Goal: Information Seeking & Learning: Check status

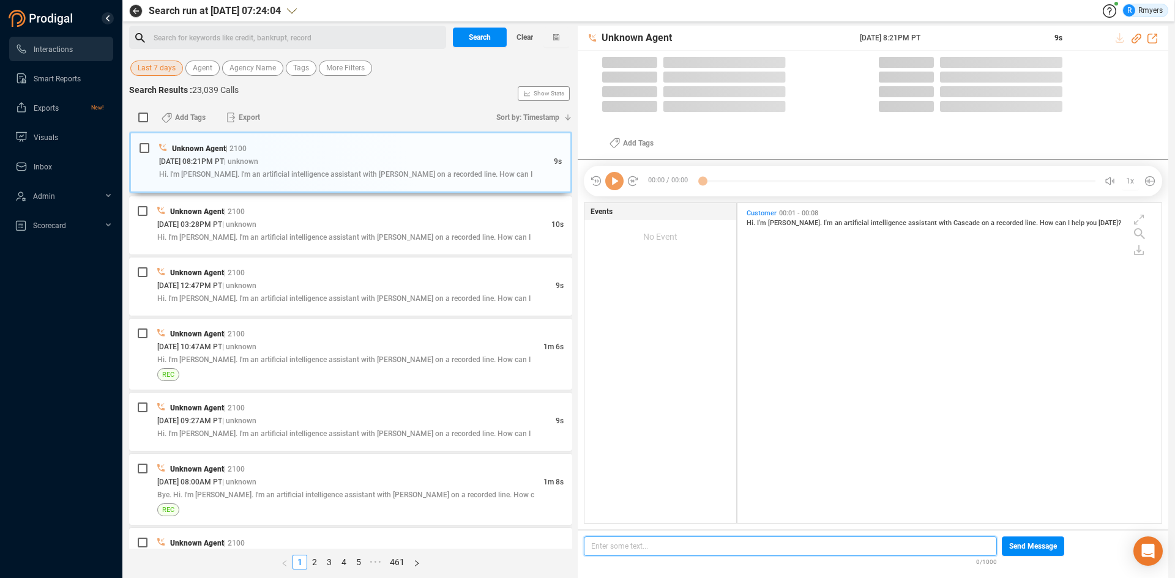
scroll to position [4, 7]
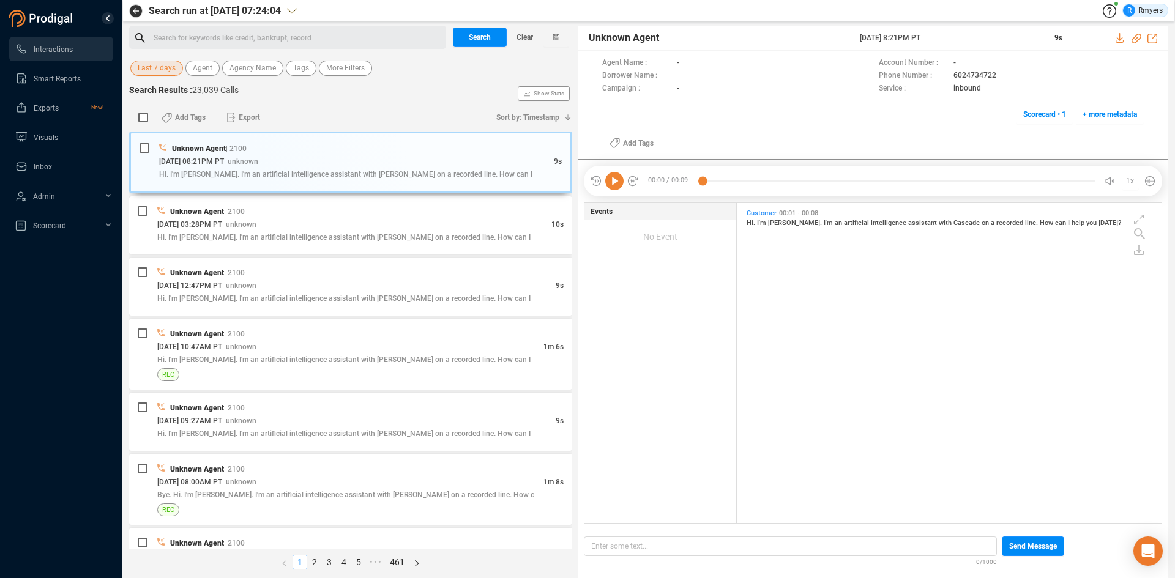
click at [160, 64] on span "Last 7 days" at bounding box center [157, 68] width 38 height 15
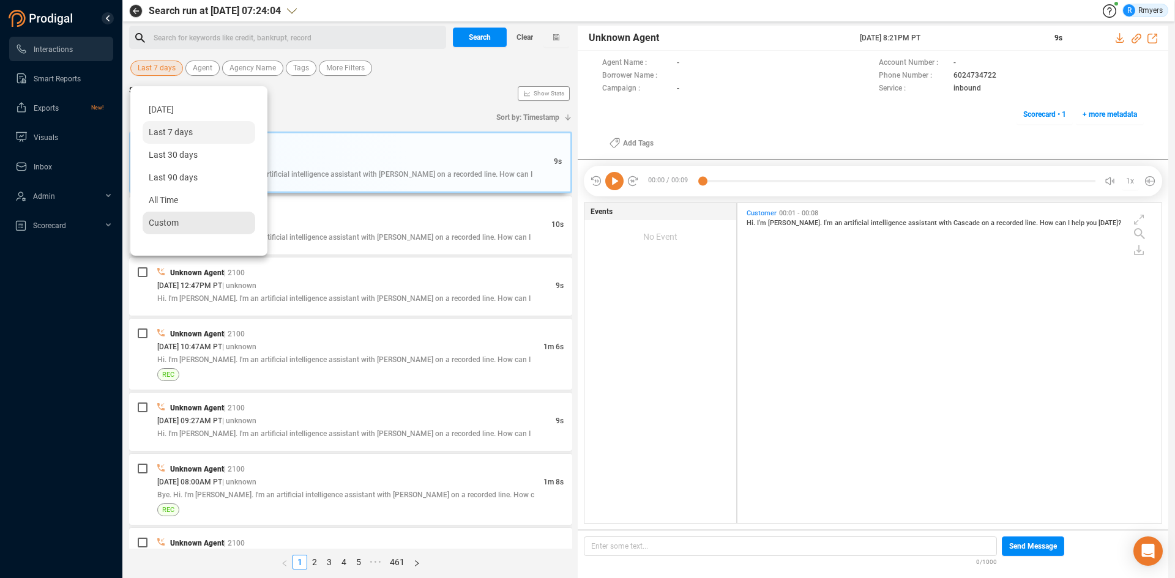
click at [168, 212] on div "Custom" at bounding box center [199, 223] width 113 height 23
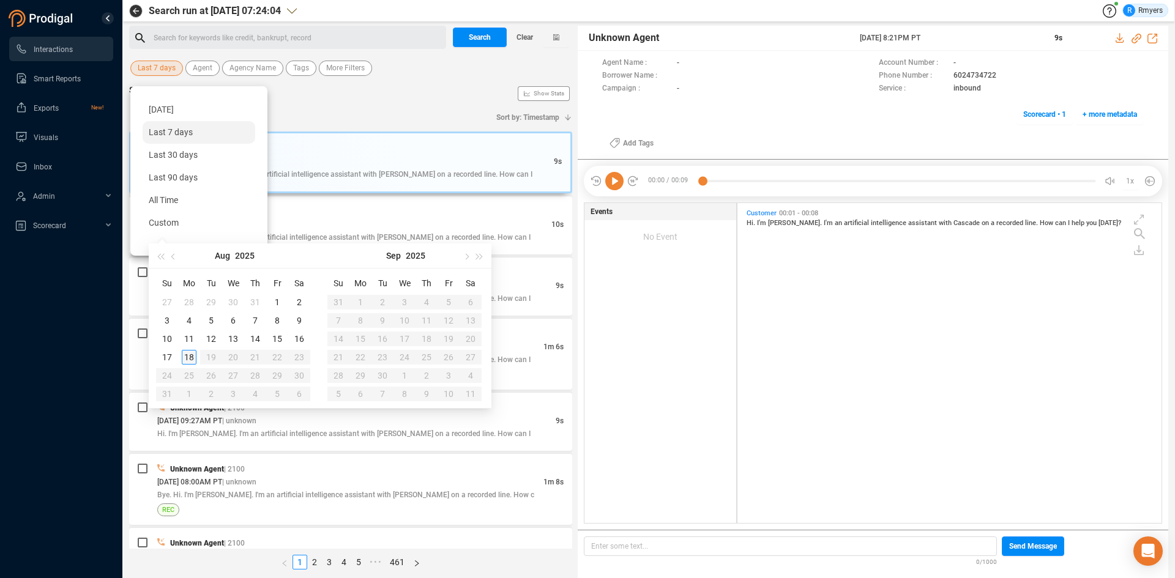
type input "[DATE]"
click at [281, 337] on div "15" at bounding box center [277, 339] width 15 height 15
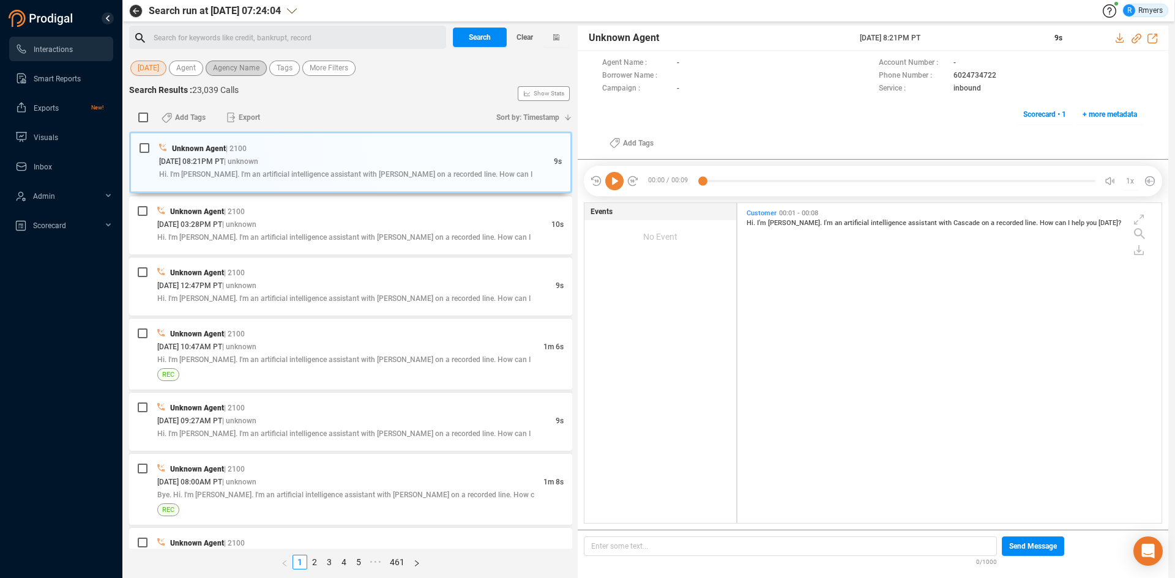
click at [237, 69] on span "Agency Name" at bounding box center [236, 68] width 47 height 15
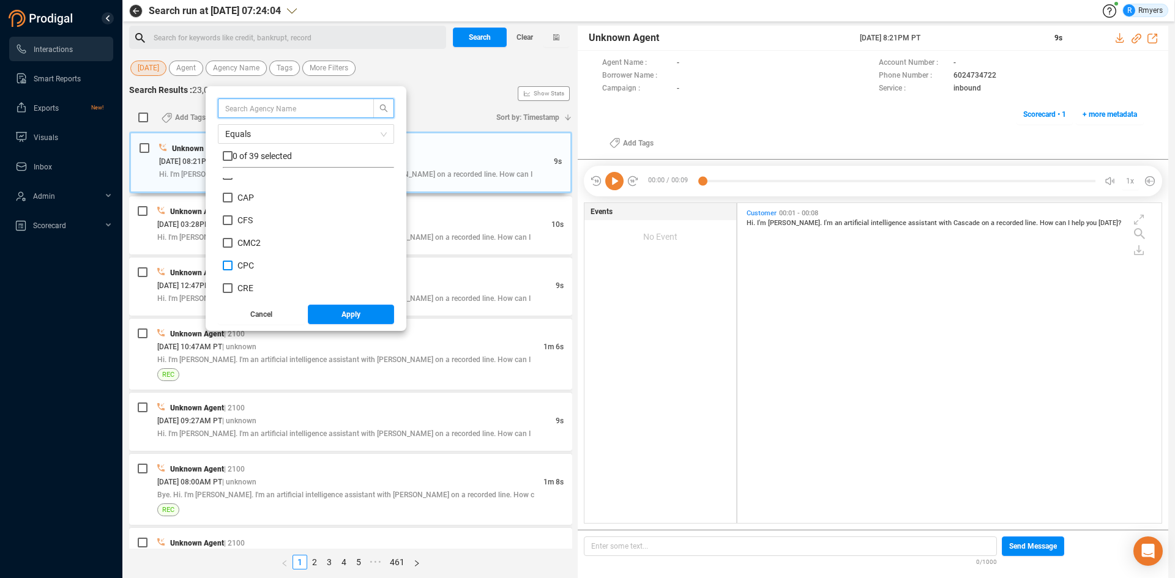
scroll to position [184, 0]
click at [250, 244] on label "CRM" at bounding box center [242, 250] width 38 height 13
click at [233, 245] on input "CRM" at bounding box center [228, 250] width 10 height 10
checkbox input "true"
click at [339, 318] on button "Apply" at bounding box center [351, 315] width 87 height 20
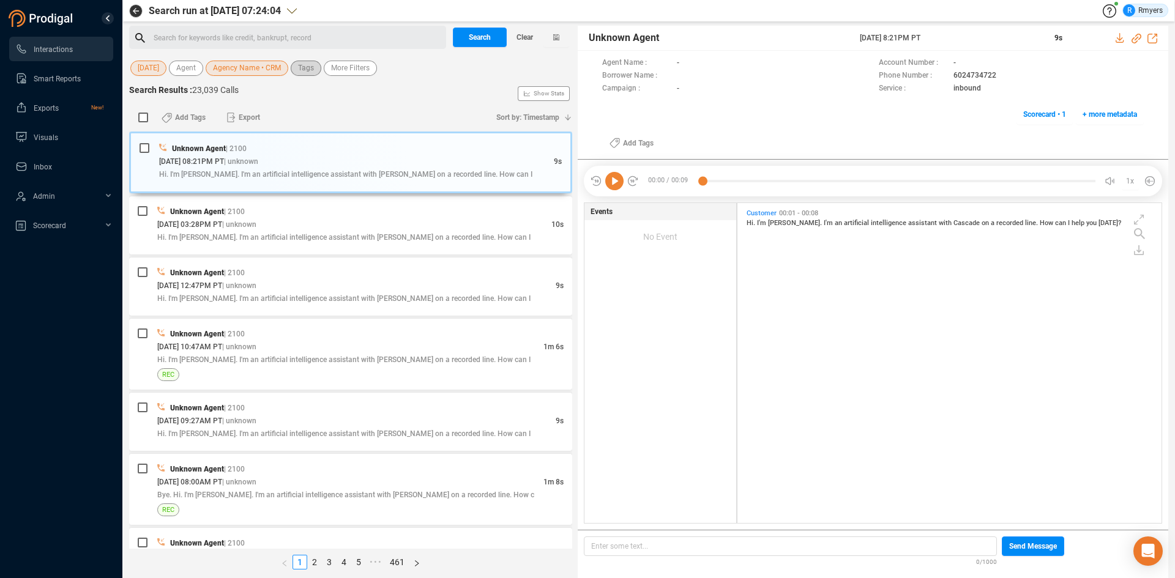
click at [311, 76] on div "[DATE] Agent Agency Name • CRM Tags More Filters" at bounding box center [350, 68] width 443 height 19
click at [309, 74] on span "Tags" at bounding box center [306, 68] width 16 height 15
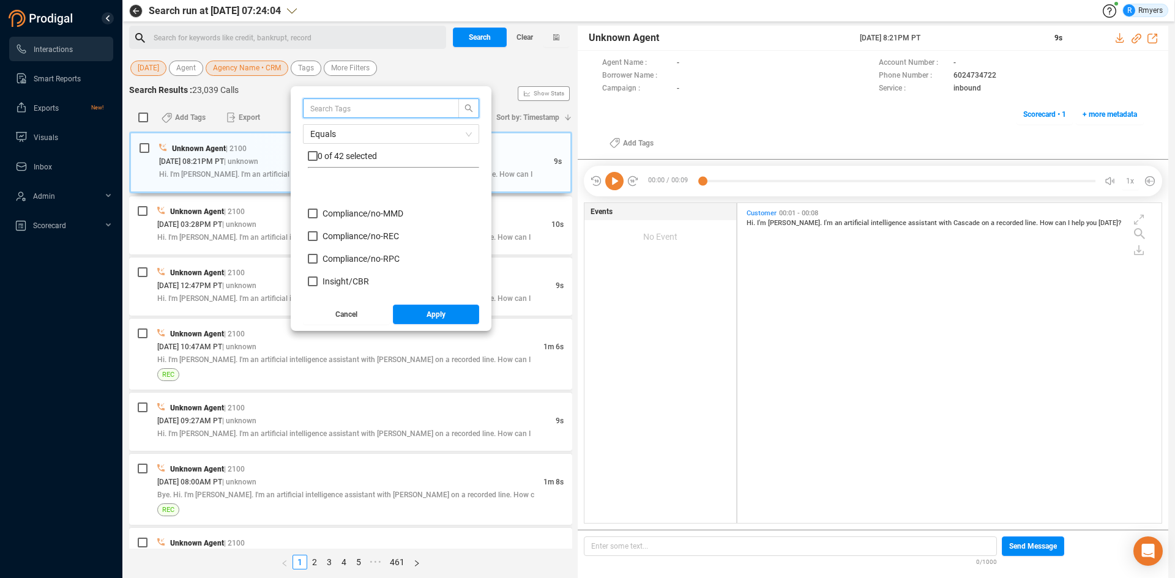
scroll to position [122, 0]
click at [344, 221] on span "Insight/ CBR" at bounding box center [345, 220] width 47 height 10
click at [318, 221] on input "Insight/ CBR" at bounding box center [313, 220] width 10 height 10
checkbox input "true"
click at [335, 245] on span "Insight/ CBR: Agent" at bounding box center [358, 243] width 73 height 10
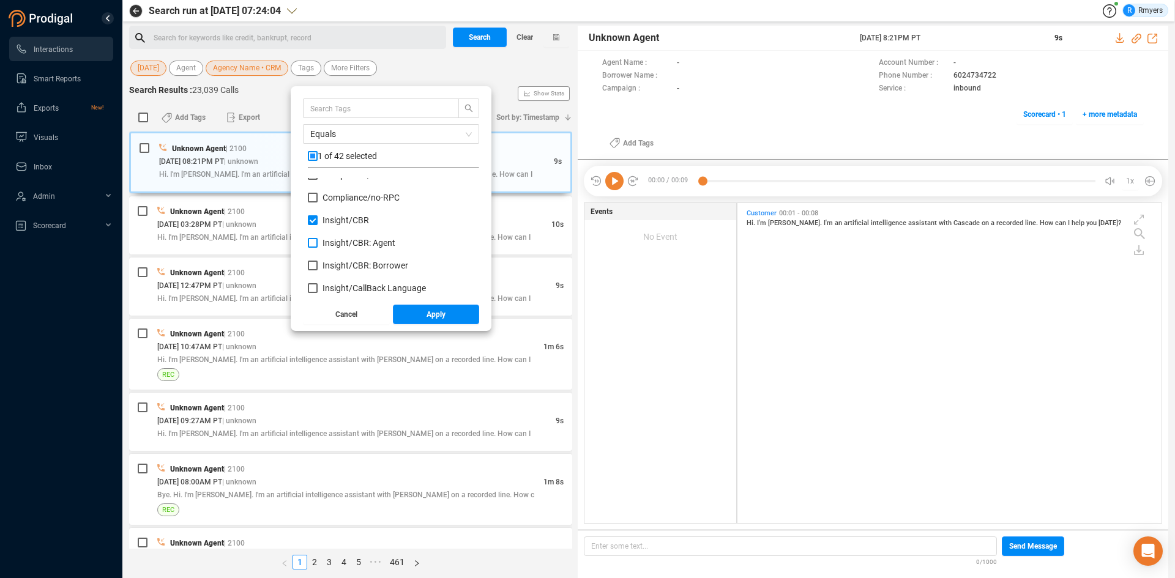
click at [318, 245] on input "Insight/ CBR: Agent" at bounding box center [313, 243] width 10 height 10
checkbox input "true"
click at [334, 264] on span "Insight/ CBR: Borrower" at bounding box center [365, 266] width 86 height 10
click at [318, 264] on input "Insight/ CBR: Borrower" at bounding box center [313, 266] width 10 height 10
checkbox input "true"
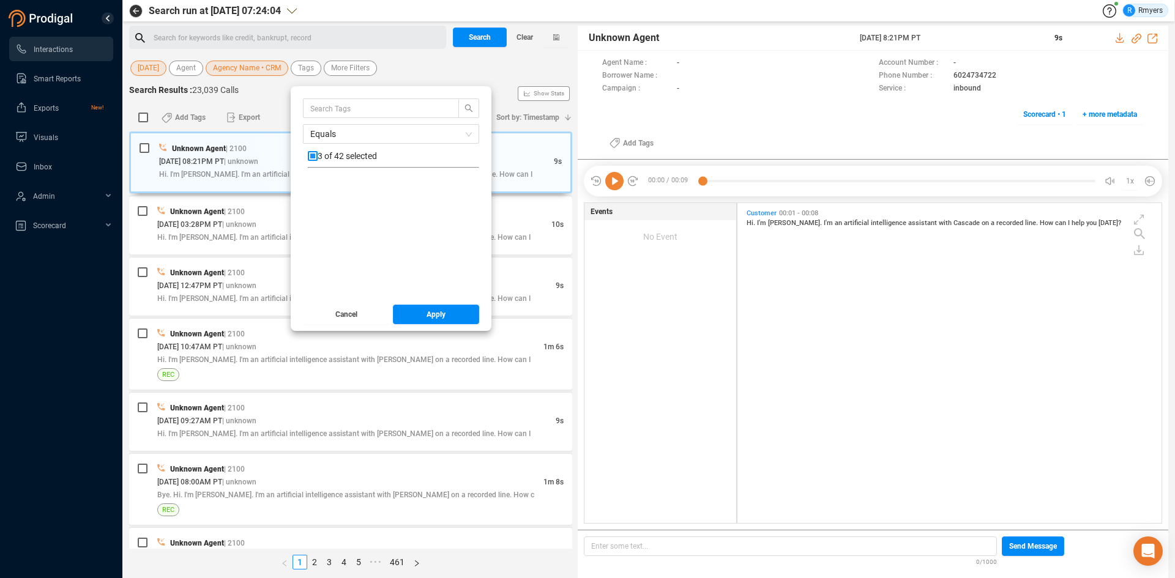
scroll to position [551, 0]
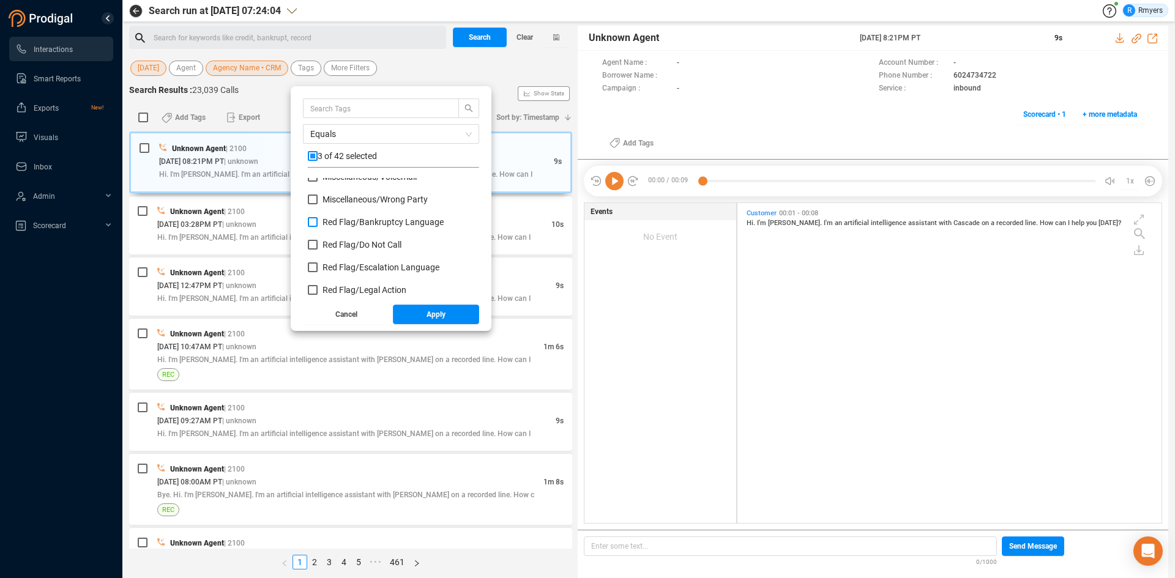
click at [354, 218] on span "Red Flag/ Bankruptcy Language" at bounding box center [382, 222] width 121 height 10
click at [318, 218] on input "Red Flag/ Bankruptcy Language" at bounding box center [313, 222] width 10 height 10
checkbox input "true"
click at [334, 269] on span "Red Flag/ Escalation Language" at bounding box center [380, 268] width 117 height 10
click at [318, 269] on input "Red Flag/ Escalation Language" at bounding box center [313, 268] width 10 height 10
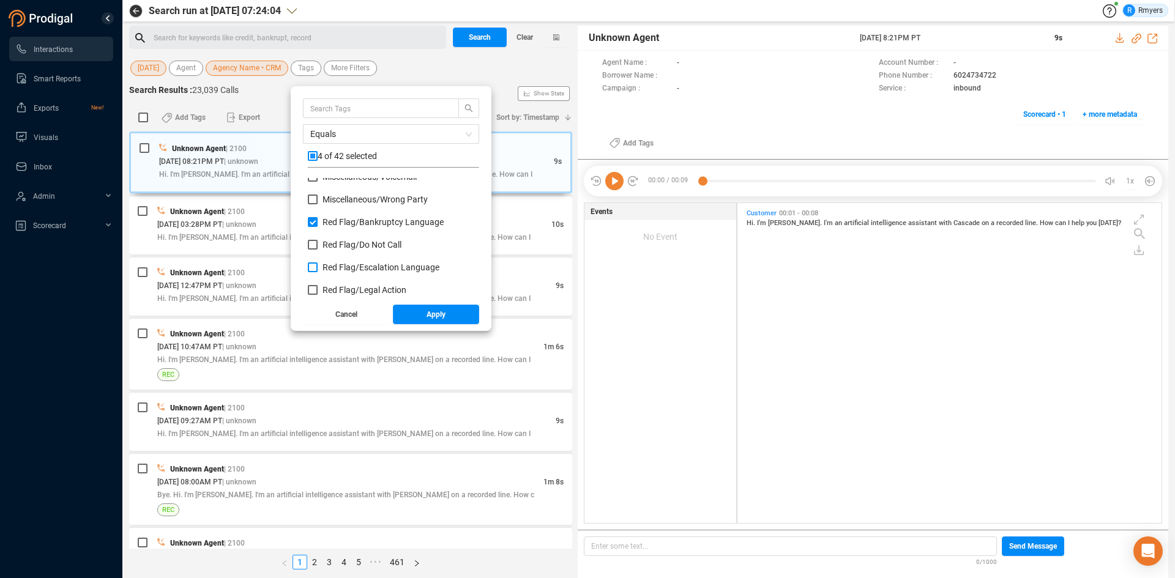
checkbox input "true"
click at [331, 289] on span "Red Flag/ Legal Action" at bounding box center [364, 290] width 84 height 10
click at [318, 289] on input "Red Flag/ Legal Action" at bounding box center [313, 290] width 10 height 10
checkbox input "true"
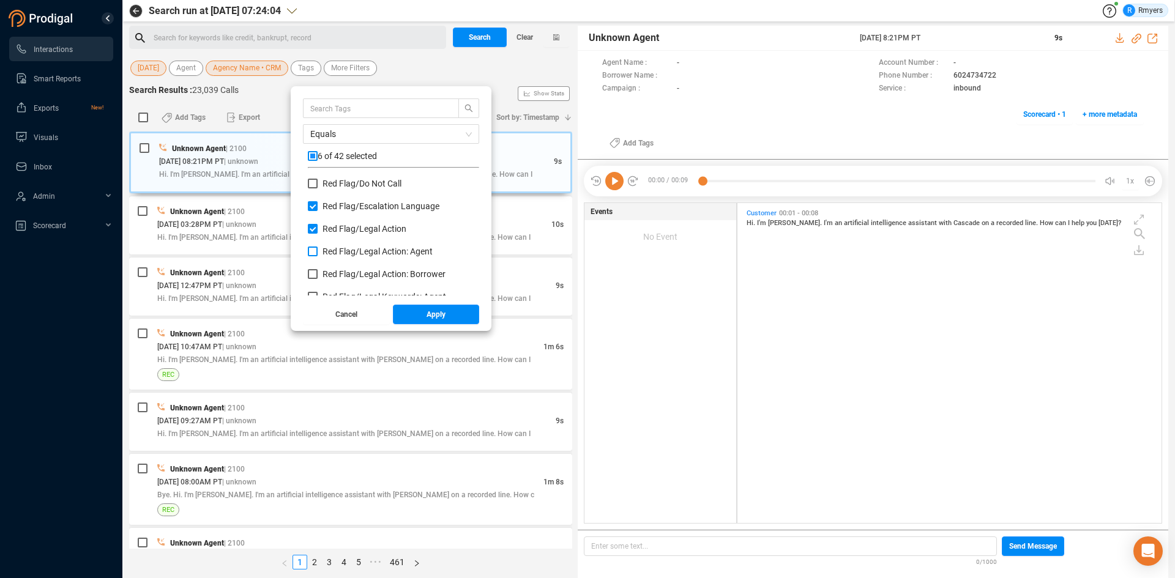
click at [346, 245] on label "Red Flag/ Legal Action: Agent" at bounding box center [373, 251] width 130 height 13
click at [318, 247] on input "Red Flag/ Legal Action: Agent" at bounding box center [313, 252] width 10 height 10
checkbox input "true"
click at [330, 277] on span "Red Flag/ Legal Action: Borrower" at bounding box center [383, 274] width 123 height 10
click at [318, 277] on input "Red Flag/ Legal Action: Borrower" at bounding box center [313, 274] width 10 height 10
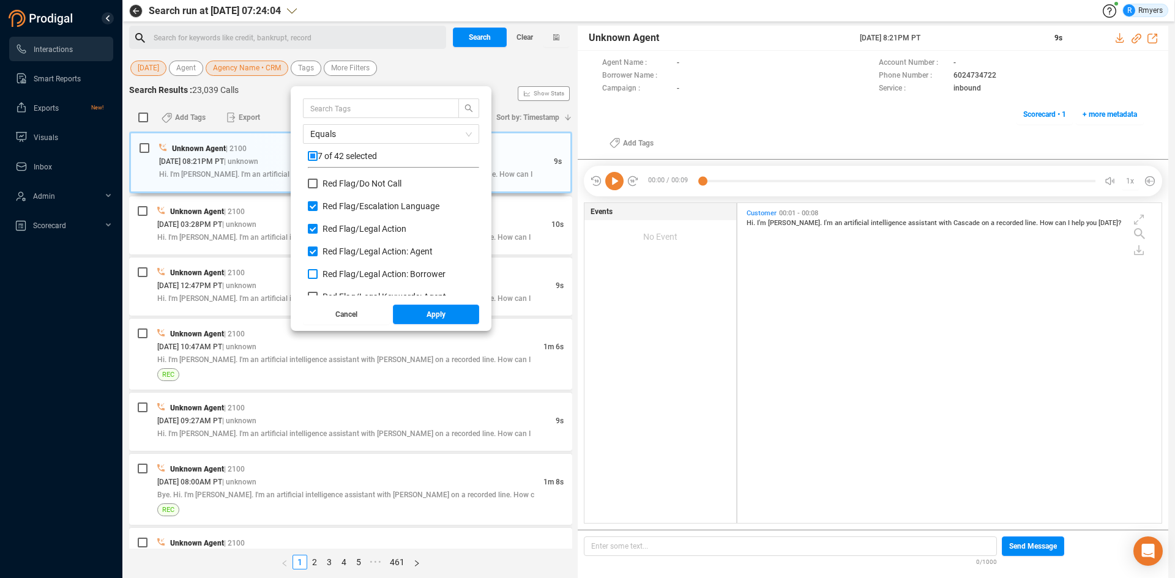
checkbox input "true"
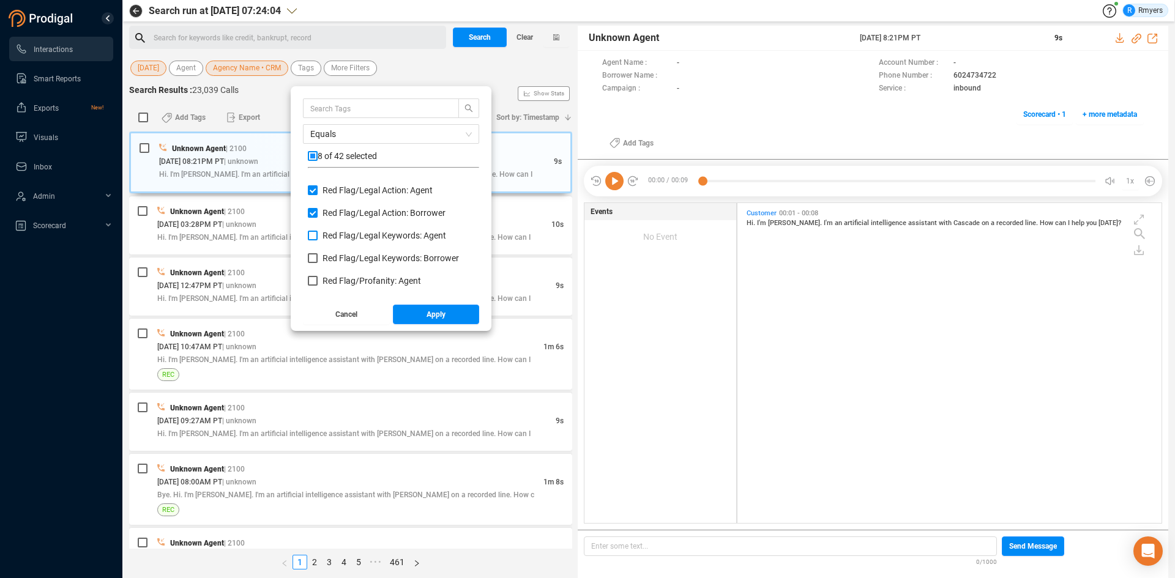
click at [348, 233] on span "Red Flag/ Legal Keywords: Agent" at bounding box center [384, 236] width 124 height 10
click at [318, 233] on input "Red Flag/ Legal Keywords: Agent" at bounding box center [313, 236] width 10 height 10
checkbox input "true"
click at [332, 258] on span "Red Flag/ Legal Keywords: Borrower" at bounding box center [390, 258] width 136 height 10
click at [318, 258] on input "Red Flag/ Legal Keywords: Borrower" at bounding box center [313, 258] width 10 height 10
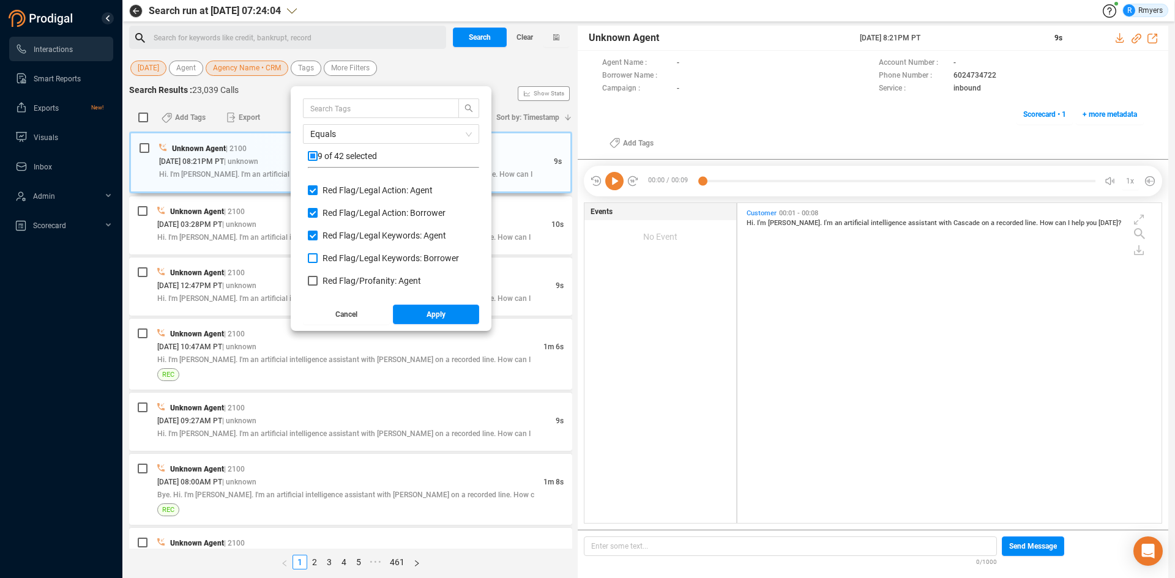
checkbox input "true"
click at [327, 277] on span "Red Flag/ Profanity: Agent" at bounding box center [371, 281] width 99 height 10
click at [318, 277] on input "Red Flag/ Profanity: Agent" at bounding box center [313, 281] width 10 height 10
checkbox input "true"
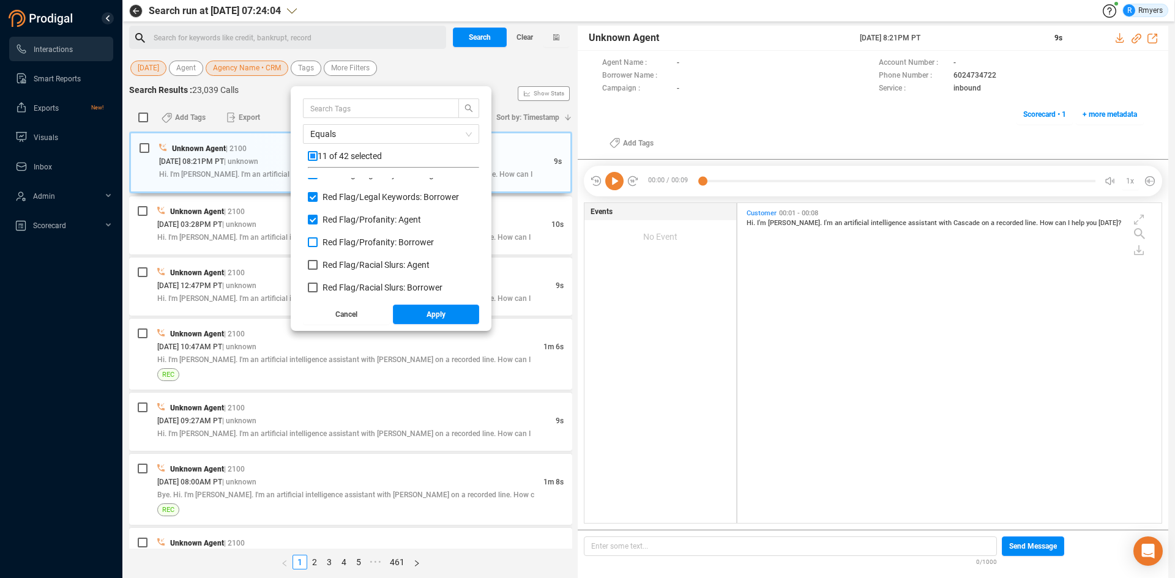
click at [345, 243] on span "Red Flag/ Profanity: Borrower" at bounding box center [377, 242] width 111 height 10
click at [318, 243] on input "Red Flag/ Profanity: Borrower" at bounding box center [313, 242] width 10 height 10
checkbox input "true"
click at [335, 266] on span "Red Flag/ Racial Slurs: Agent" at bounding box center [375, 265] width 107 height 10
click at [318, 266] on input "Red Flag/ Racial Slurs: Agent" at bounding box center [313, 265] width 10 height 10
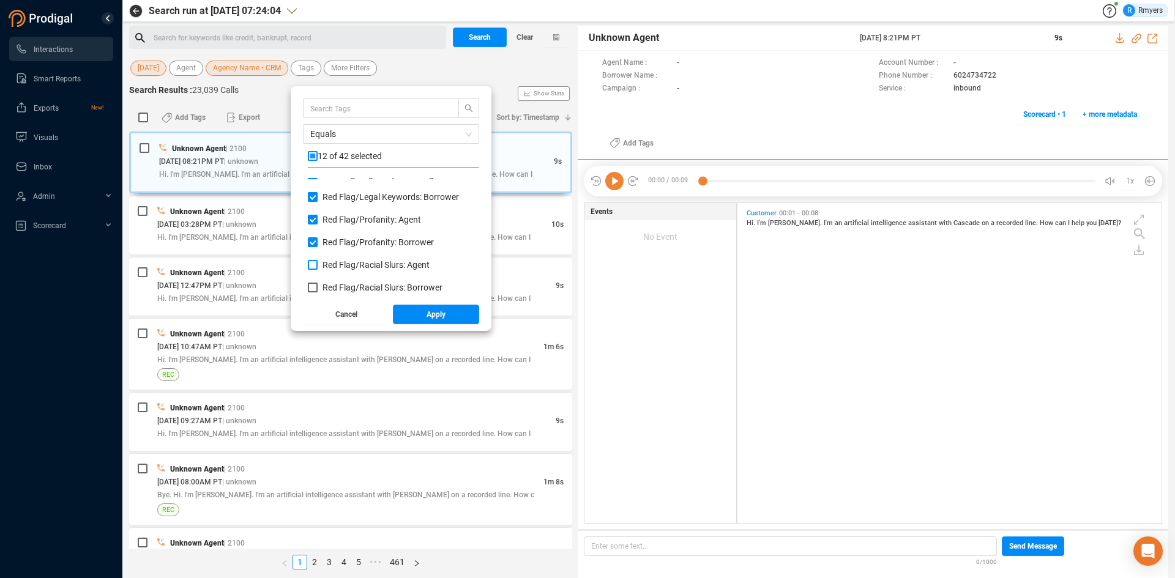
checkbox input "true"
click at [332, 283] on span "Red Flag/ Racial Slurs: Borrower" at bounding box center [382, 288] width 120 height 10
click at [318, 283] on input "Red Flag/ Racial Slurs: Borrower" at bounding box center [313, 288] width 10 height 10
checkbox input "true"
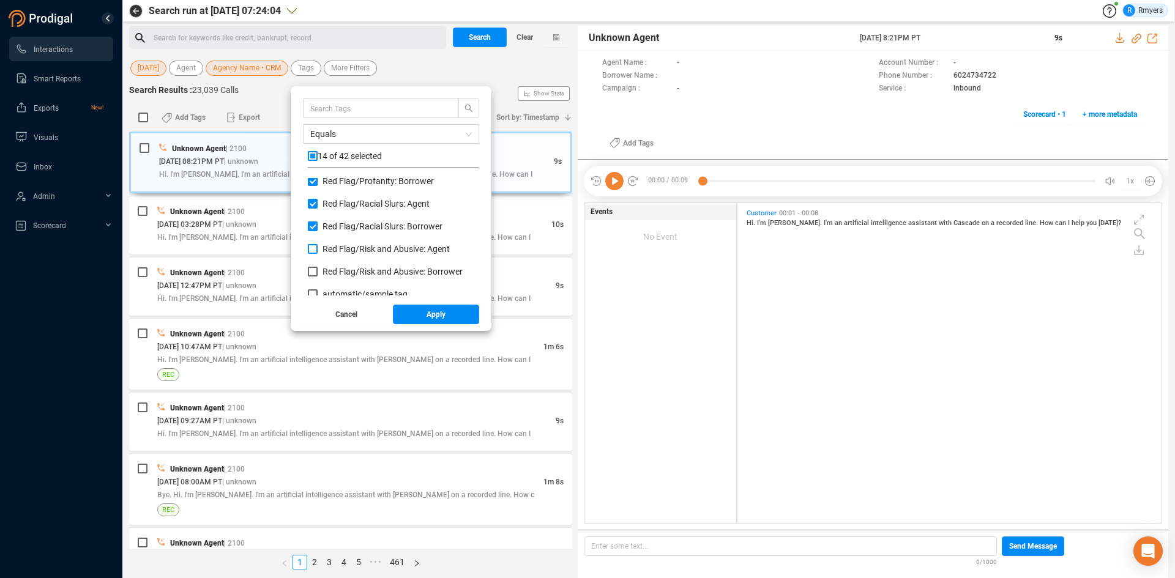
click at [348, 245] on span "Red Flag/ Risk and Abusive: Agent" at bounding box center [385, 249] width 127 height 10
click at [318, 245] on input "Red Flag/ Risk and Abusive: Agent" at bounding box center [313, 249] width 10 height 10
checkbox input "true"
click at [335, 270] on span "Red Flag/ Risk and Abusive: Borrower" at bounding box center [392, 272] width 140 height 10
click at [318, 270] on input "Red Flag/ Risk and Abusive: Borrower" at bounding box center [313, 272] width 10 height 10
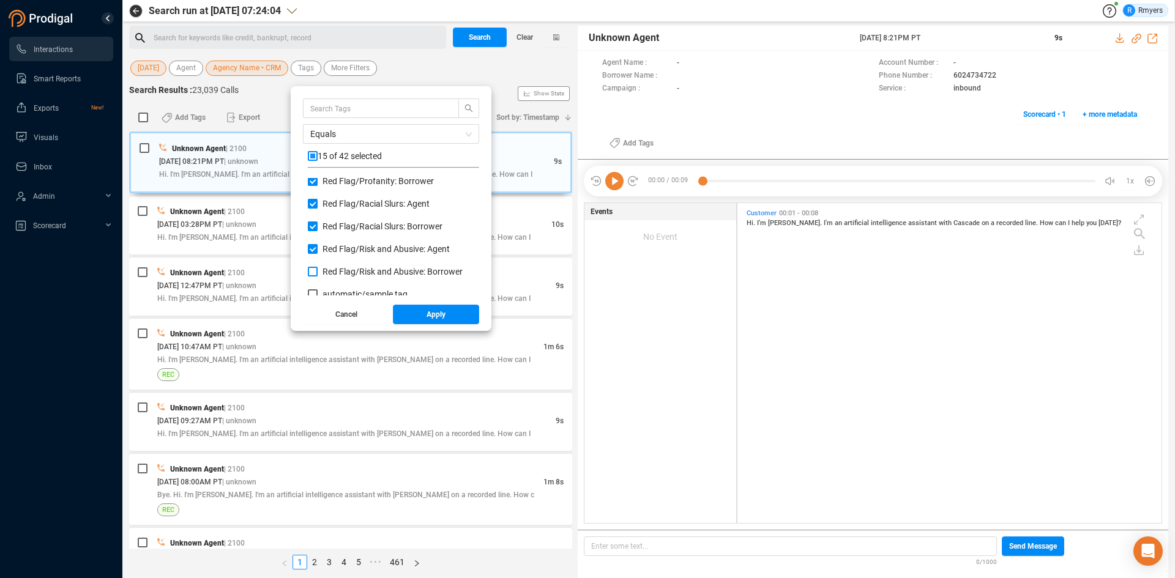
checkbox input "true"
click at [428, 318] on span "Apply" at bounding box center [435, 315] width 19 height 20
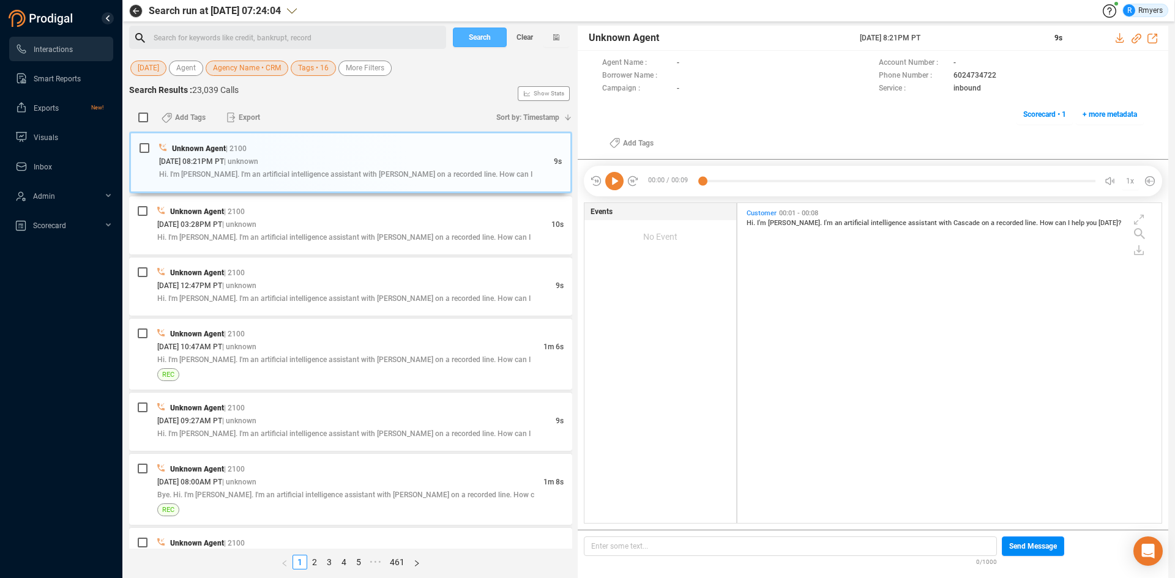
click at [467, 45] on button "Search" at bounding box center [480, 38] width 54 height 20
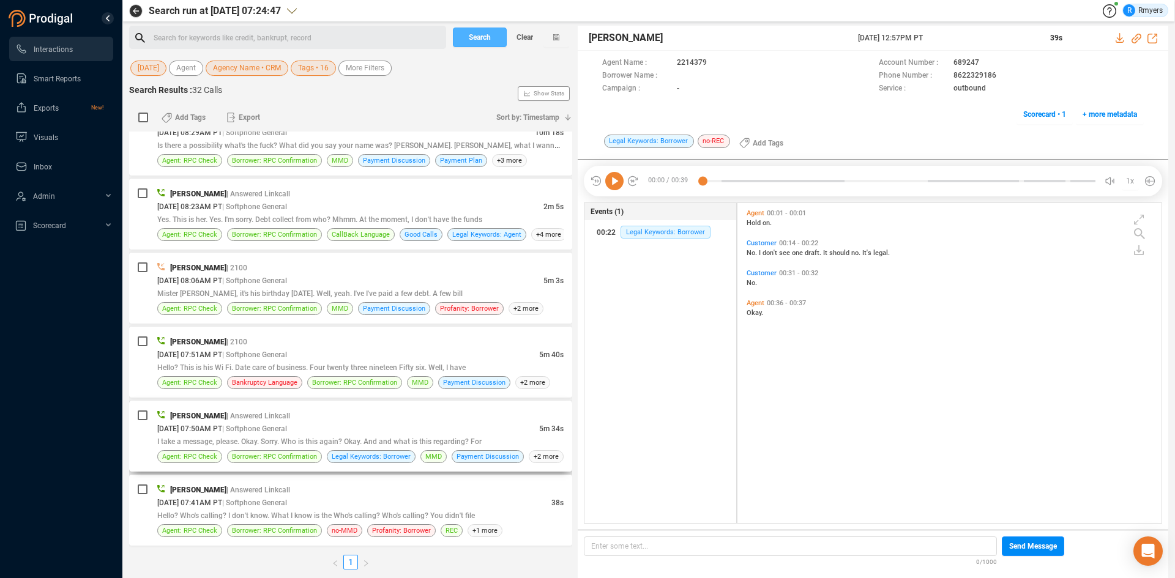
scroll to position [1956, 0]
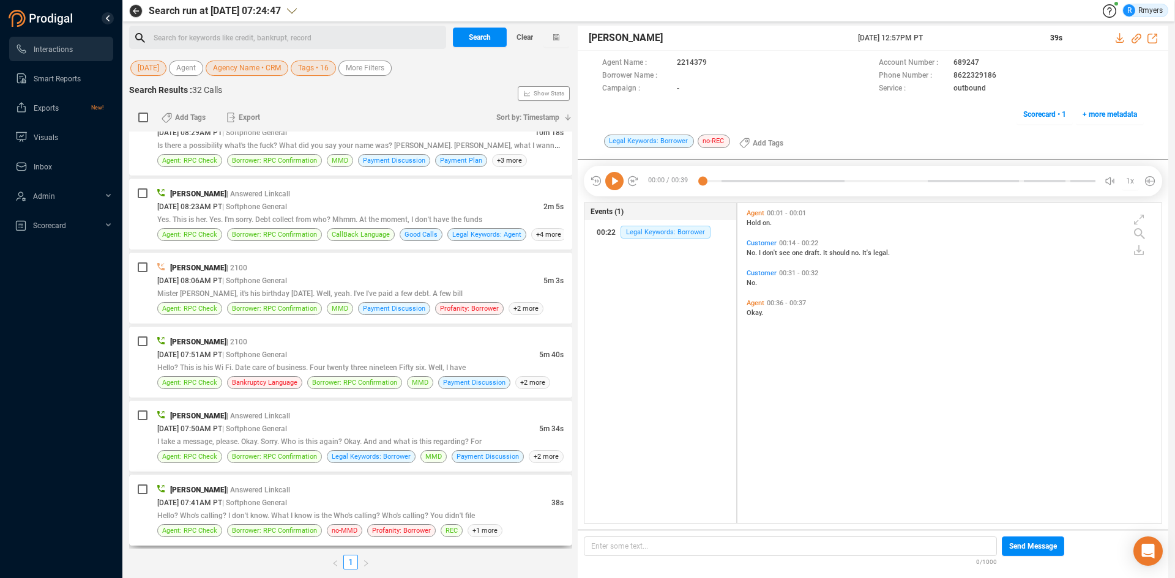
click at [318, 486] on div "[PERSON_NAME] | Answered Linkcall" at bounding box center [360, 489] width 406 height 13
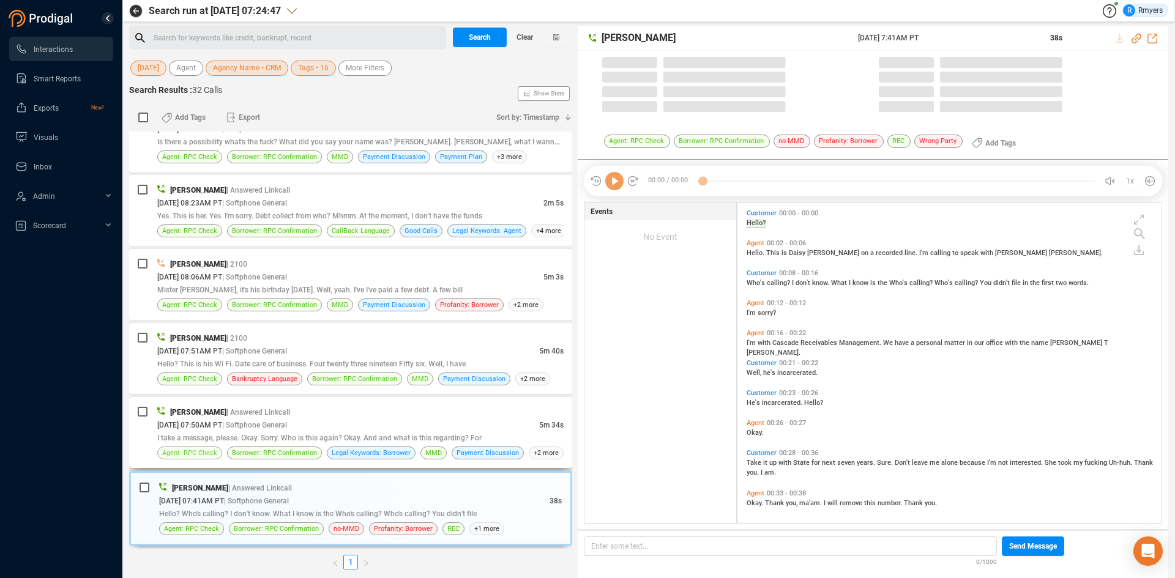
scroll to position [317, 418]
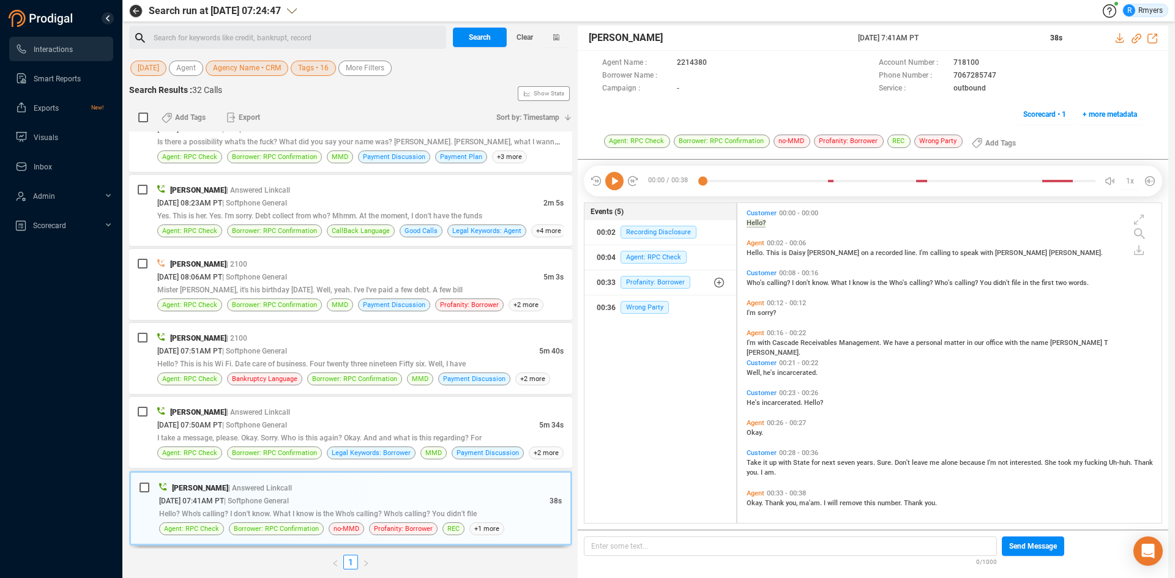
click at [616, 187] on icon at bounding box center [614, 181] width 18 height 18
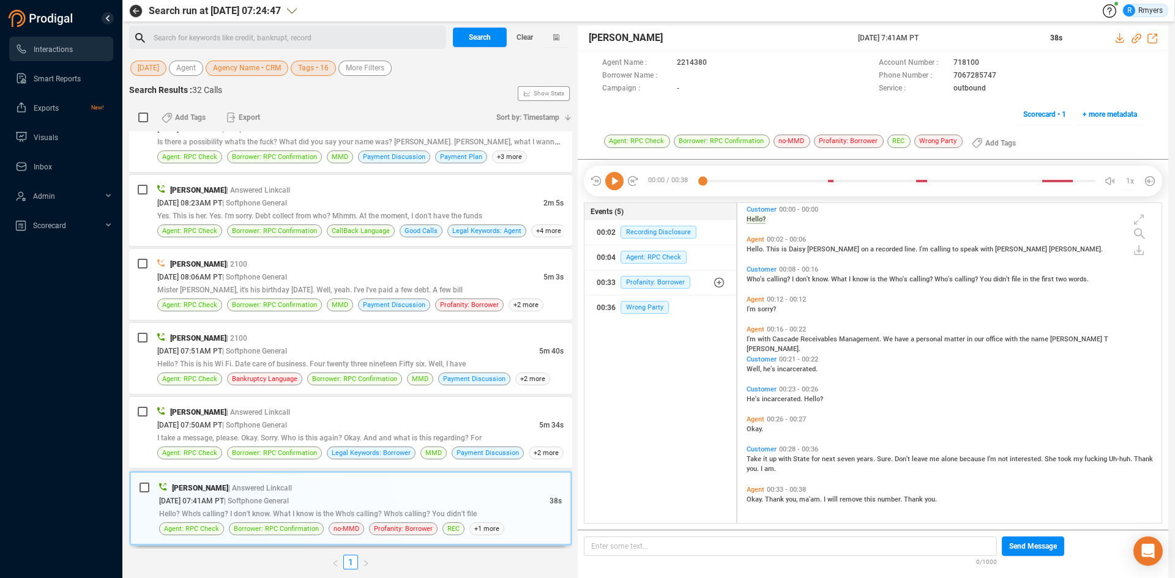
scroll to position [0, 0]
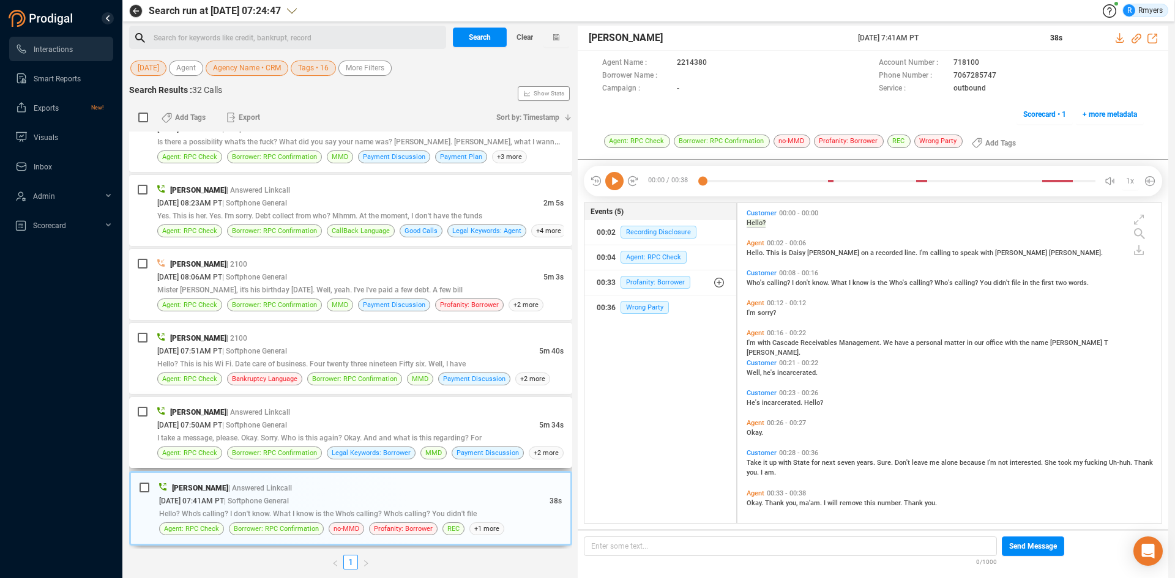
click at [288, 438] on span "I take a message, please. Okay. Sorry. Who is this again? Okay. And and what is…" at bounding box center [319, 438] width 324 height 9
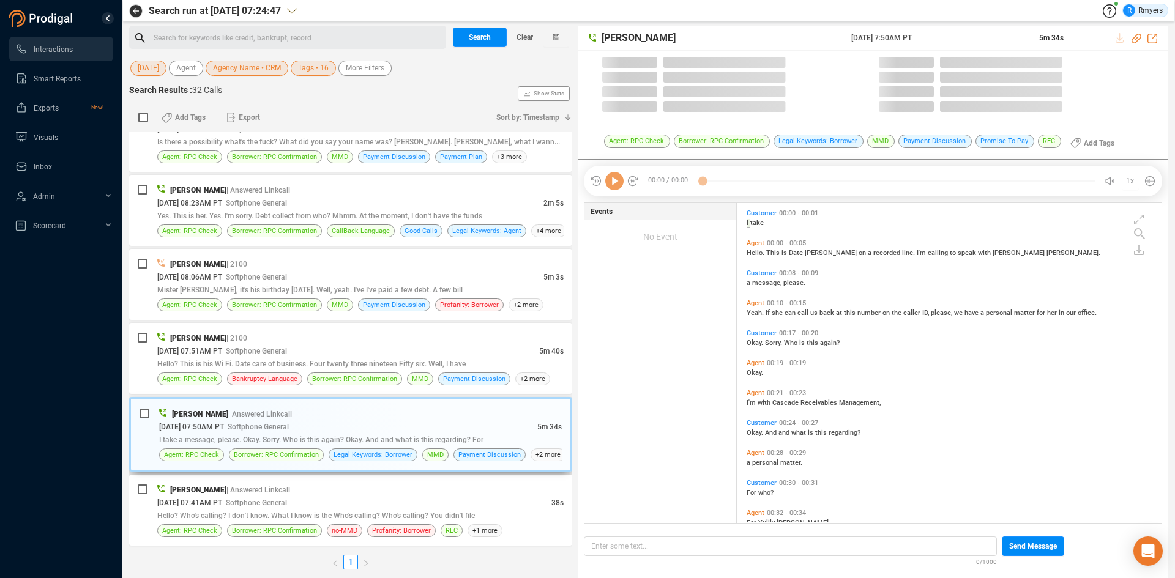
scroll to position [317, 418]
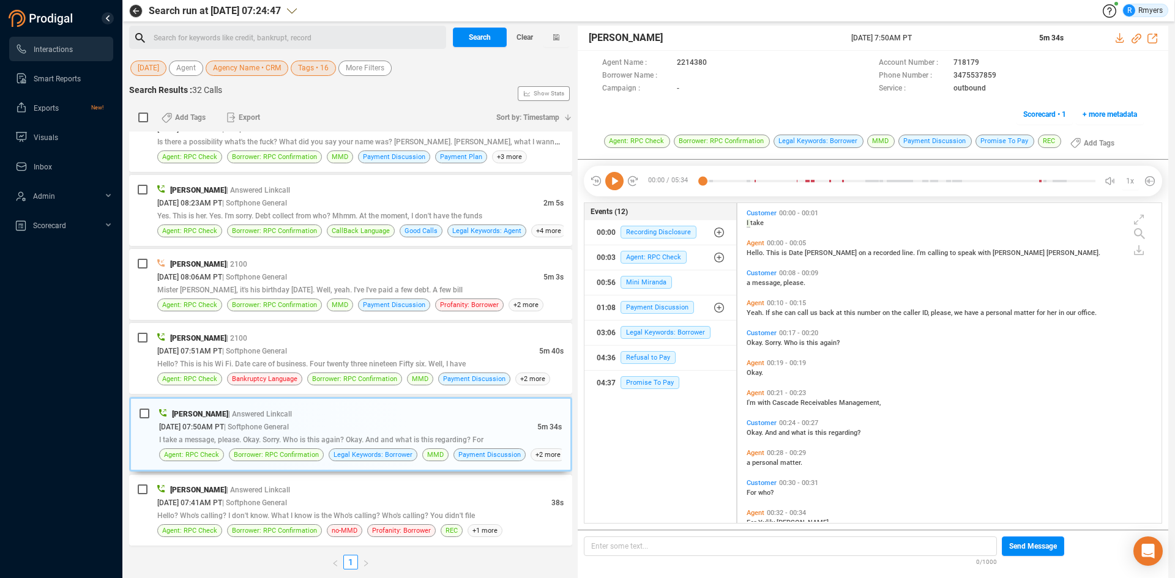
click at [613, 182] on icon at bounding box center [614, 181] width 18 height 18
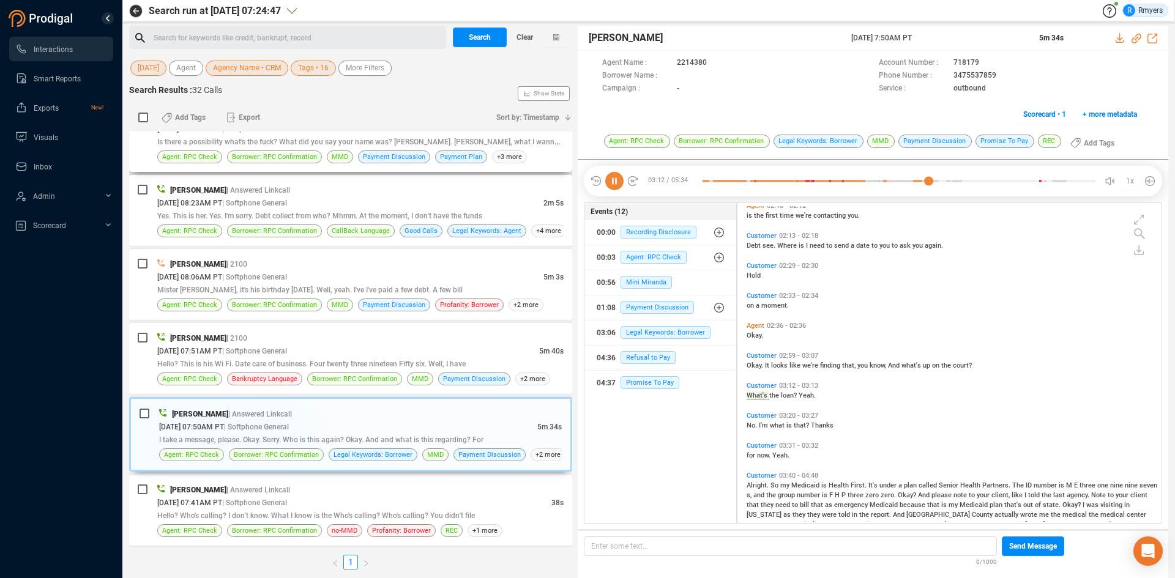
scroll to position [999, 0]
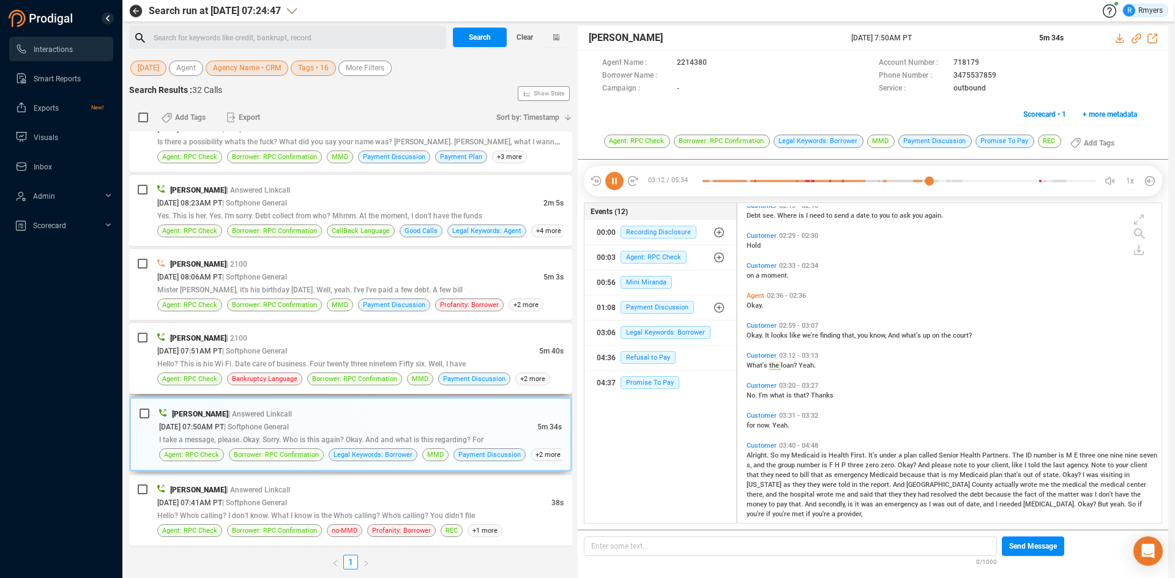
click at [287, 349] on span "| Softphone General" at bounding box center [254, 351] width 65 height 9
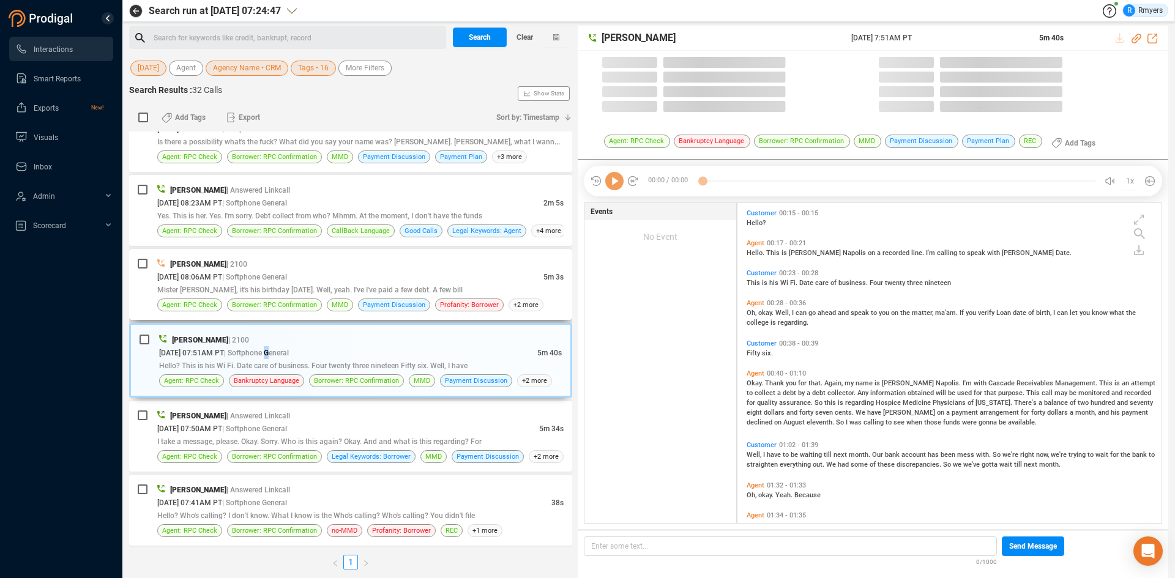
scroll to position [317, 418]
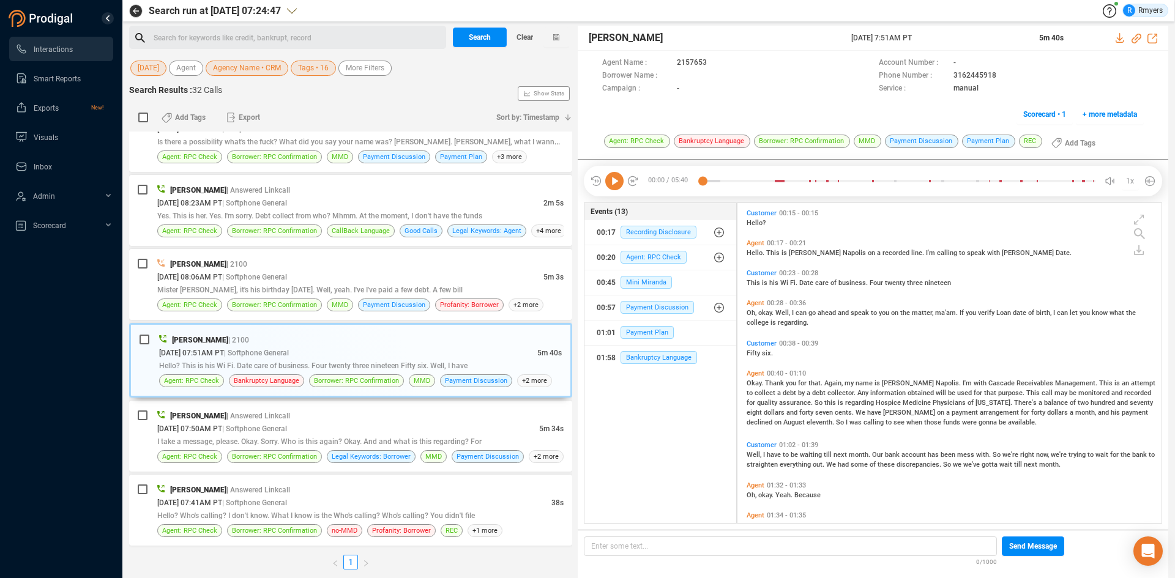
click at [615, 188] on icon at bounding box center [614, 181] width 18 height 18
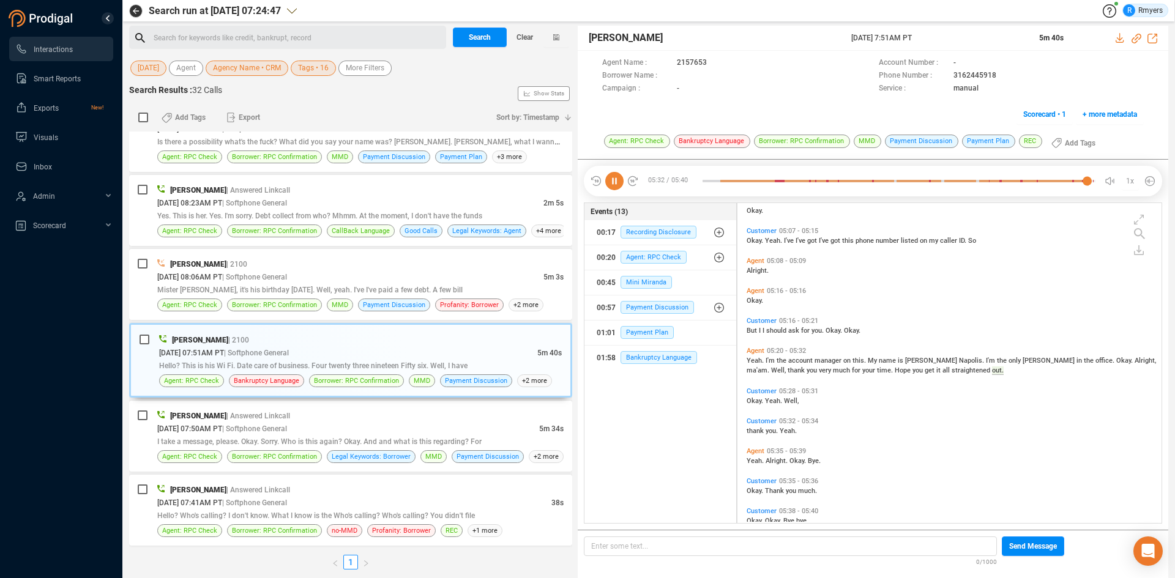
scroll to position [1678, 0]
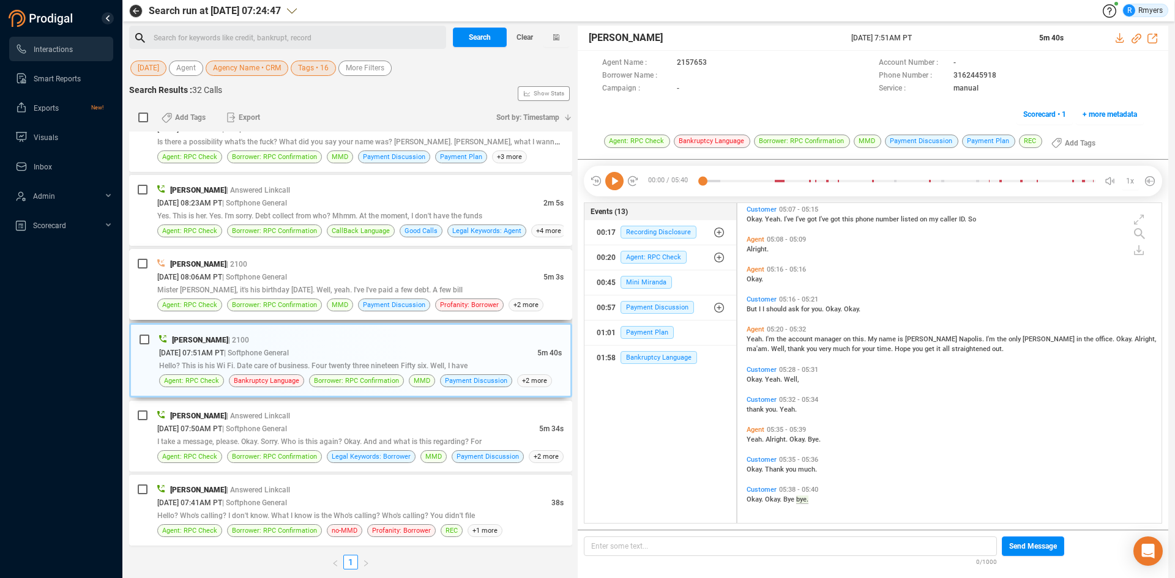
drag, startPoint x: 338, startPoint y: 281, endPoint x: 354, endPoint y: 343, distance: 63.8
click at [337, 281] on div "[DATE] 08:06AM PT | Softphone General" at bounding box center [350, 276] width 386 height 13
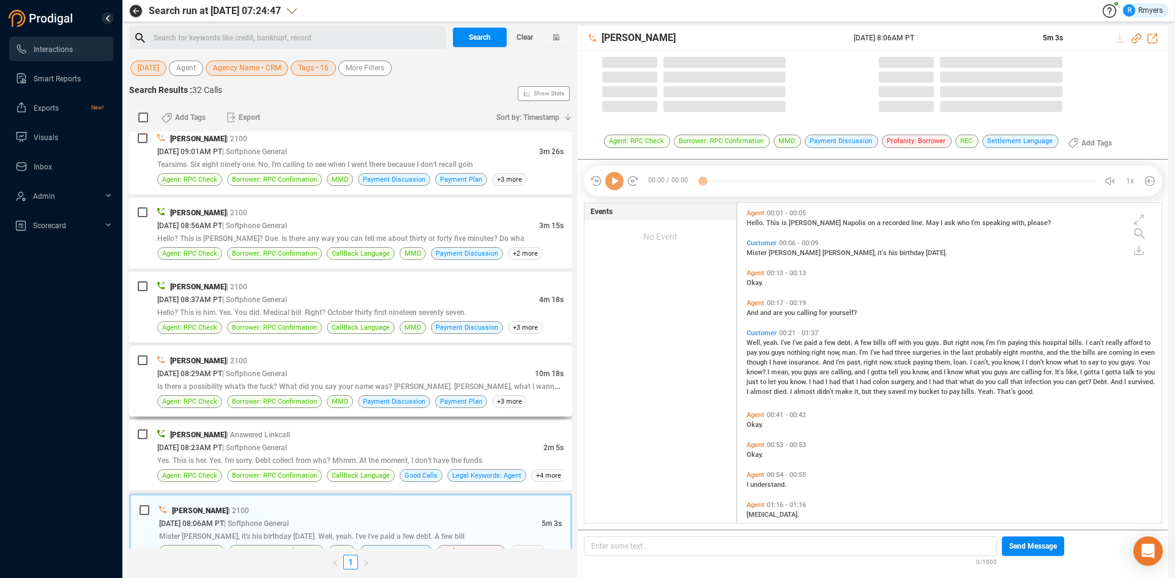
scroll to position [317, 418]
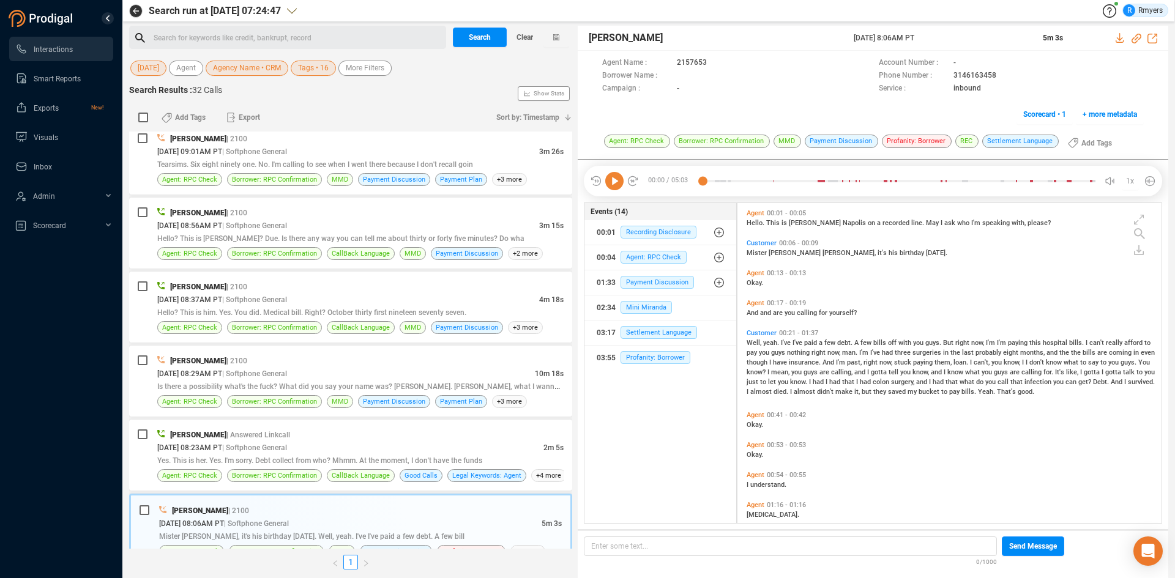
click at [616, 185] on icon at bounding box center [614, 181] width 18 height 18
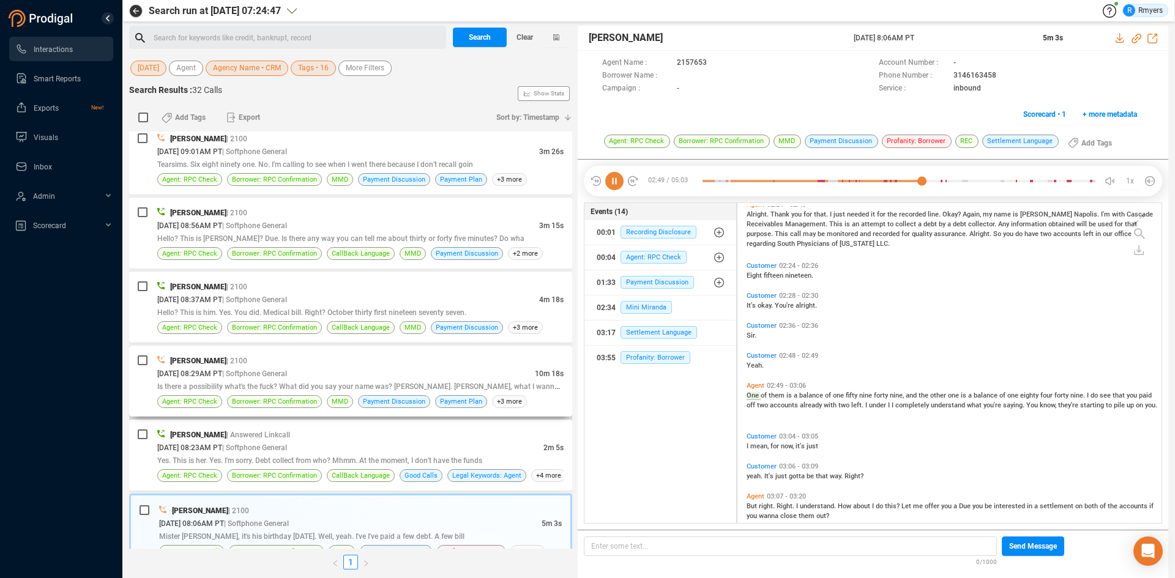
scroll to position [741, 0]
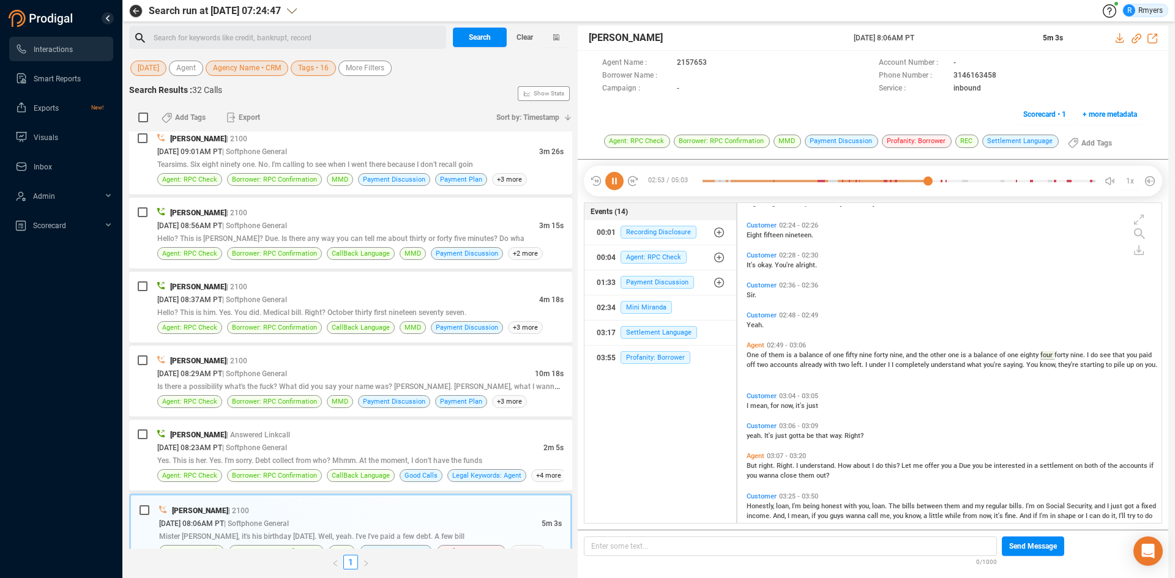
click at [617, 183] on icon at bounding box center [614, 181] width 18 height 18
click at [617, 181] on icon at bounding box center [614, 181] width 18 height 18
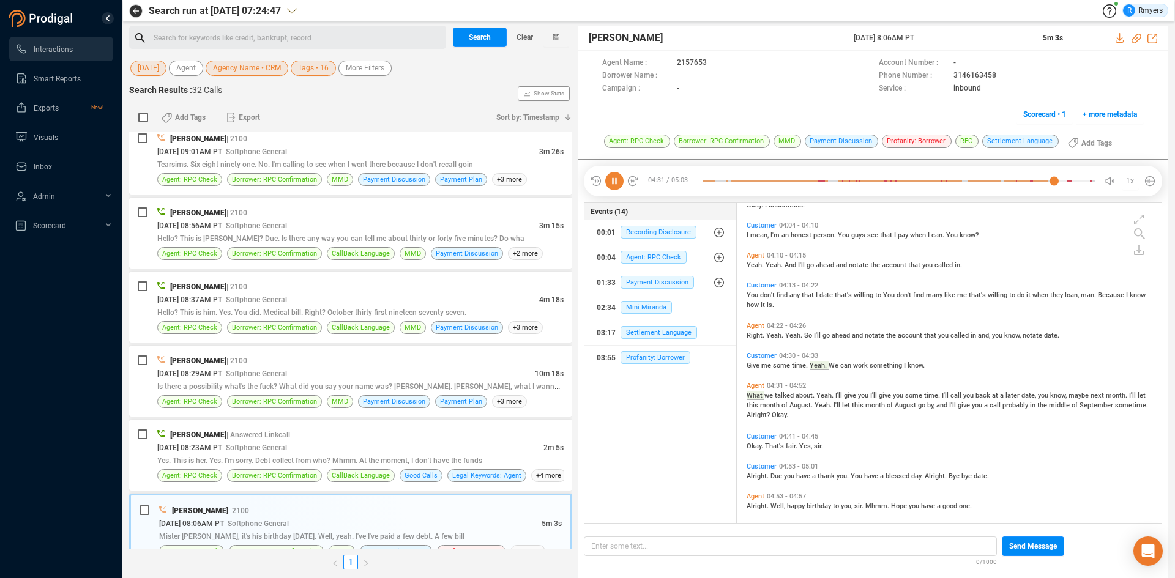
scroll to position [1290, 0]
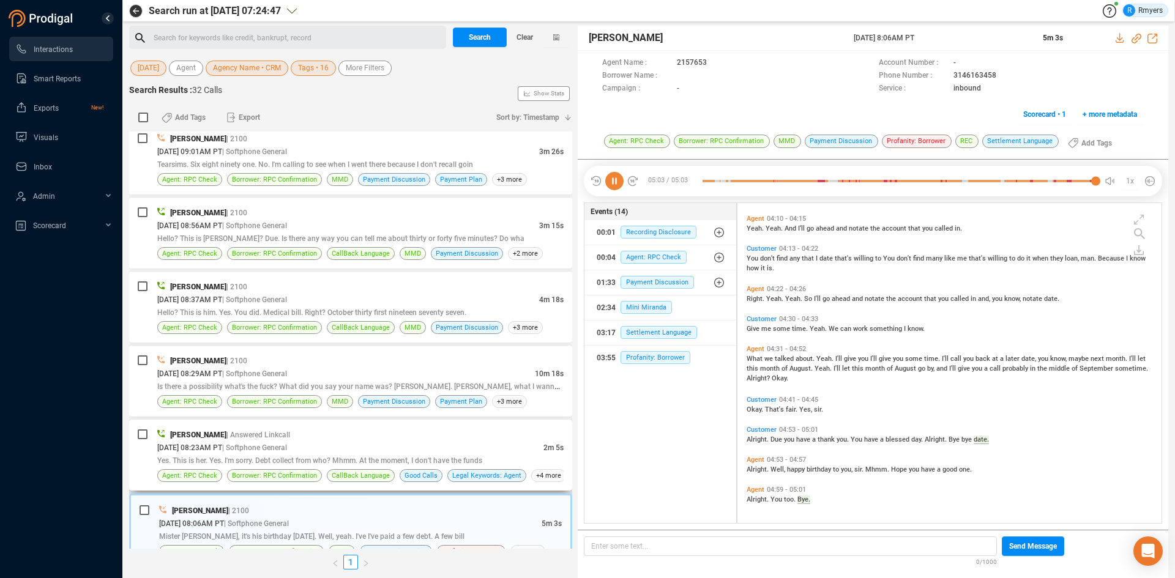
drag, startPoint x: 264, startPoint y: 453, endPoint x: 269, endPoint y: 449, distance: 6.5
click at [267, 450] on div "[PERSON_NAME] | Answered Linkcall [DATE] 08:23AM PT | Softphone General 2m 5s Y…" at bounding box center [360, 455] width 406 height 54
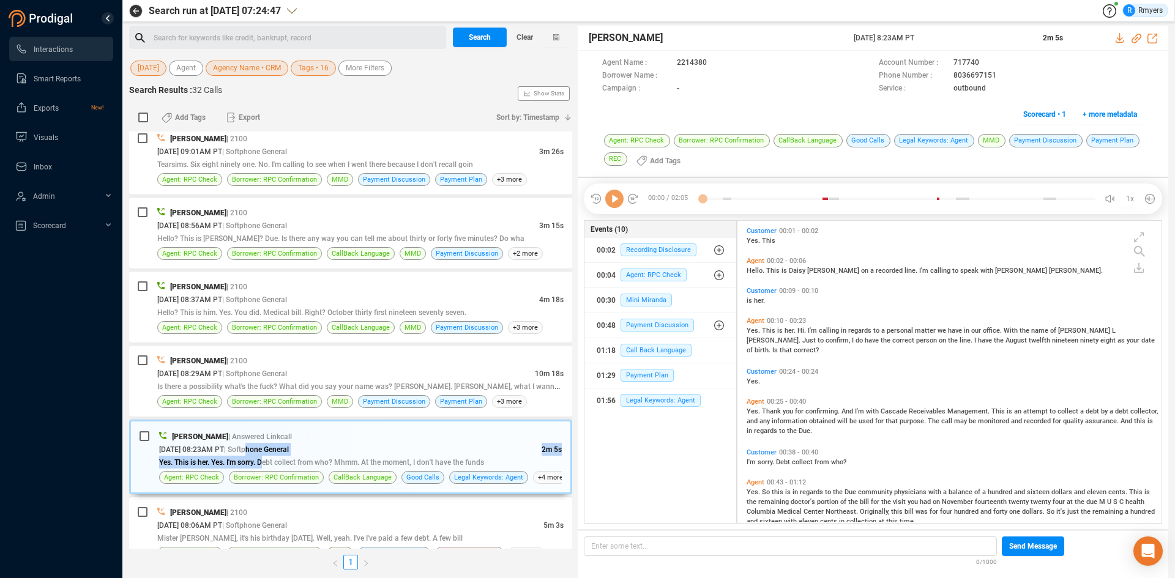
scroll to position [299, 418]
click at [616, 205] on icon at bounding box center [614, 199] width 18 height 18
click at [616, 200] on icon at bounding box center [614, 199] width 18 height 18
click at [609, 201] on icon at bounding box center [614, 199] width 18 height 18
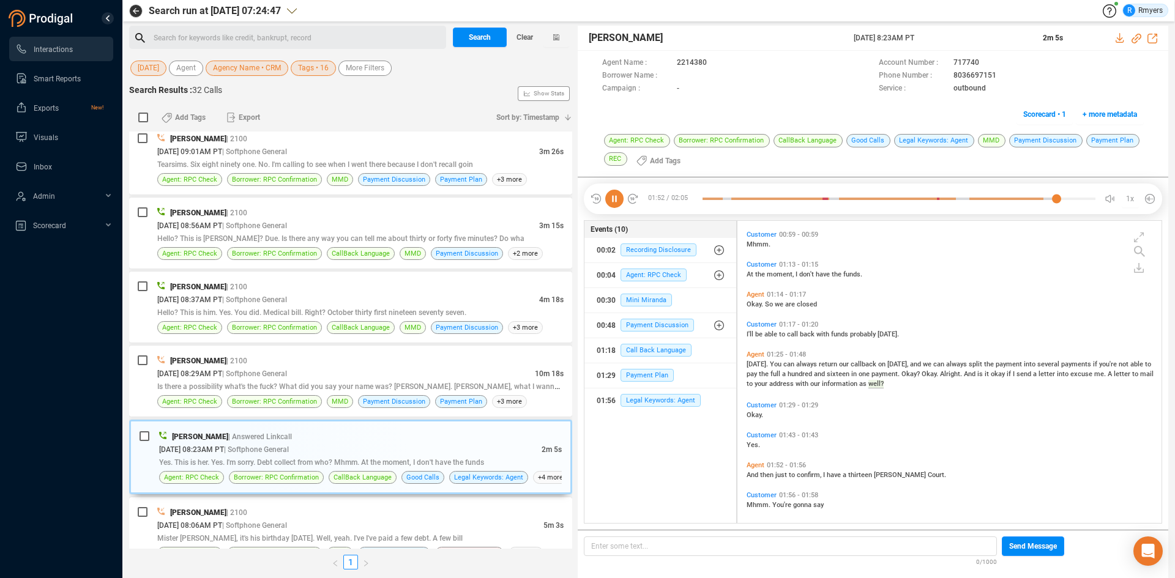
scroll to position [344, 0]
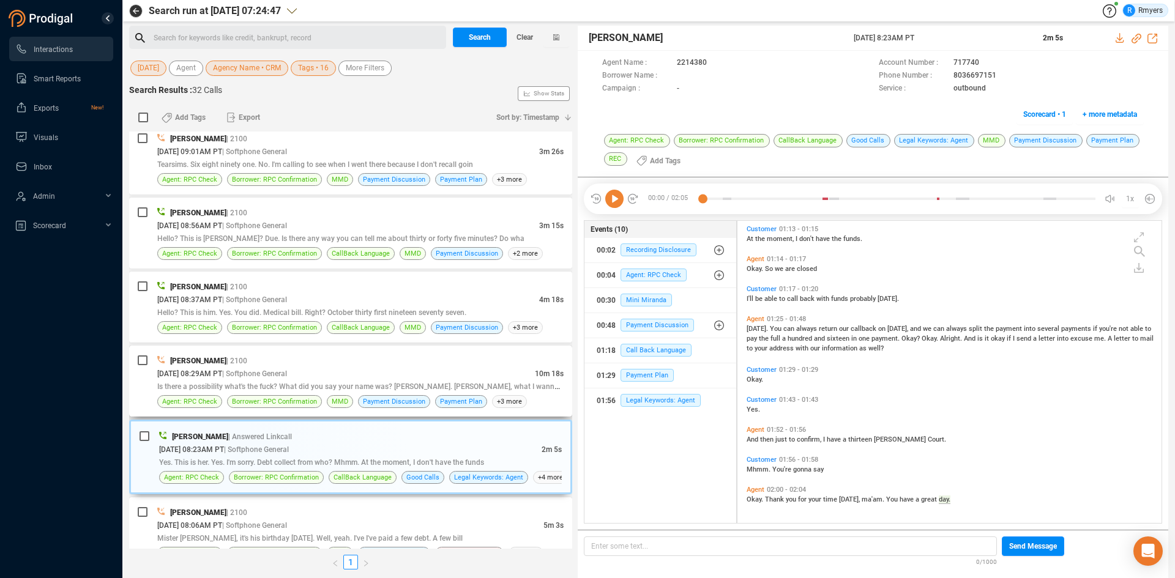
click at [255, 385] on span "Is there a possibility what's the fuck? What did you say your name was? [PERSON…" at bounding box center [366, 386] width 419 height 10
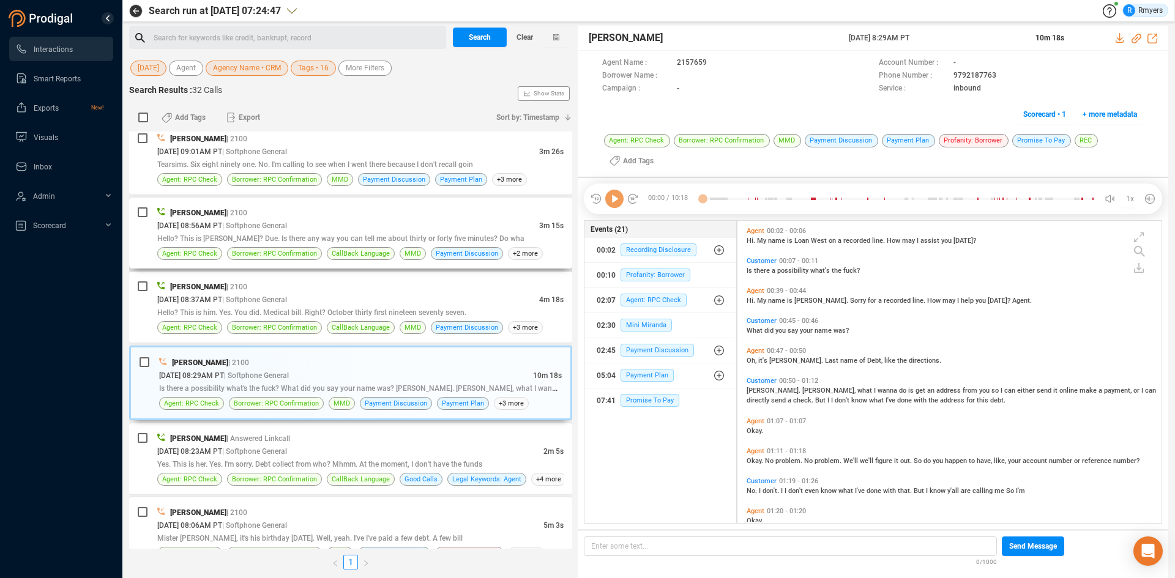
scroll to position [299, 418]
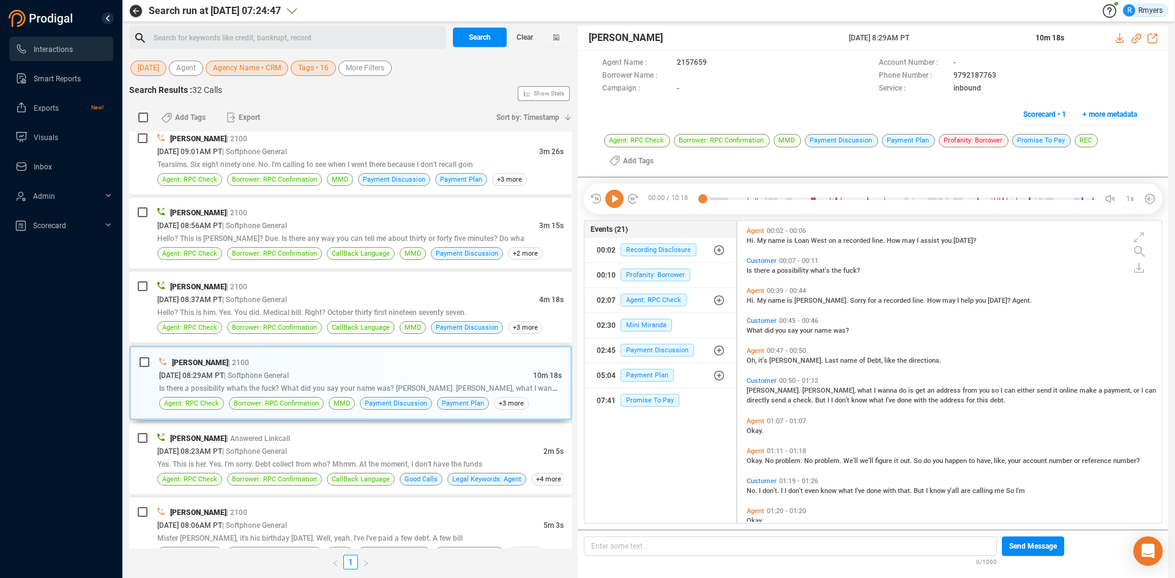
click at [616, 206] on icon at bounding box center [614, 199] width 18 height 18
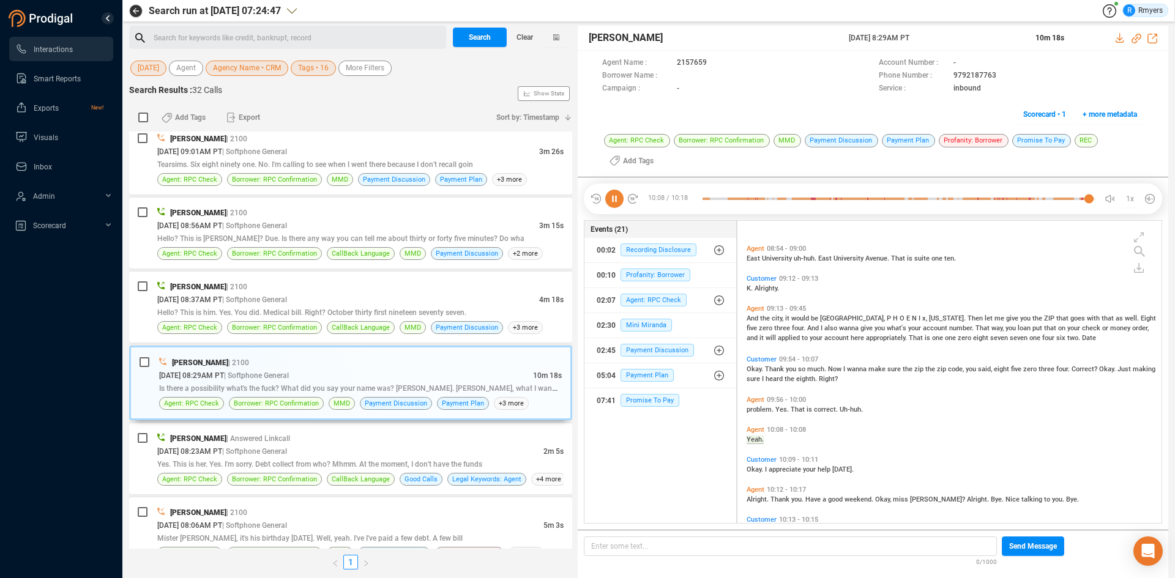
scroll to position [2422, 0]
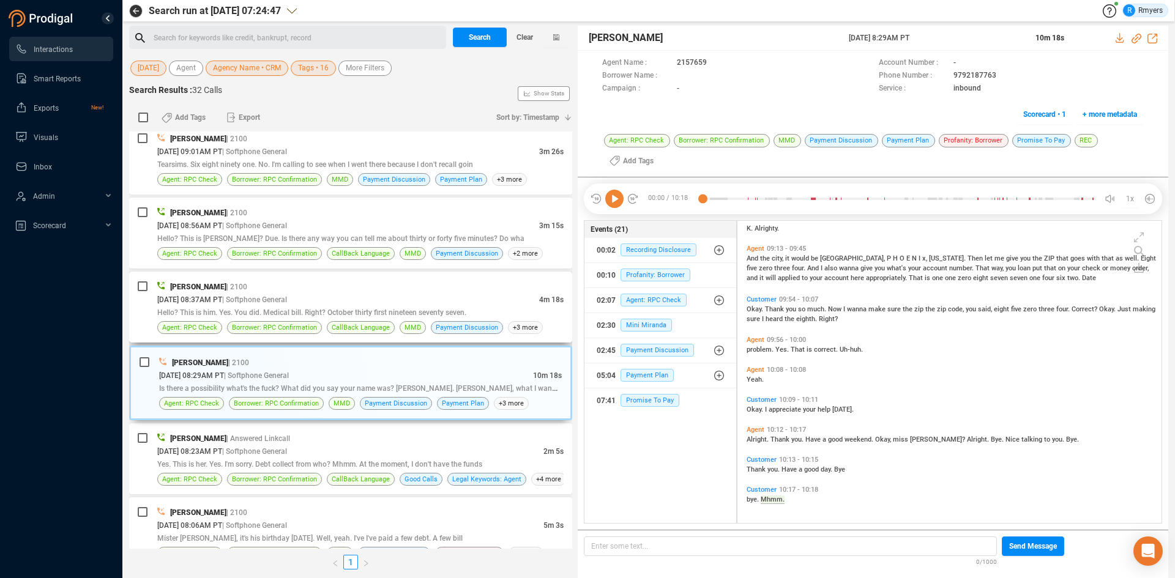
drag, startPoint x: 434, startPoint y: 295, endPoint x: 420, endPoint y: 306, distance: 17.9
click at [434, 295] on div "[DATE] 08:37AM PT | Softphone General" at bounding box center [348, 299] width 382 height 13
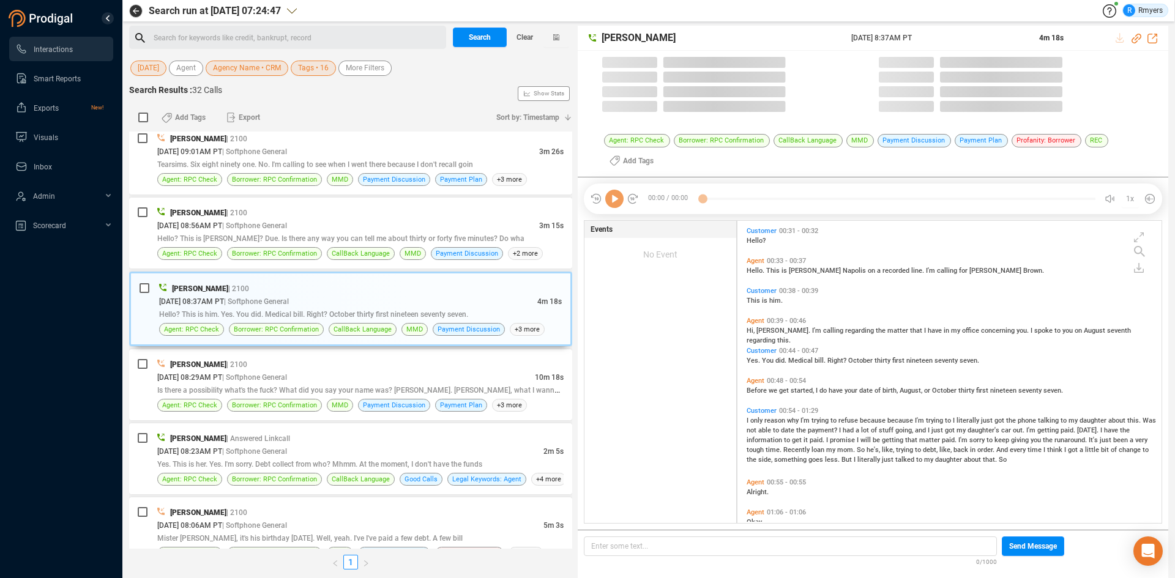
scroll to position [299, 418]
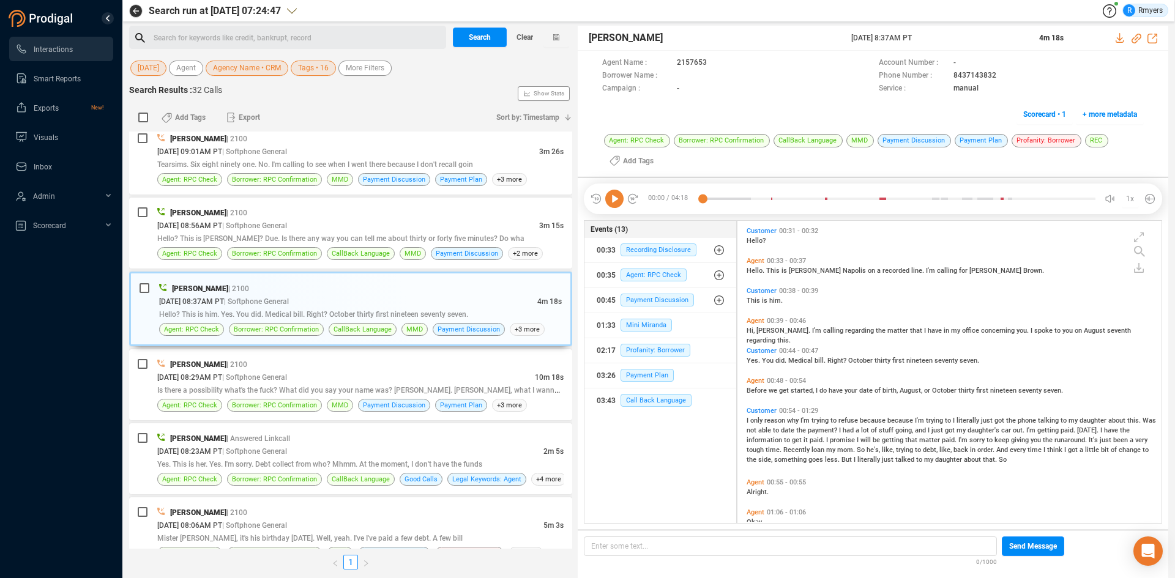
click at [614, 207] on icon at bounding box center [614, 199] width 18 height 18
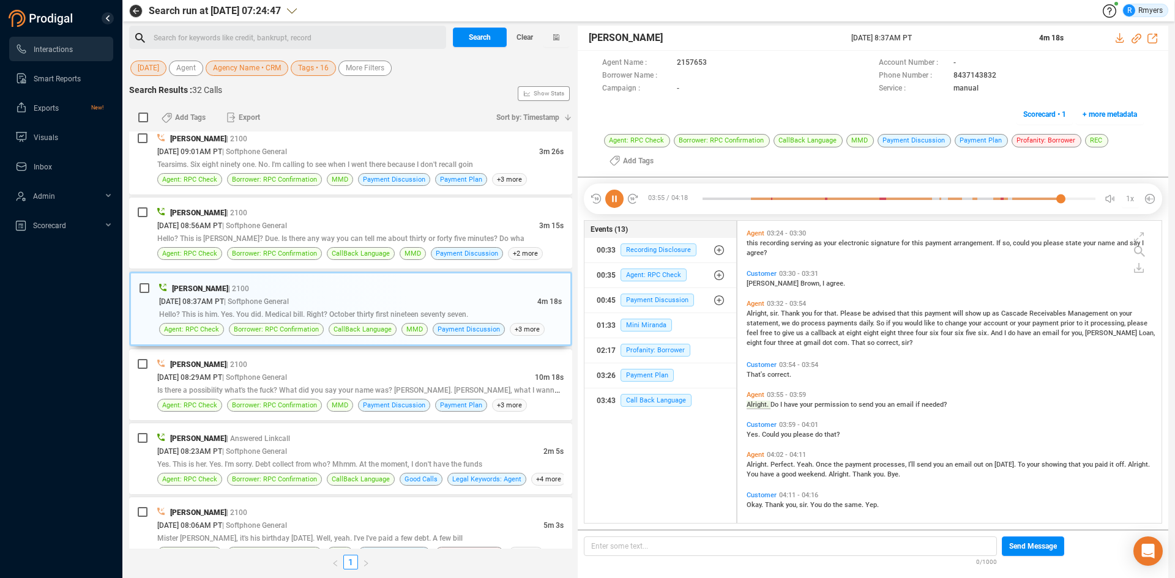
scroll to position [936, 0]
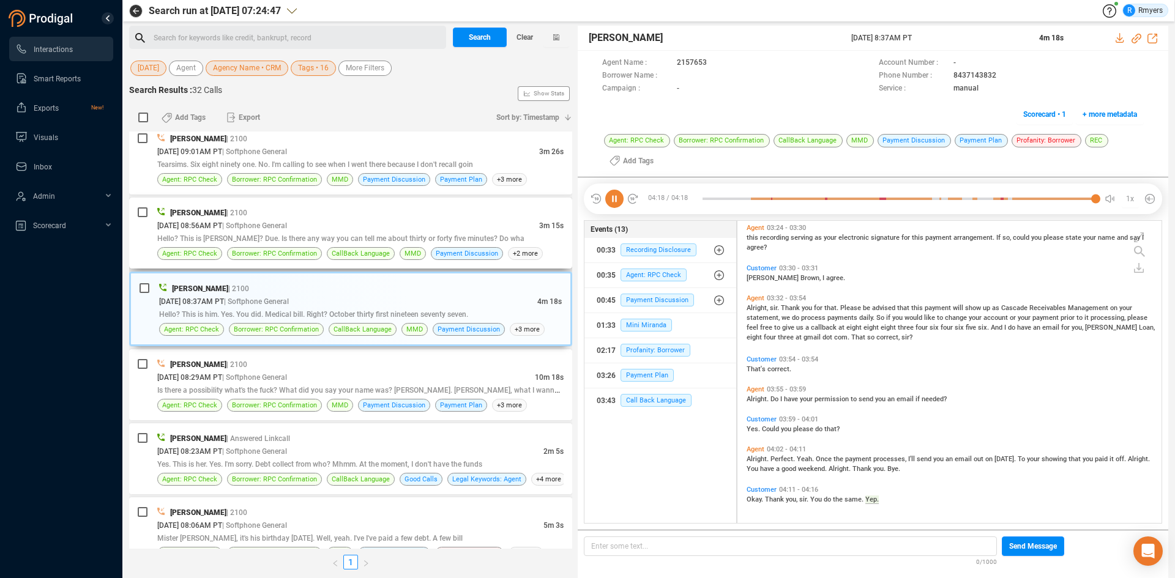
click at [410, 247] on div "[PERSON_NAME] | 2100 [DATE] 08:56AM PT | Softphone General 3m 15s Hello? This i…" at bounding box center [360, 233] width 406 height 54
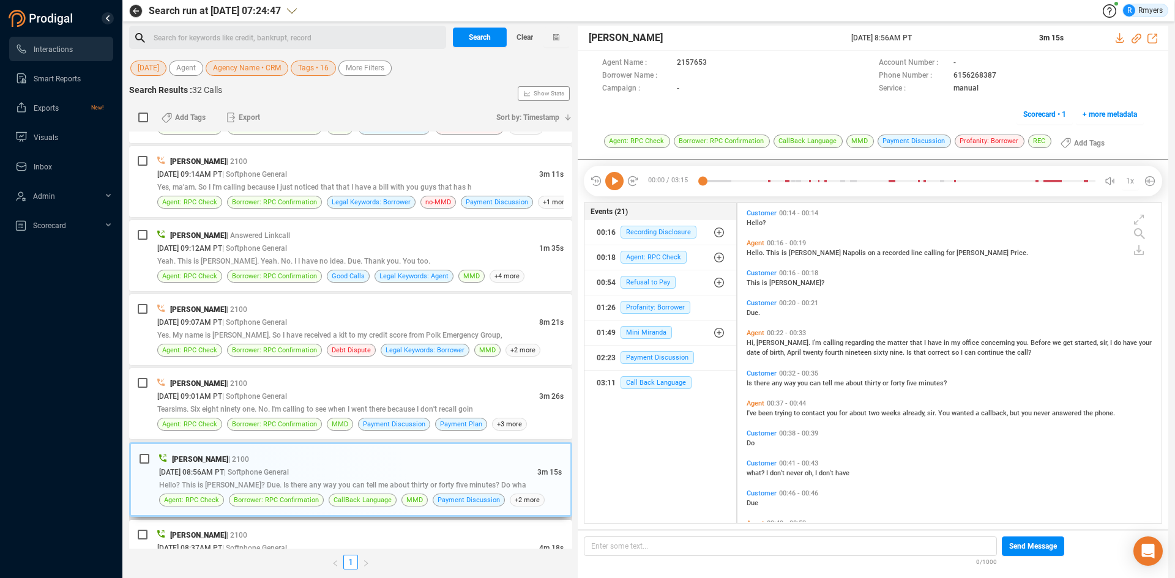
scroll to position [1405, 0]
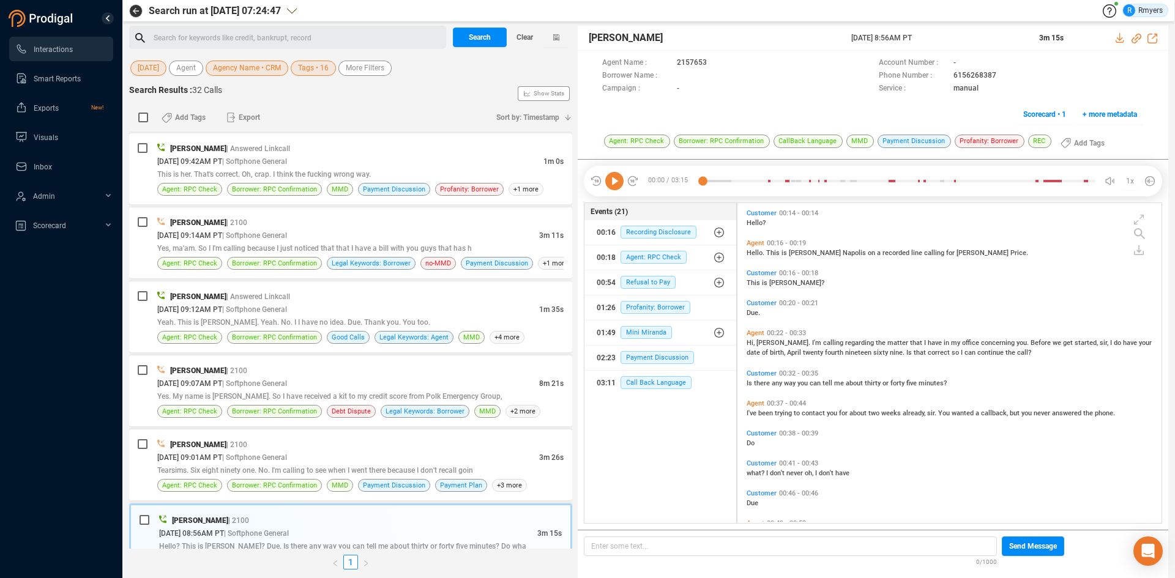
click at [615, 182] on icon at bounding box center [614, 181] width 18 height 18
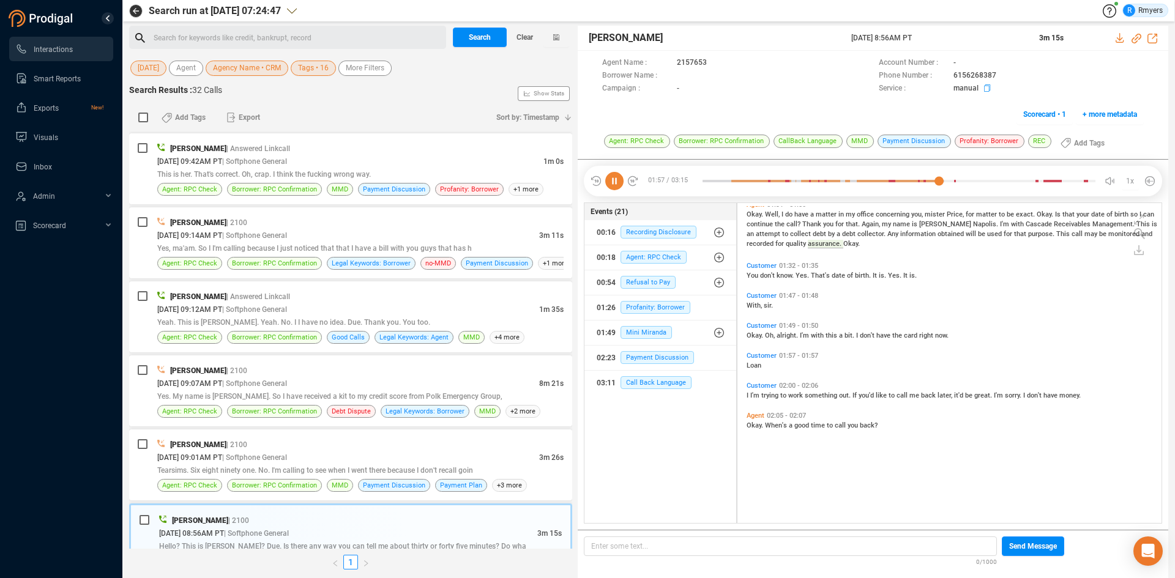
scroll to position [543, 0]
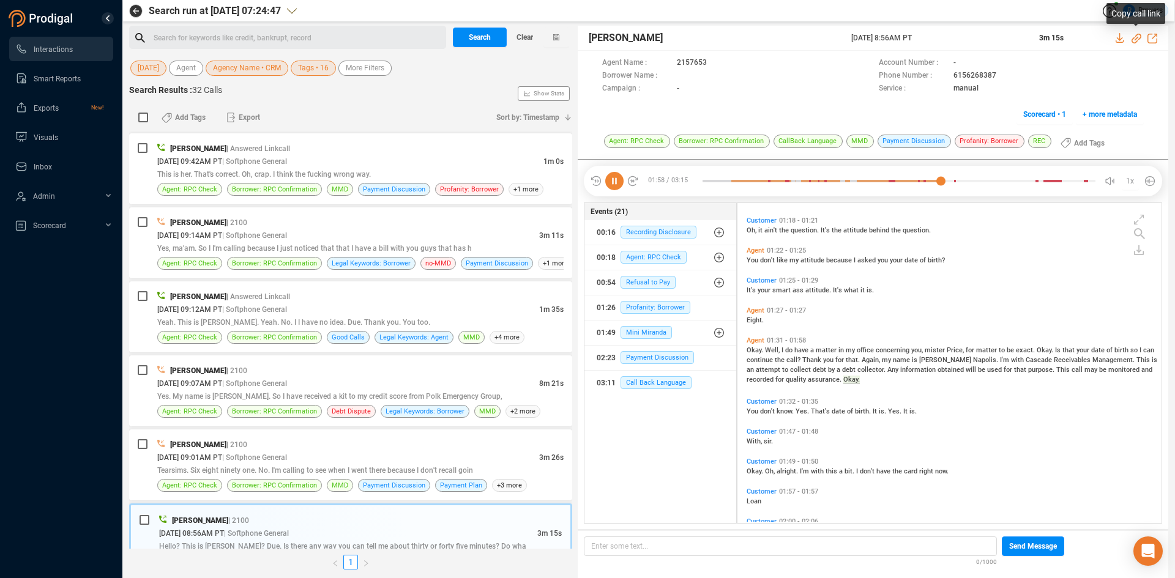
click at [1135, 40] on icon at bounding box center [1136, 39] width 10 height 10
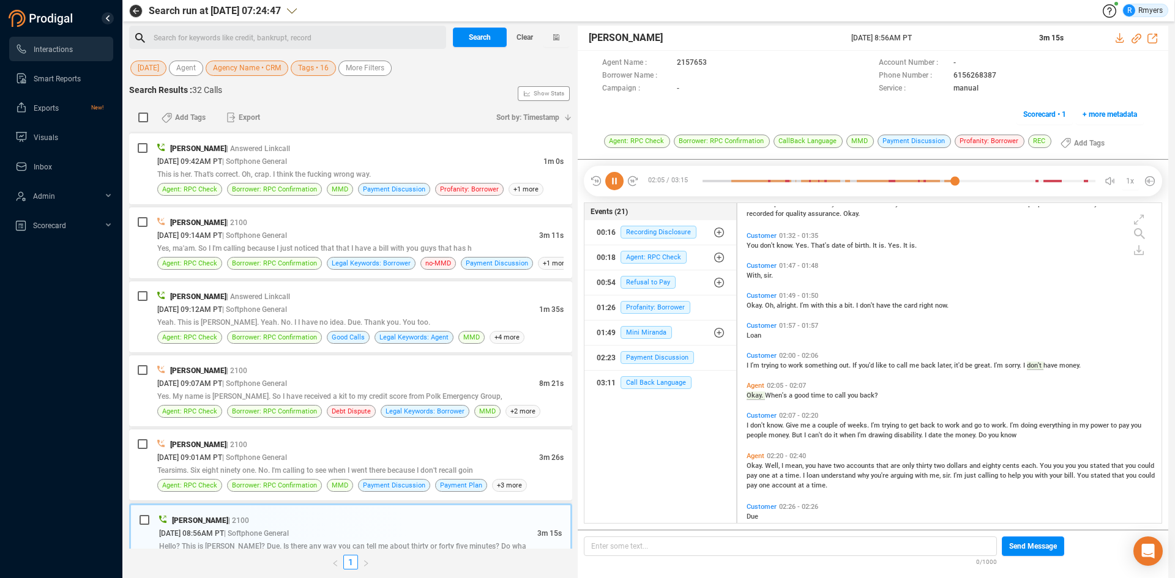
scroll to position [739, 0]
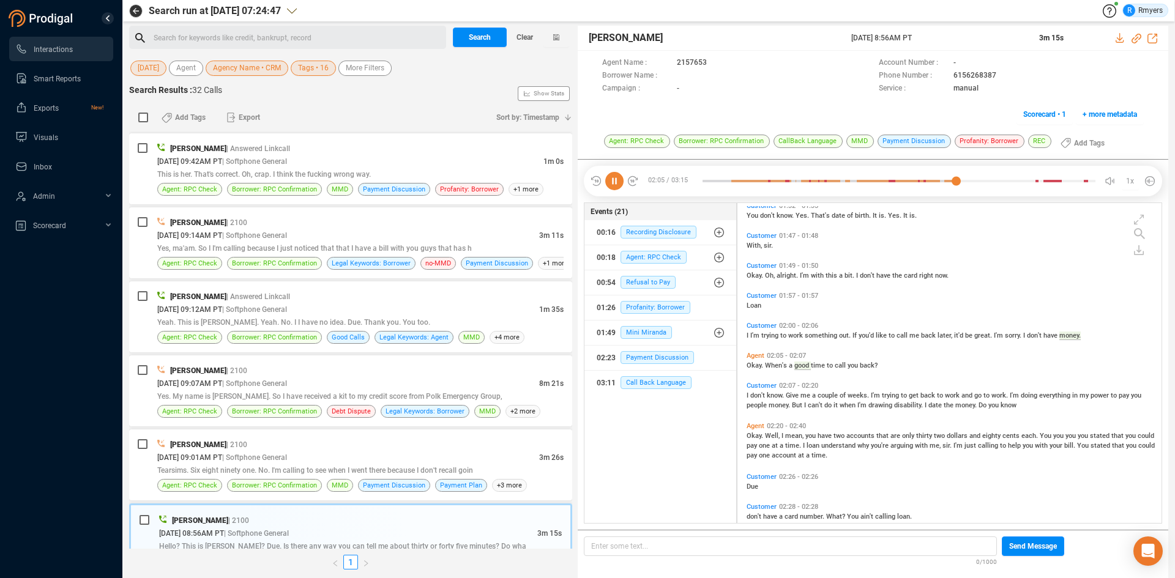
drag, startPoint x: 851, startPoint y: 36, endPoint x: 960, endPoint y: 43, distance: 109.1
click at [960, 43] on span "[DATE] 8:56AM PT" at bounding box center [937, 37] width 173 height 11
copy span "[DATE] 8:56AM PT"
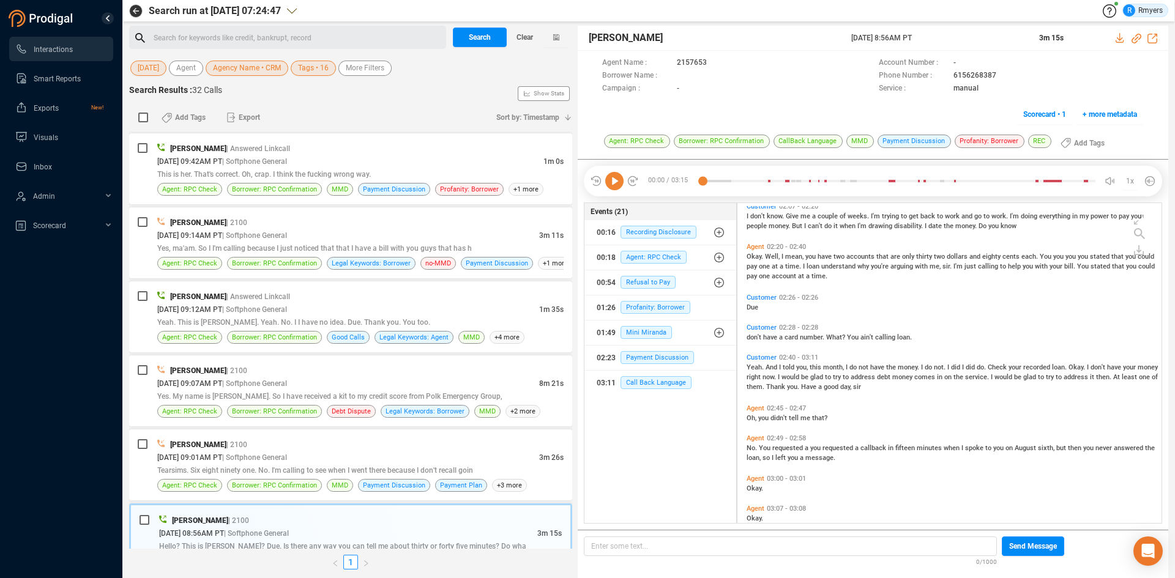
scroll to position [997, 0]
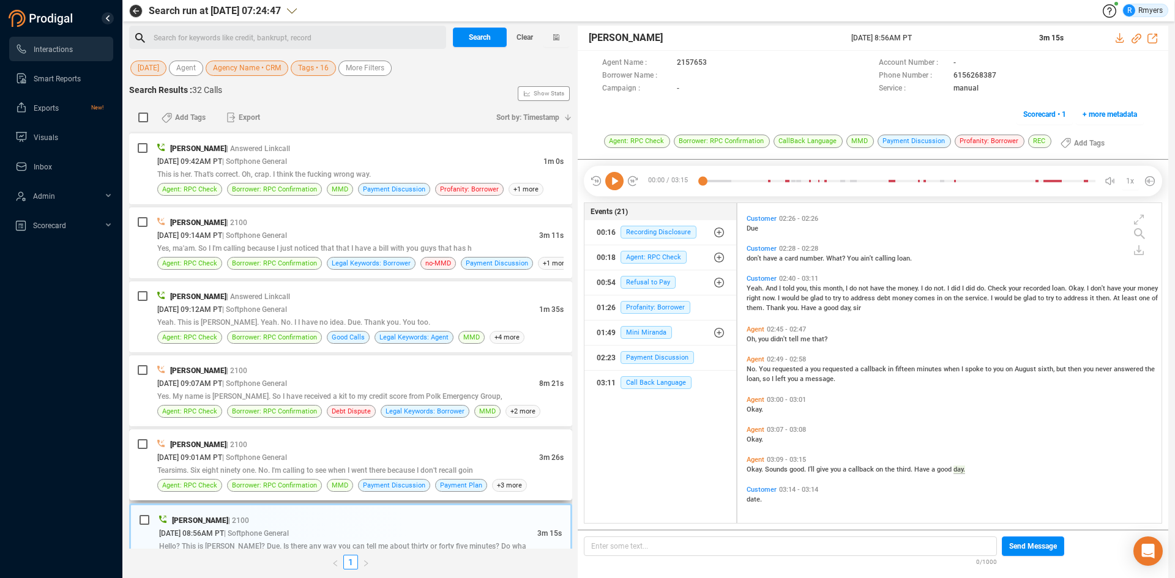
click at [275, 443] on div "[PERSON_NAME] | 2100" at bounding box center [360, 444] width 406 height 13
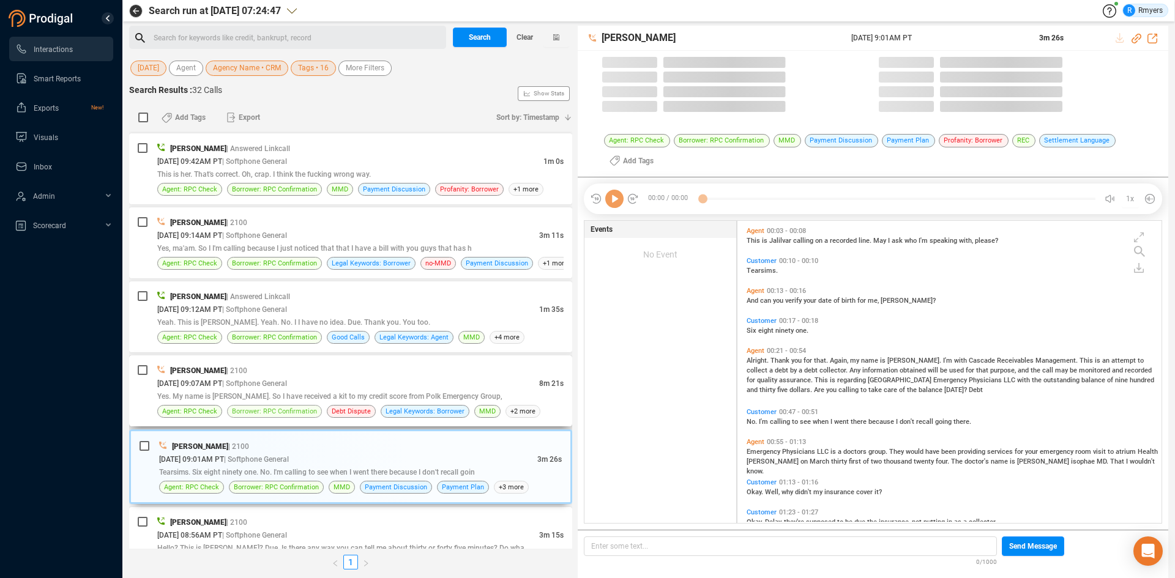
scroll to position [299, 418]
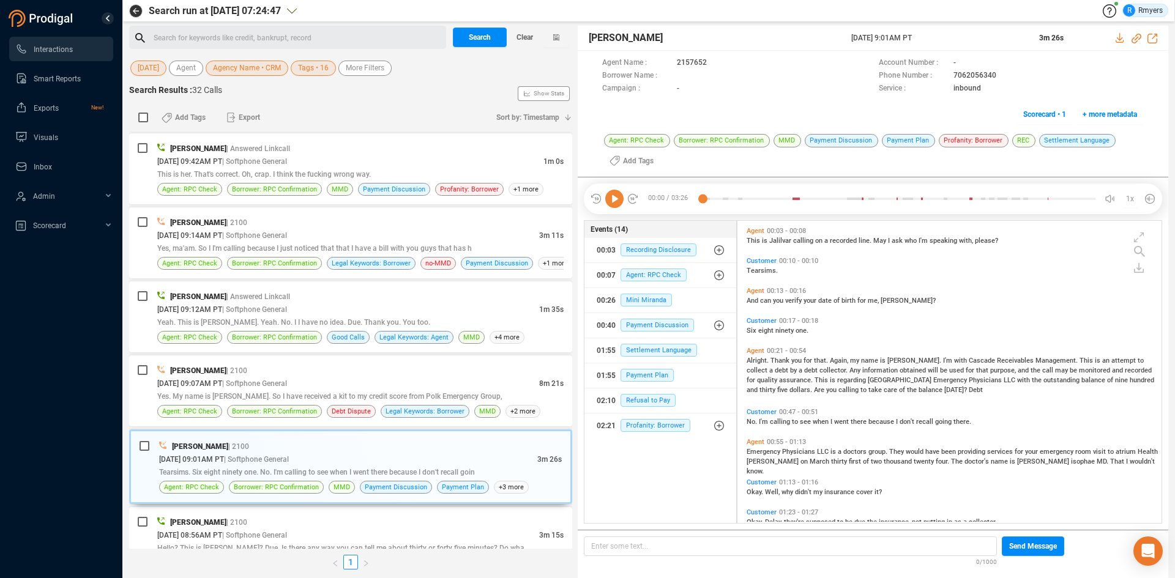
click at [613, 206] on icon at bounding box center [614, 199] width 18 height 18
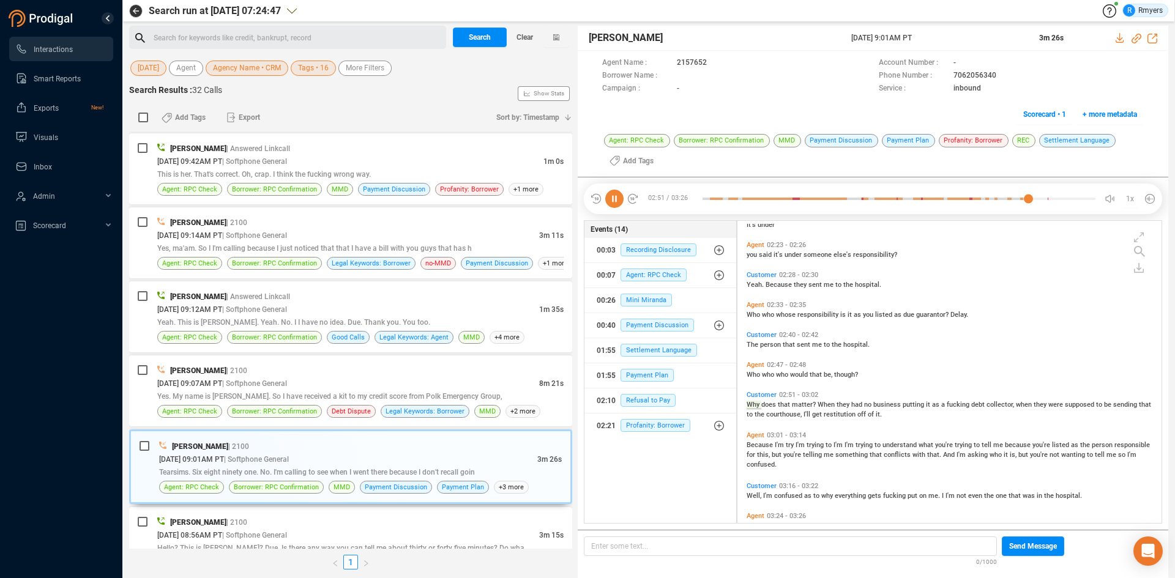
scroll to position [575, 0]
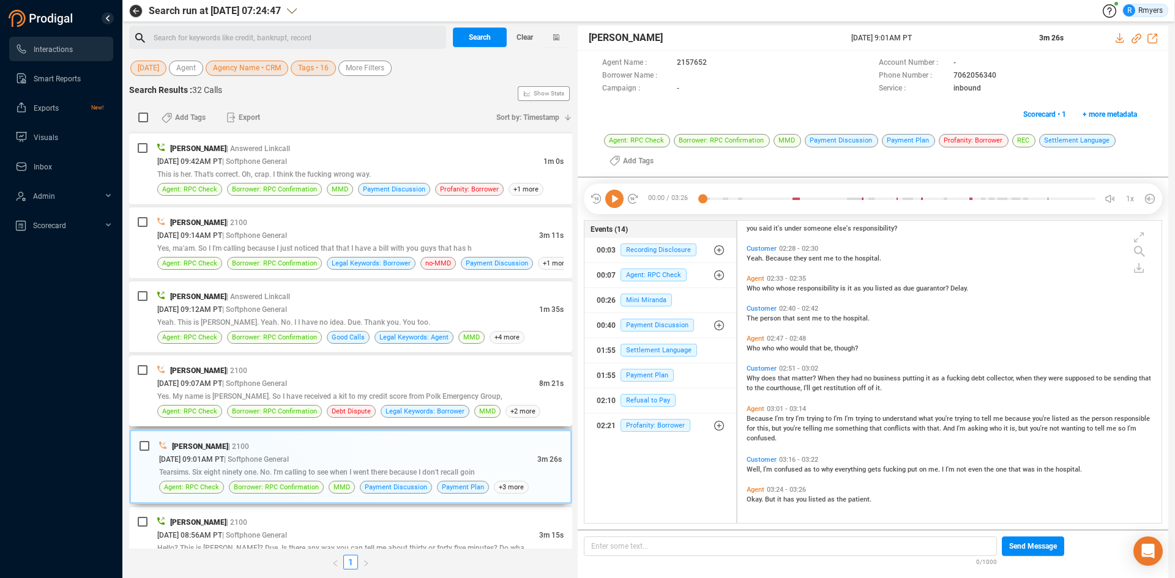
click at [270, 403] on div "[PERSON_NAME] | 2100 [DATE] 09:07AM PT | Softphone General 8m 21s Yes. My name …" at bounding box center [360, 391] width 406 height 54
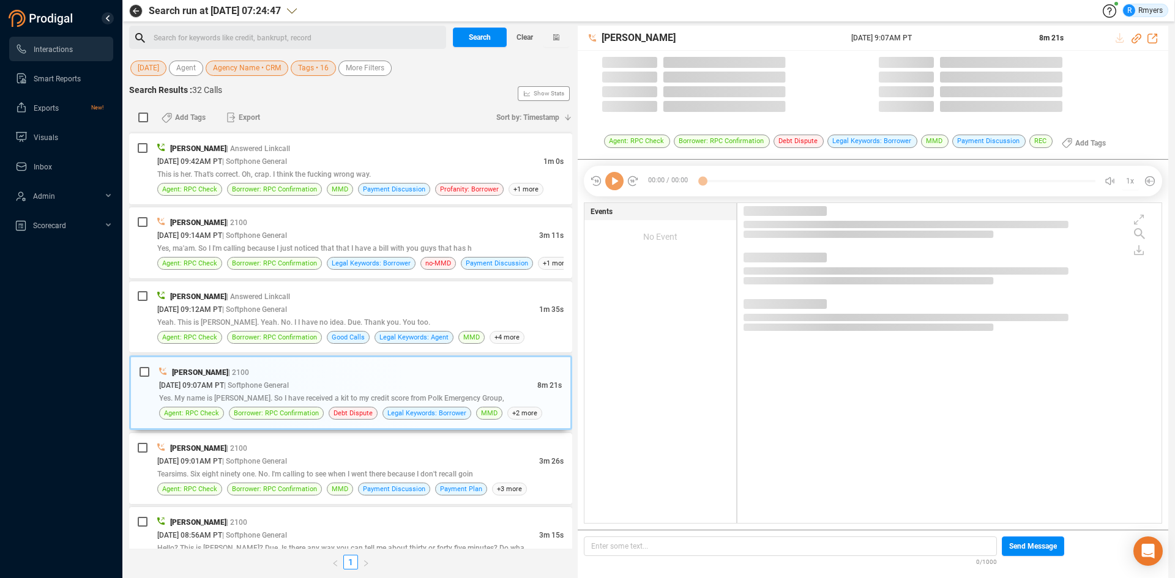
click at [612, 182] on icon at bounding box center [614, 181] width 18 height 18
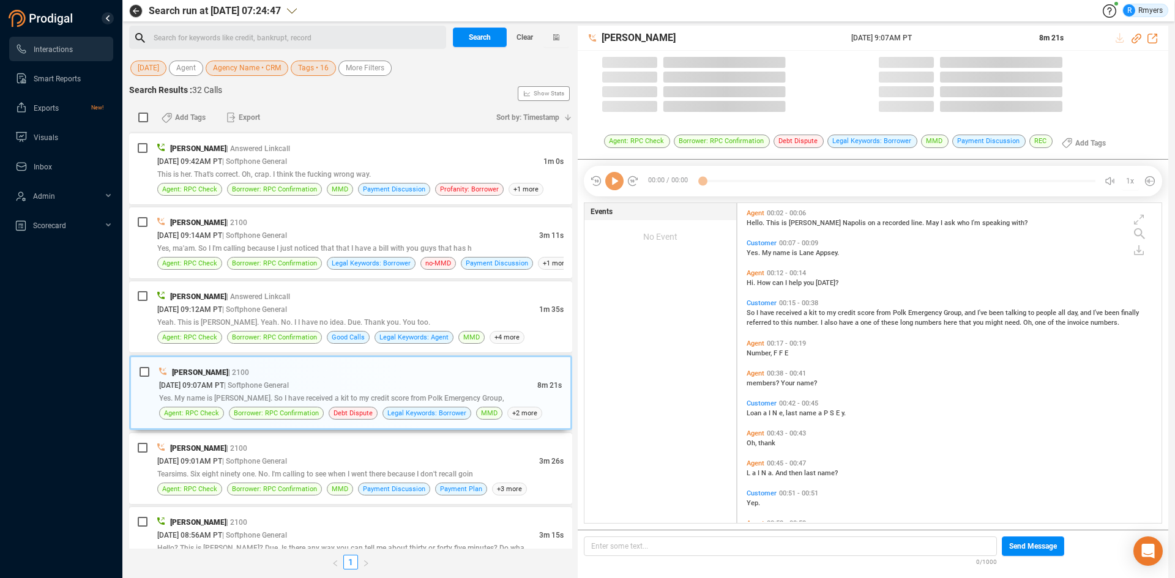
scroll to position [317, 418]
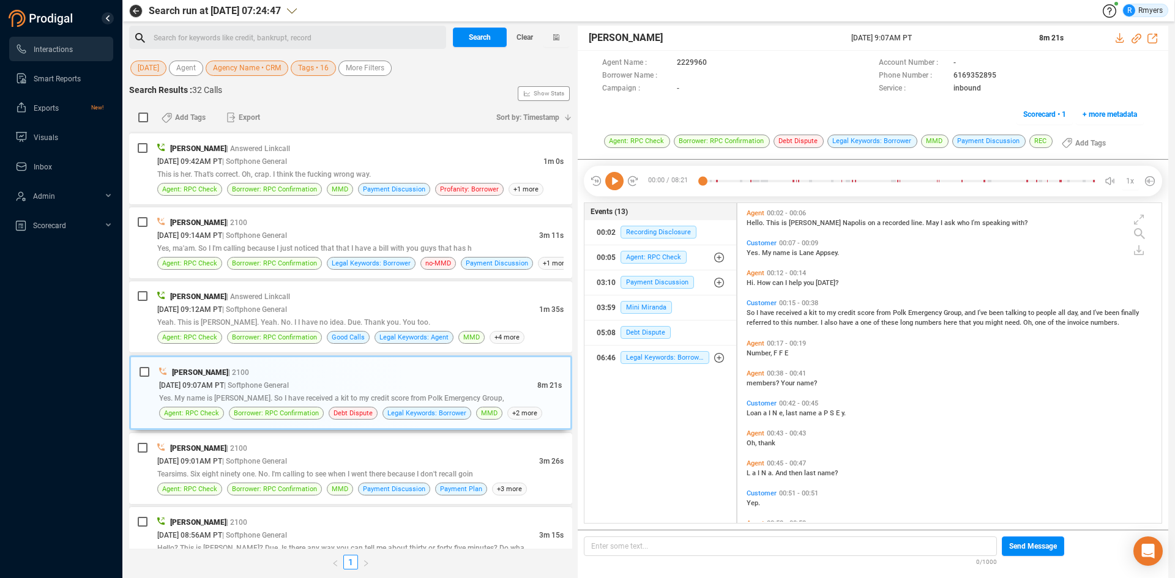
click at [614, 180] on icon at bounding box center [614, 181] width 18 height 18
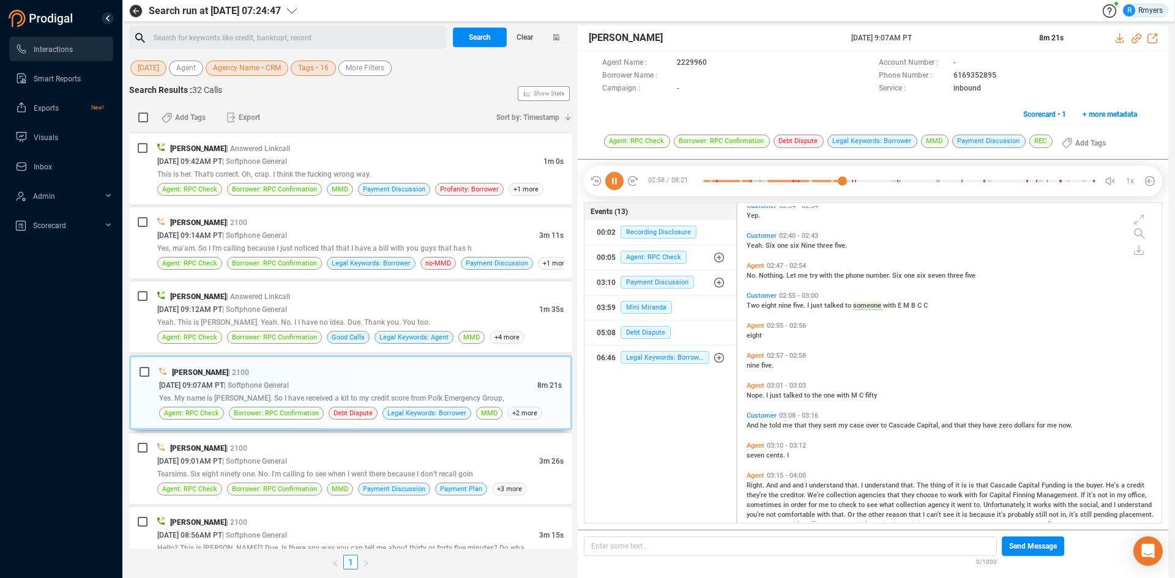
scroll to position [808, 0]
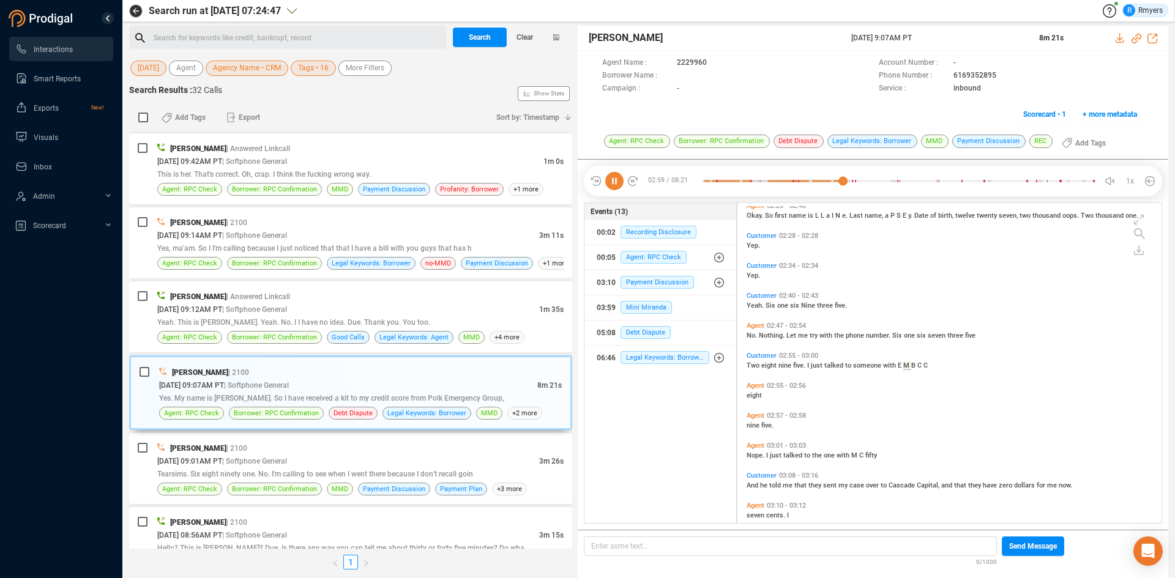
click at [614, 179] on icon at bounding box center [614, 181] width 18 height 18
click at [617, 188] on icon at bounding box center [614, 181] width 18 height 18
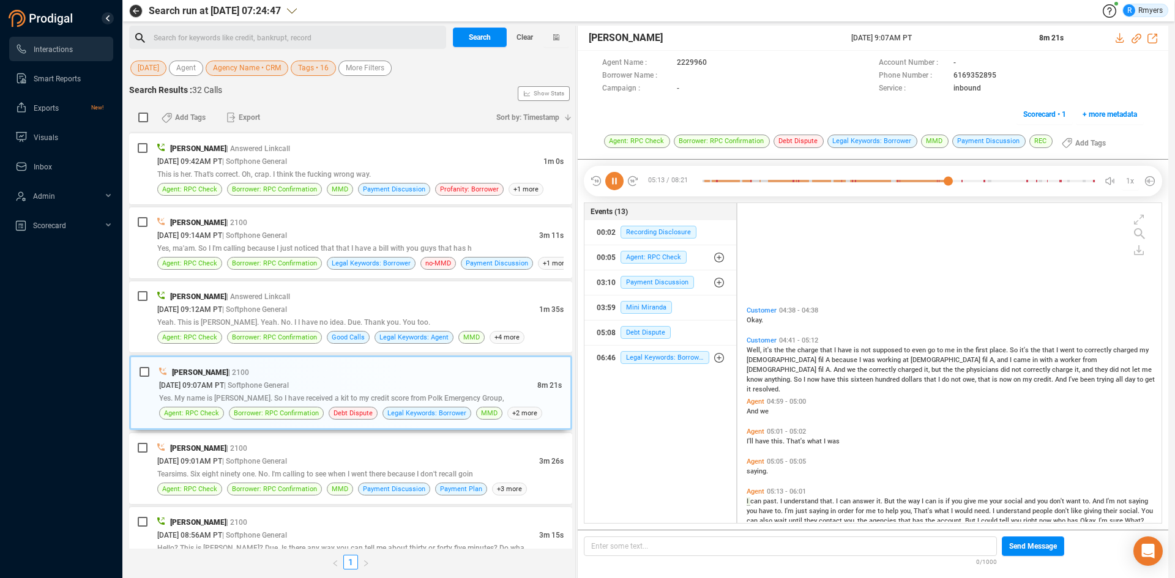
scroll to position [1387, 0]
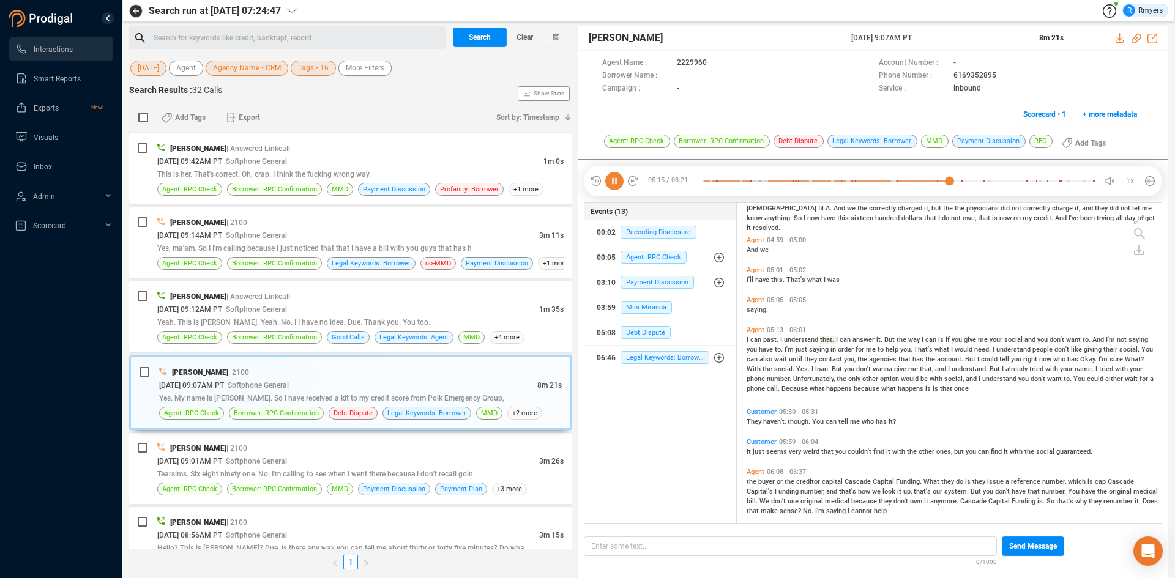
click at [615, 186] on icon at bounding box center [614, 181] width 18 height 18
click at [616, 182] on icon at bounding box center [614, 181] width 18 height 18
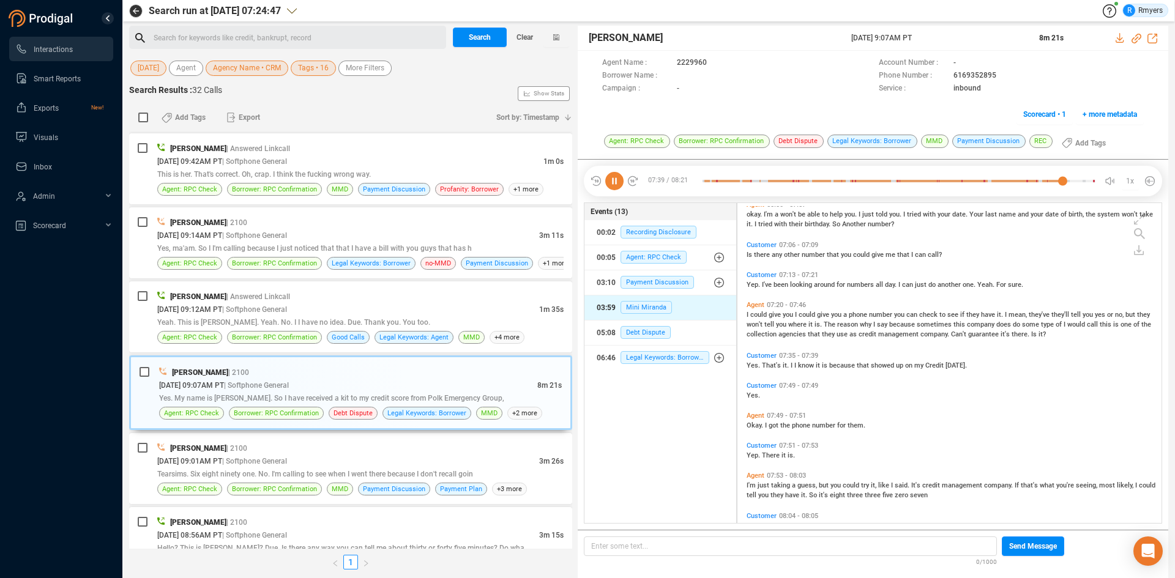
scroll to position [1806, 0]
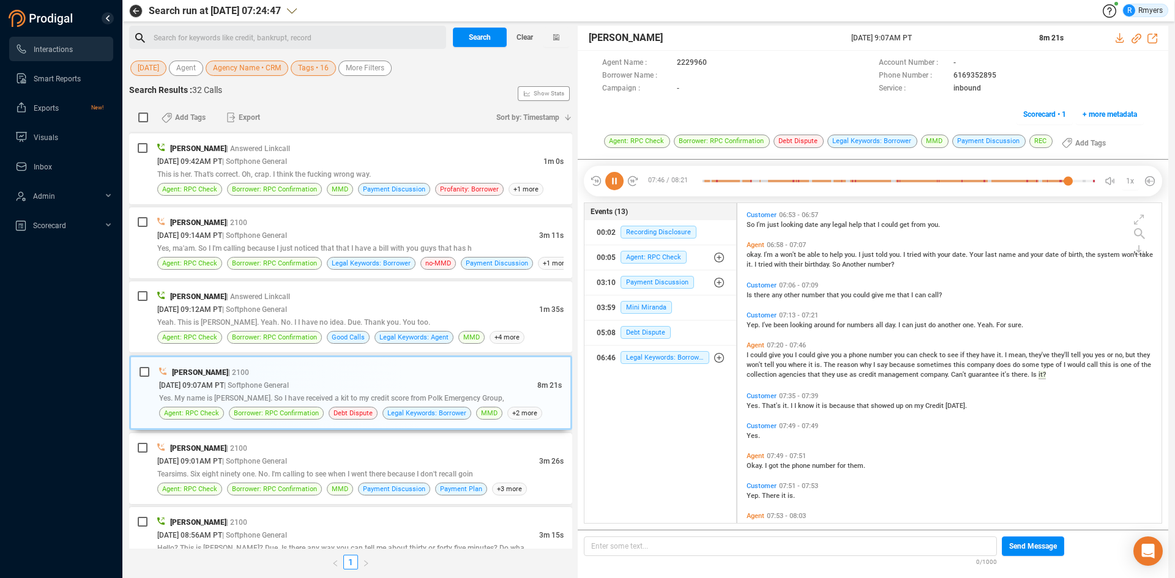
click at [753, 255] on span "okay." at bounding box center [755, 255] width 17 height 8
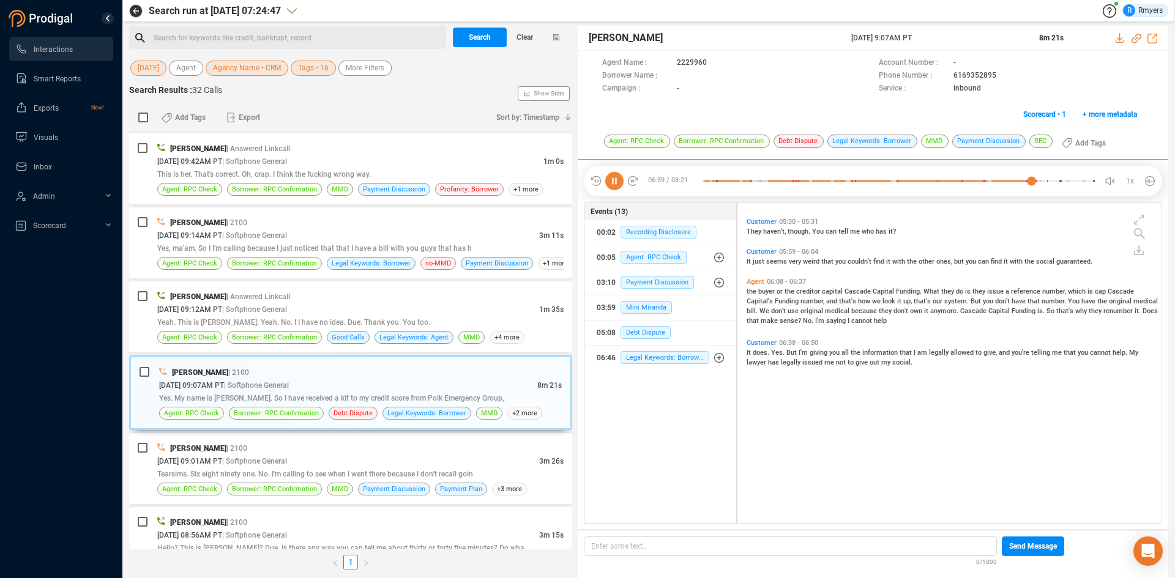
scroll to position [1333, 0]
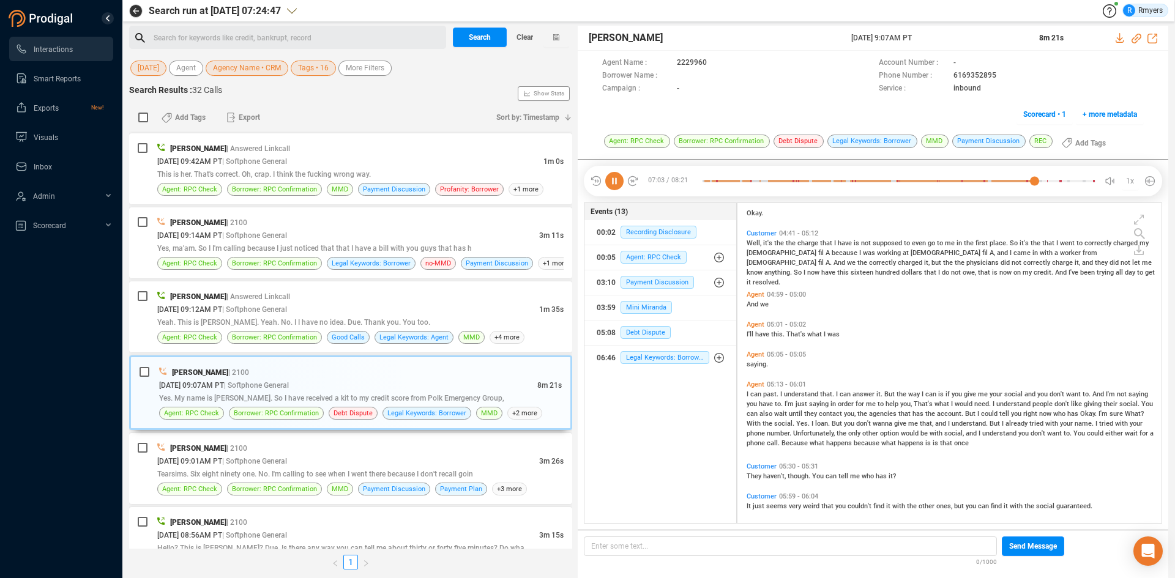
click at [752, 394] on span "can" at bounding box center [756, 394] width 13 height 8
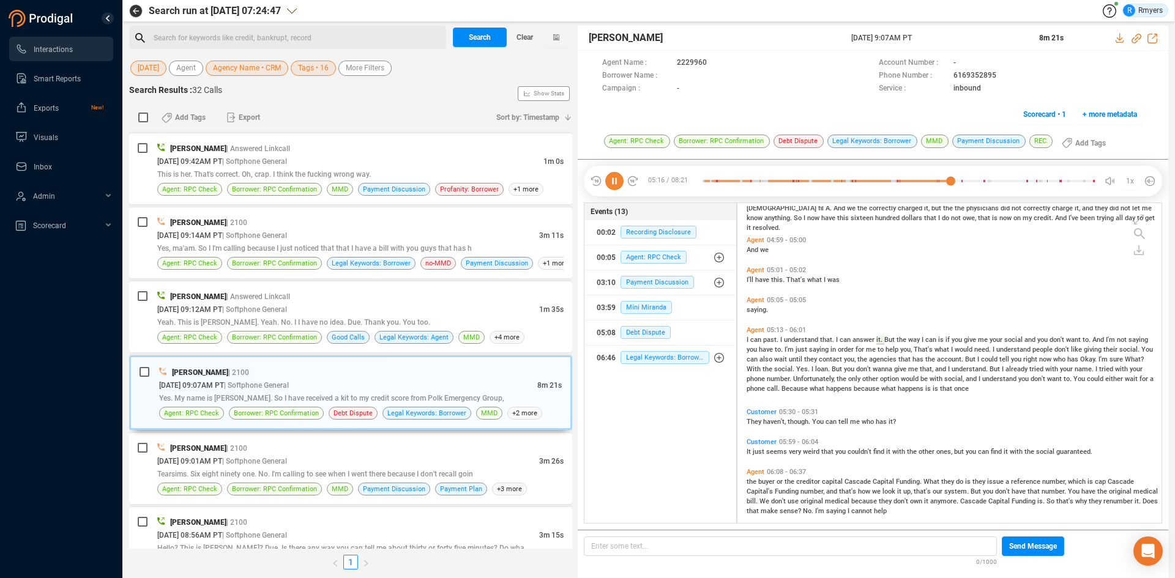
scroll to position [1142, 0]
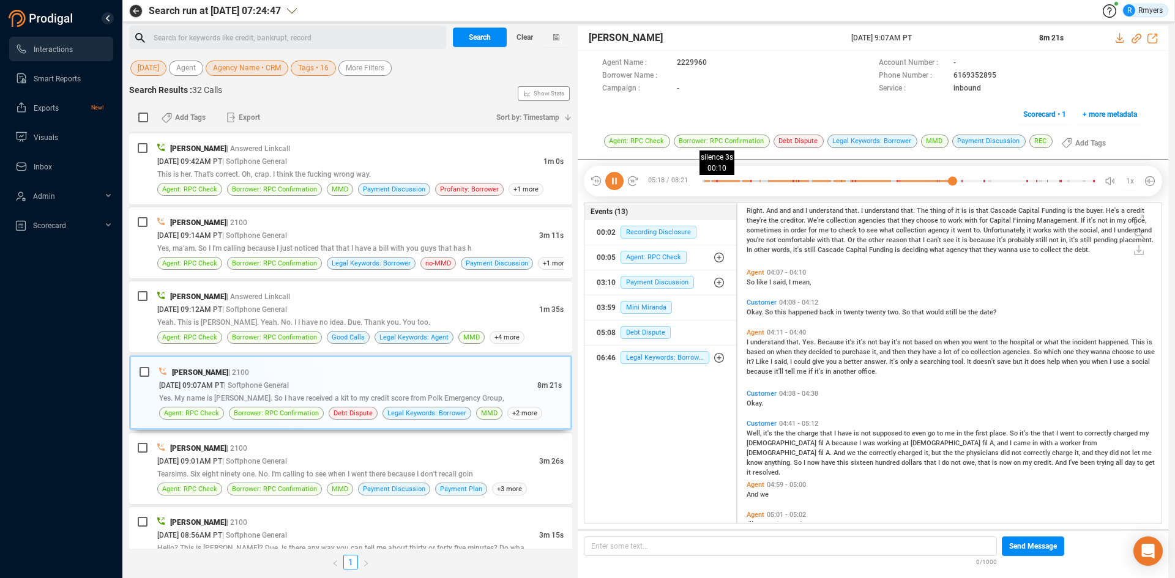
click at [710, 178] on div at bounding box center [827, 181] width 250 height 18
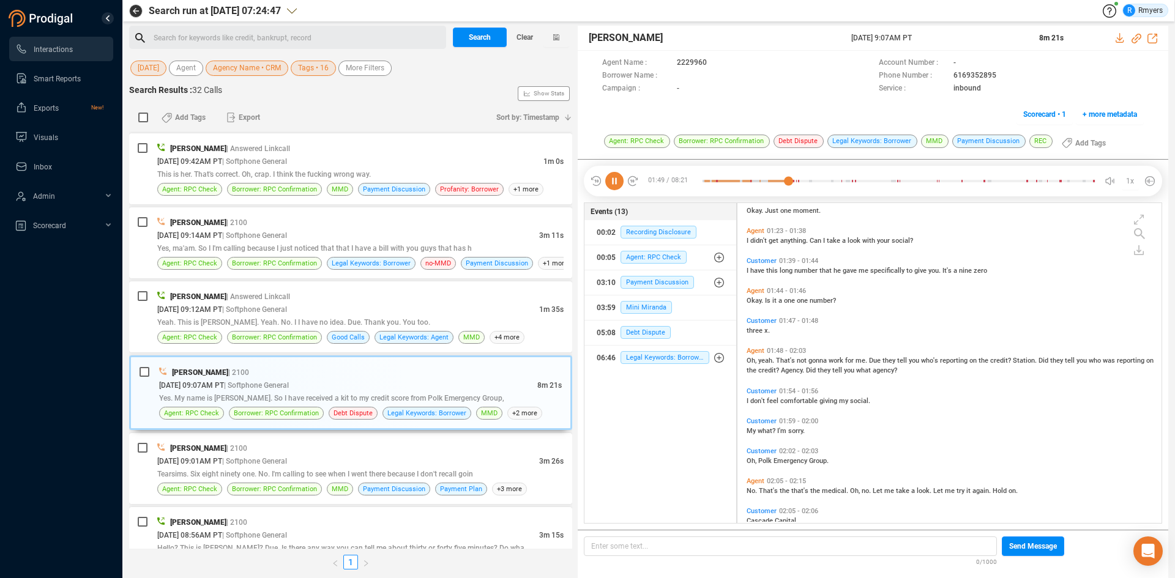
scroll to position [350, 0]
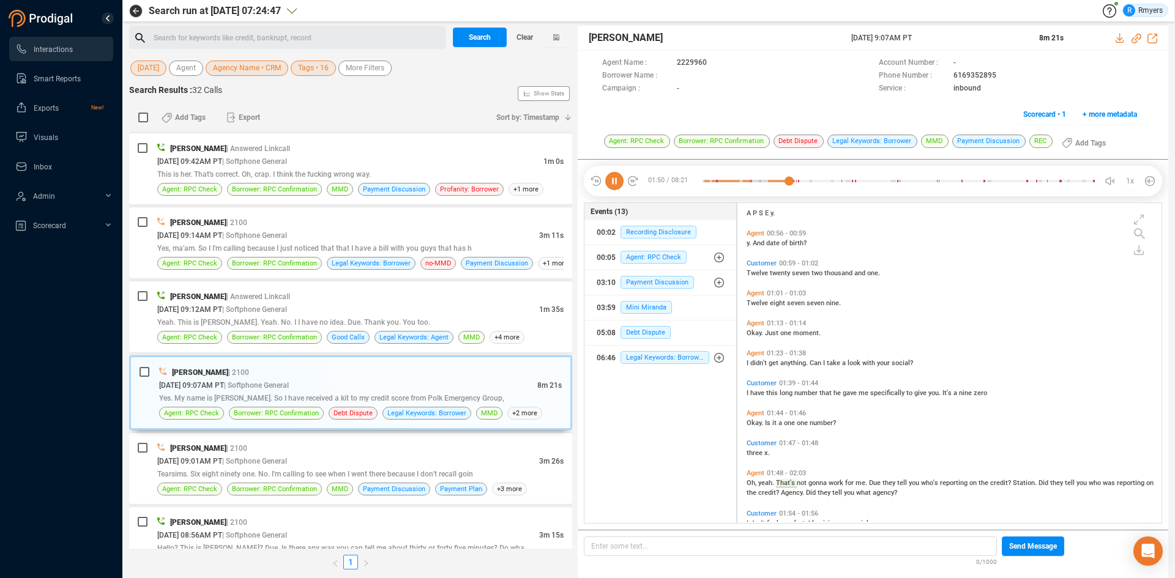
click at [753, 245] on span "And" at bounding box center [759, 243] width 13 height 8
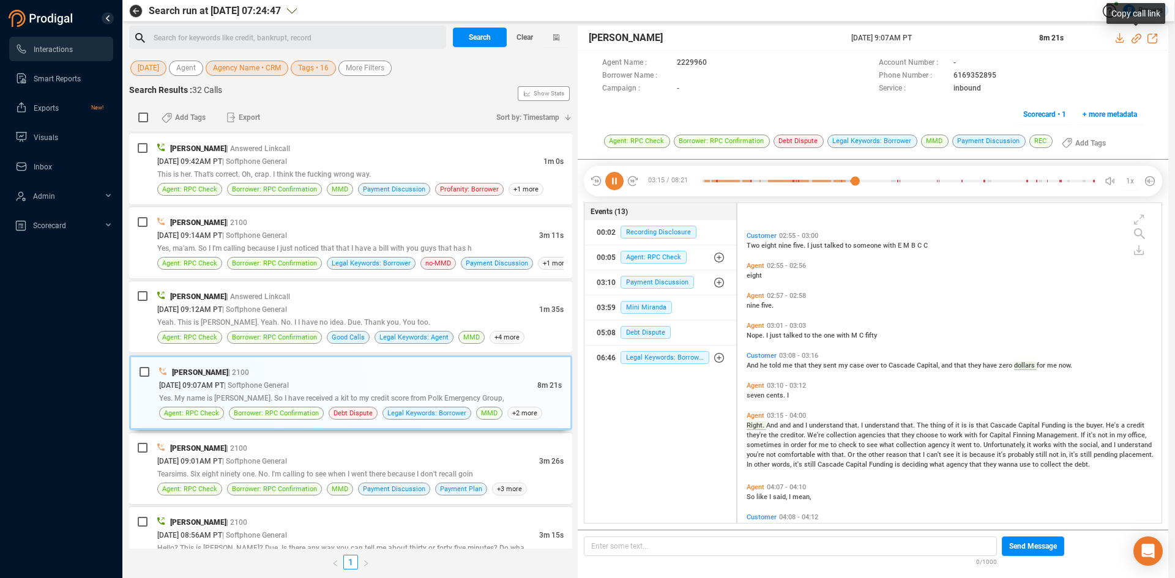
scroll to position [1008, 0]
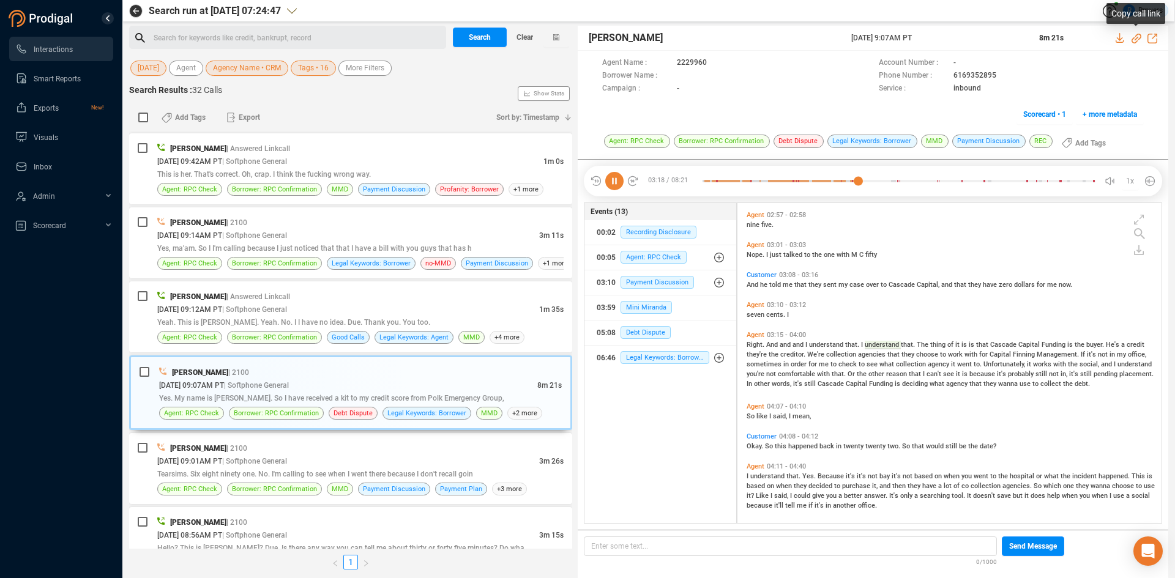
click at [1136, 37] on icon at bounding box center [1136, 39] width 10 height 10
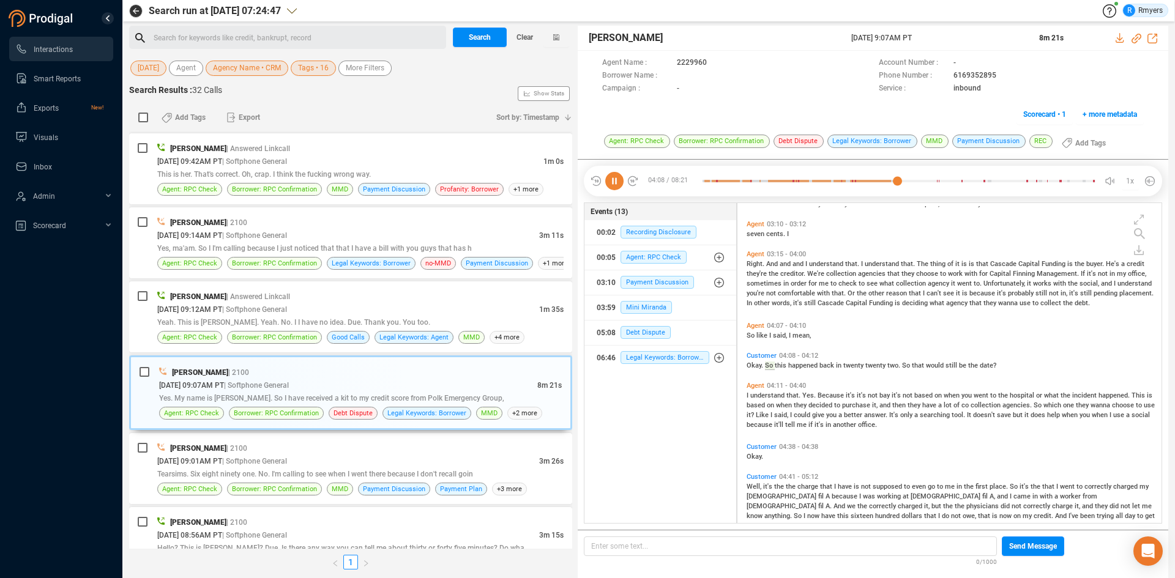
click at [985, 302] on span "they" at bounding box center [990, 303] width 15 height 8
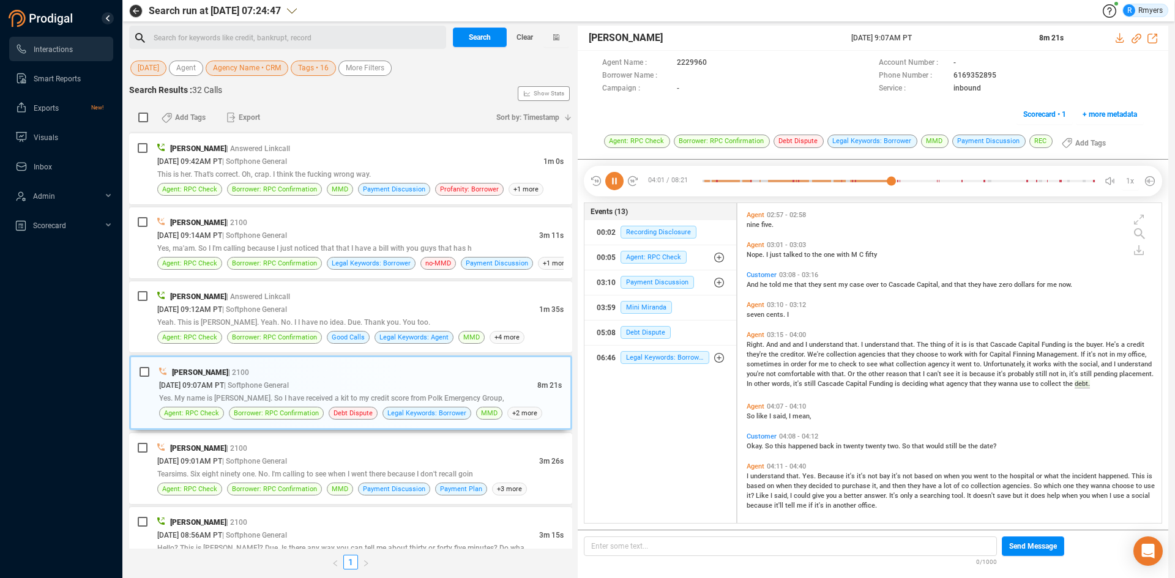
click at [989, 354] on span "Capital" at bounding box center [1000, 355] width 23 height 8
click at [984, 354] on span "for" at bounding box center [984, 355] width 10 height 8
click at [835, 354] on span "collection" at bounding box center [842, 355] width 32 height 8
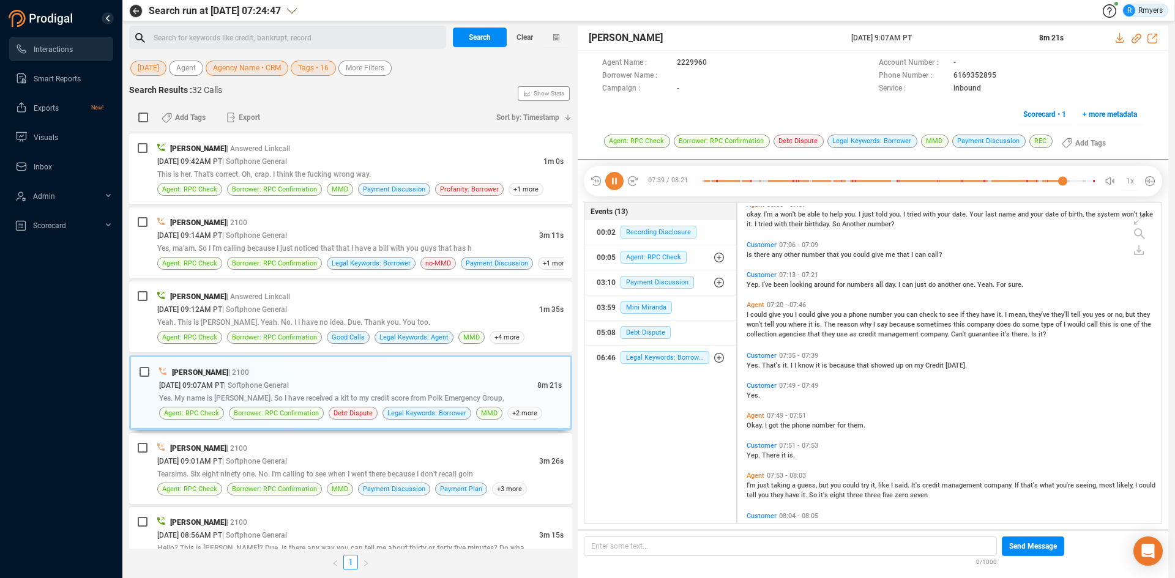
scroll to position [1806, 0]
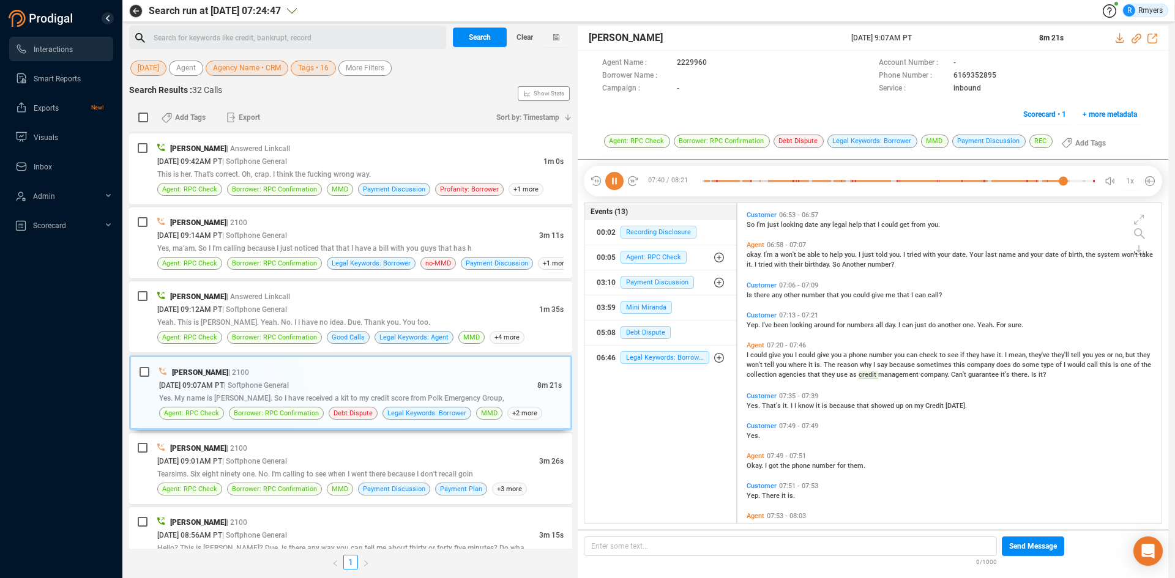
drag, startPoint x: 617, startPoint y: 182, endPoint x: 636, endPoint y: 202, distance: 27.7
click at [617, 182] on icon at bounding box center [614, 181] width 18 height 18
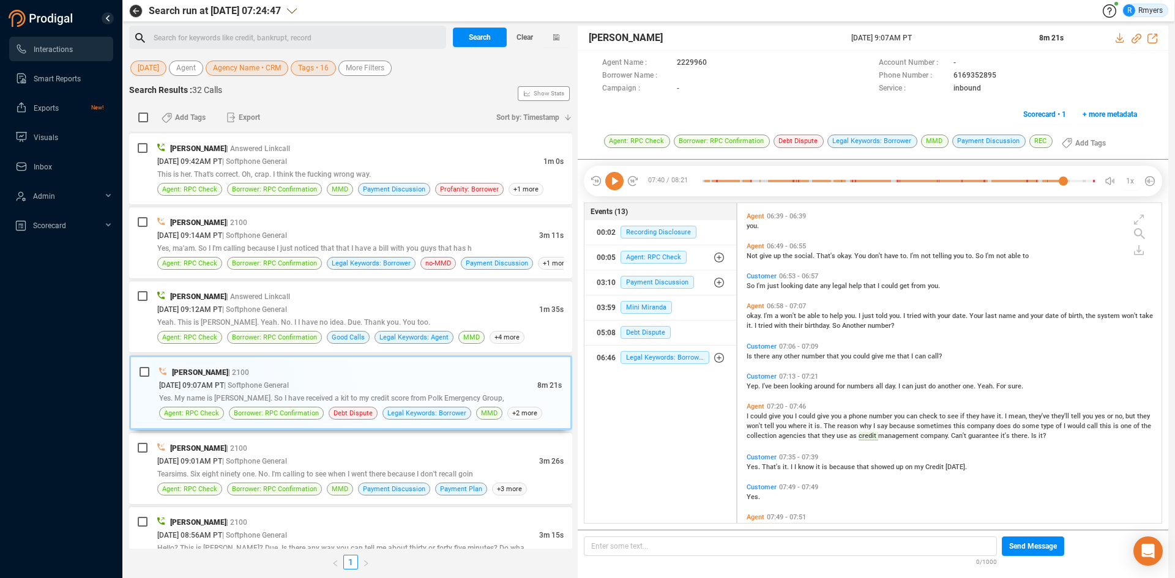
click at [750, 287] on span "So" at bounding box center [752, 286] width 10 height 8
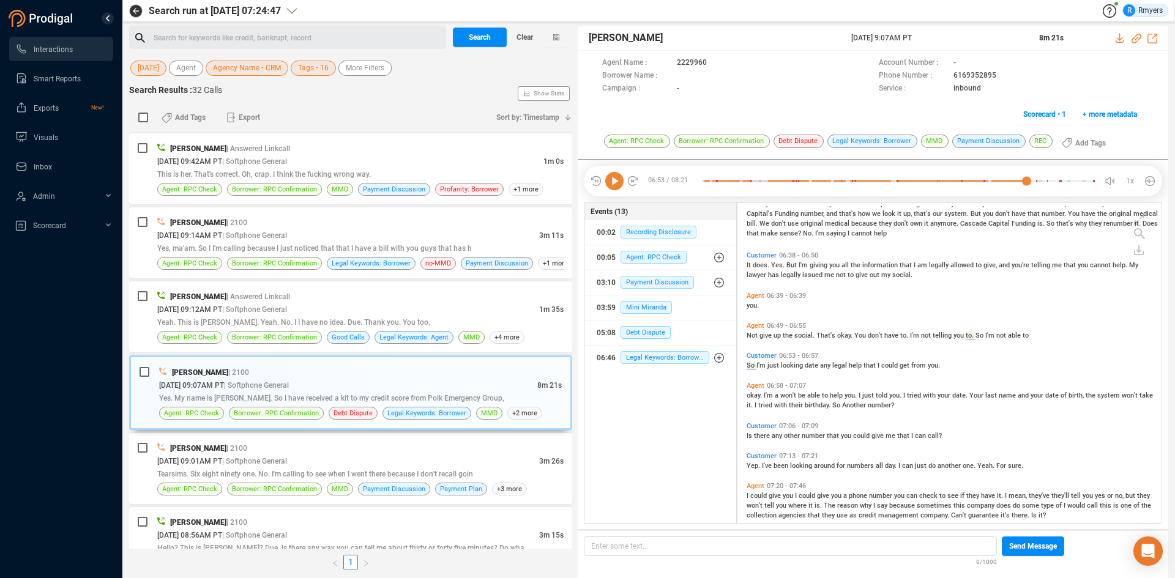
click at [613, 183] on icon at bounding box center [614, 181] width 18 height 18
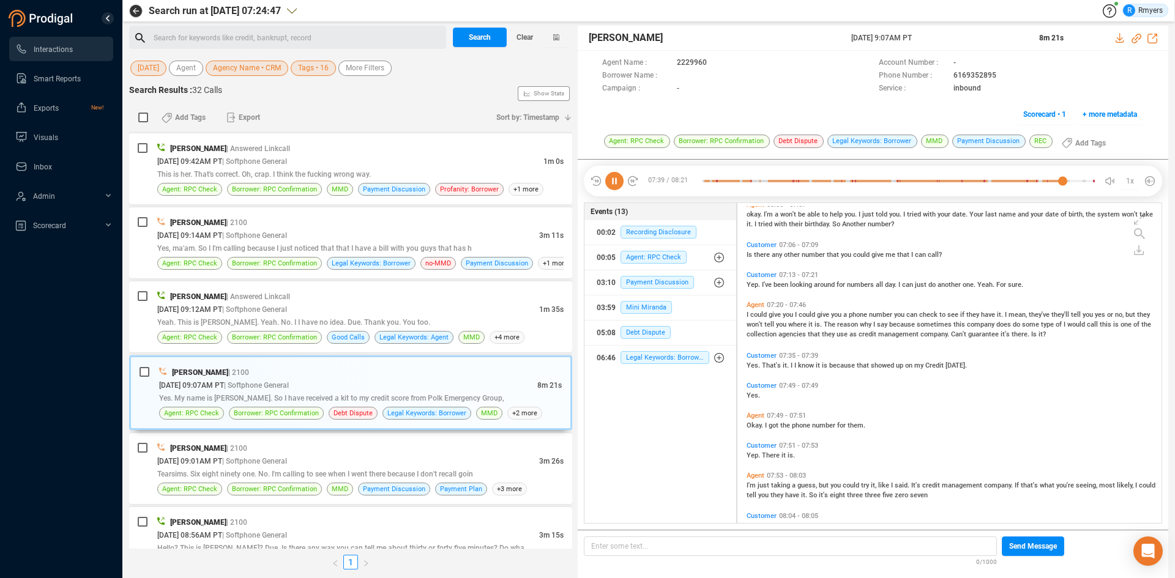
scroll to position [1806, 0]
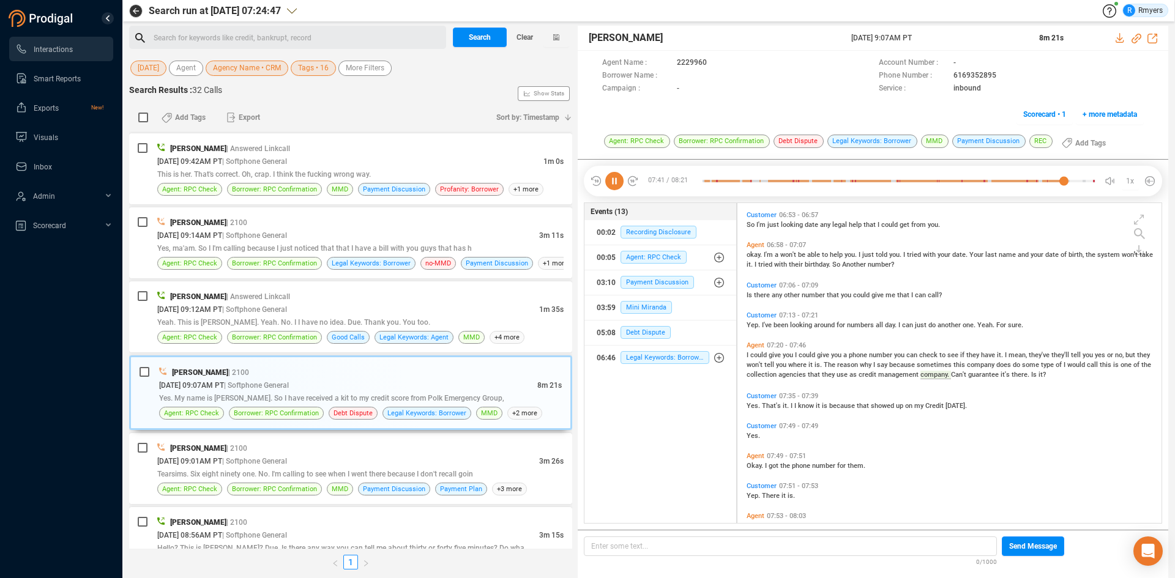
click at [756, 322] on span "Yep." at bounding box center [754, 325] width 15 height 8
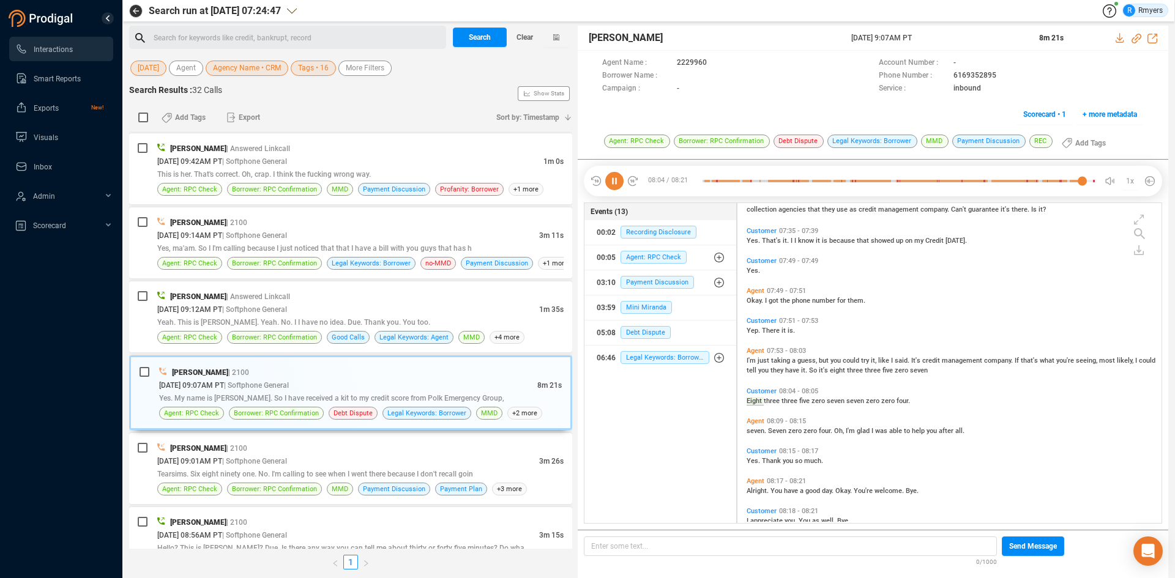
scroll to position [1992, 0]
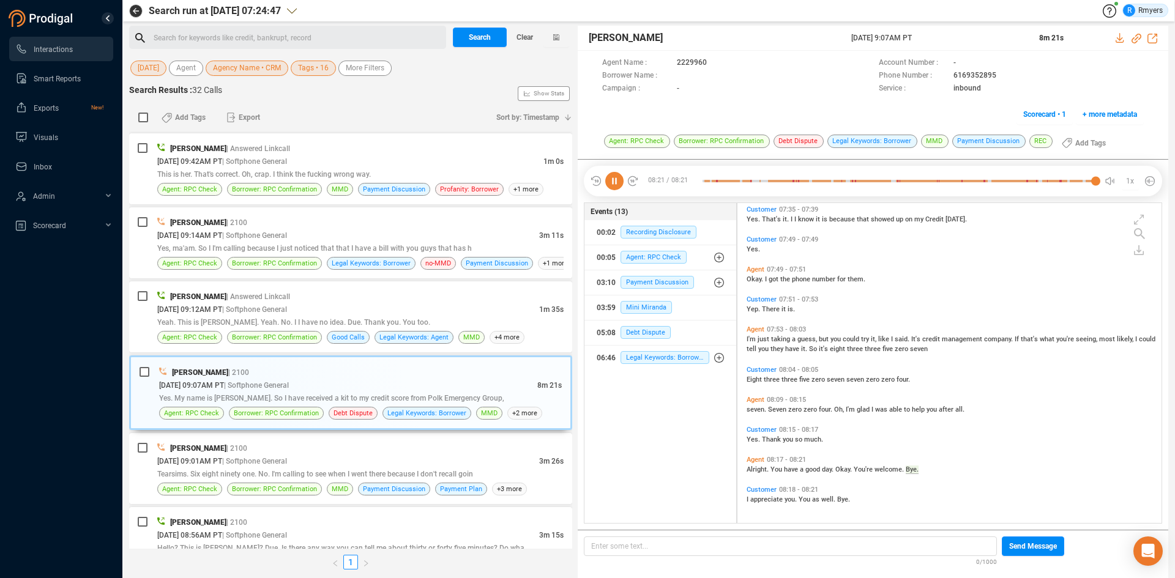
drag, startPoint x: 846, startPoint y: 45, endPoint x: 958, endPoint y: 37, distance: 112.9
click at [959, 37] on div "[PERSON_NAME] [DATE] 9:07AM PT 8m 21s" at bounding box center [873, 38] width 590 height 25
copy div "[DATE] 9:07AM PT"
click at [311, 325] on span "Yeah. This is [PERSON_NAME]. Yeah. No. I I have no idea. Due. Thank you. You to…" at bounding box center [293, 322] width 273 height 9
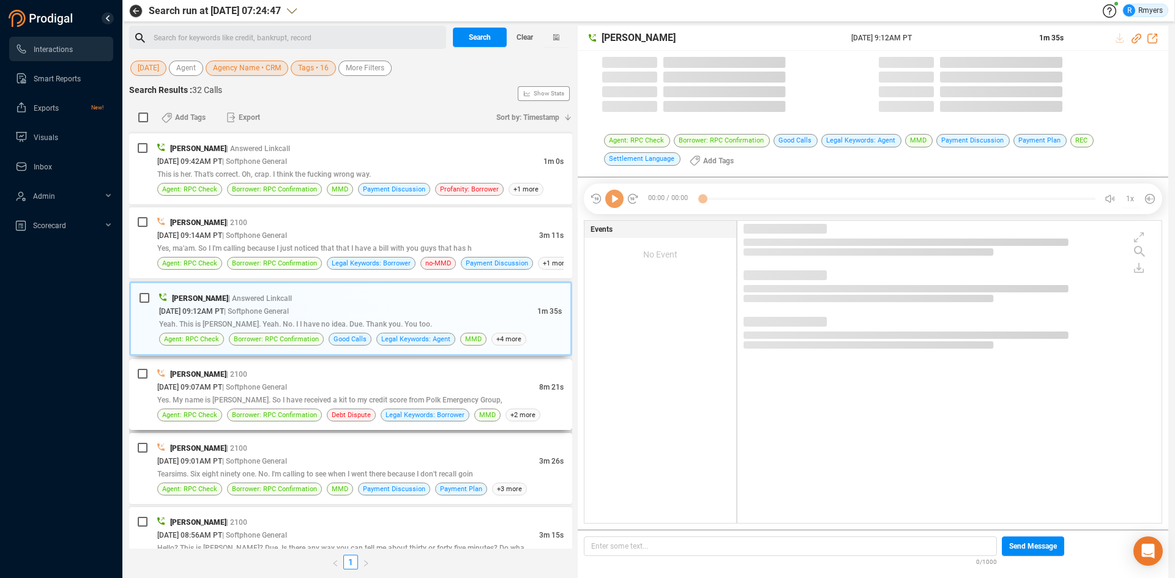
click at [370, 393] on div "[DATE] 09:07AM PT | Softphone General" at bounding box center [348, 387] width 382 height 13
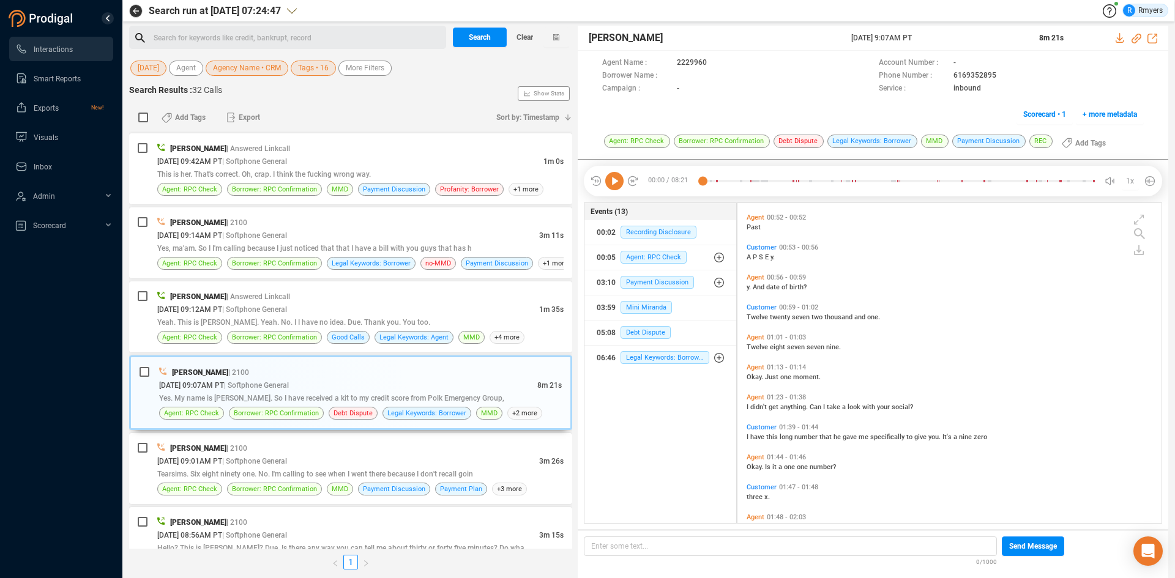
scroll to position [428, 0]
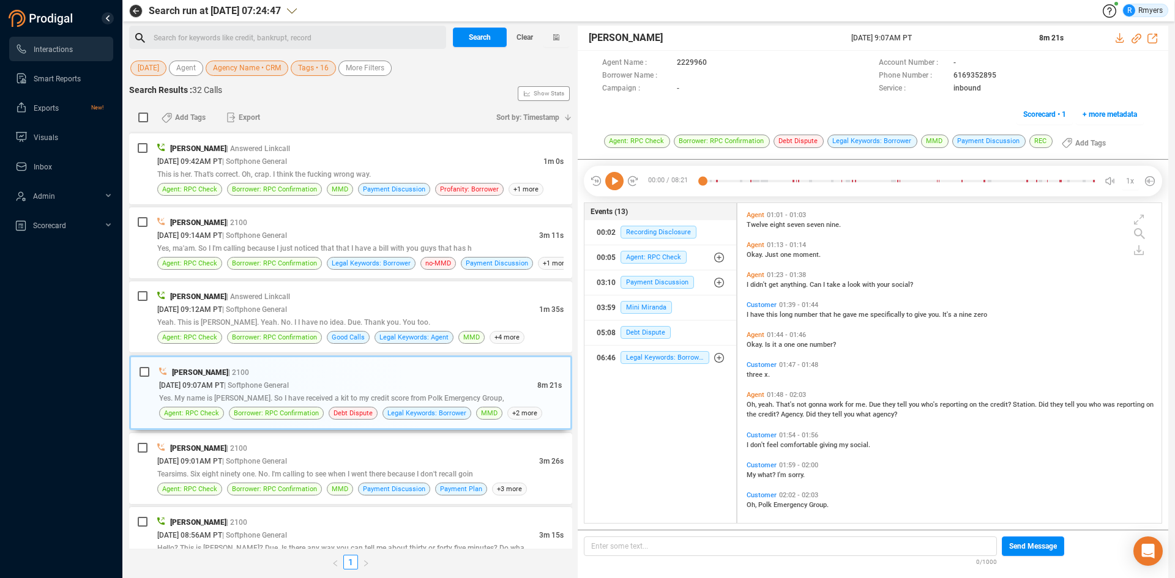
click at [752, 403] on span "Oh," at bounding box center [753, 405] width 12 height 8
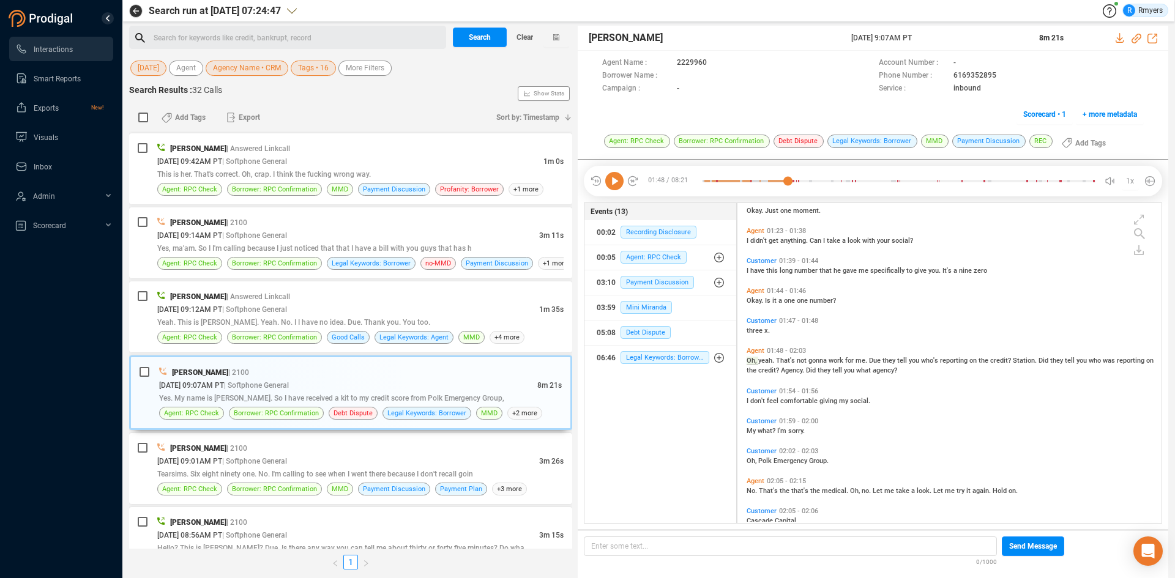
click at [609, 190] on icon at bounding box center [614, 181] width 18 height 18
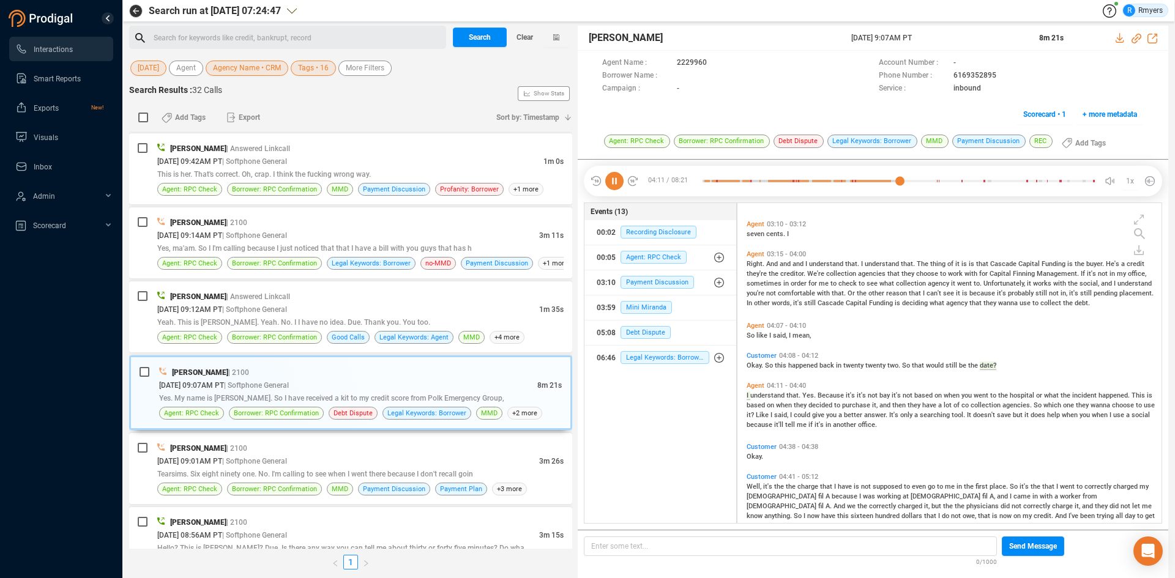
scroll to position [1134, 0]
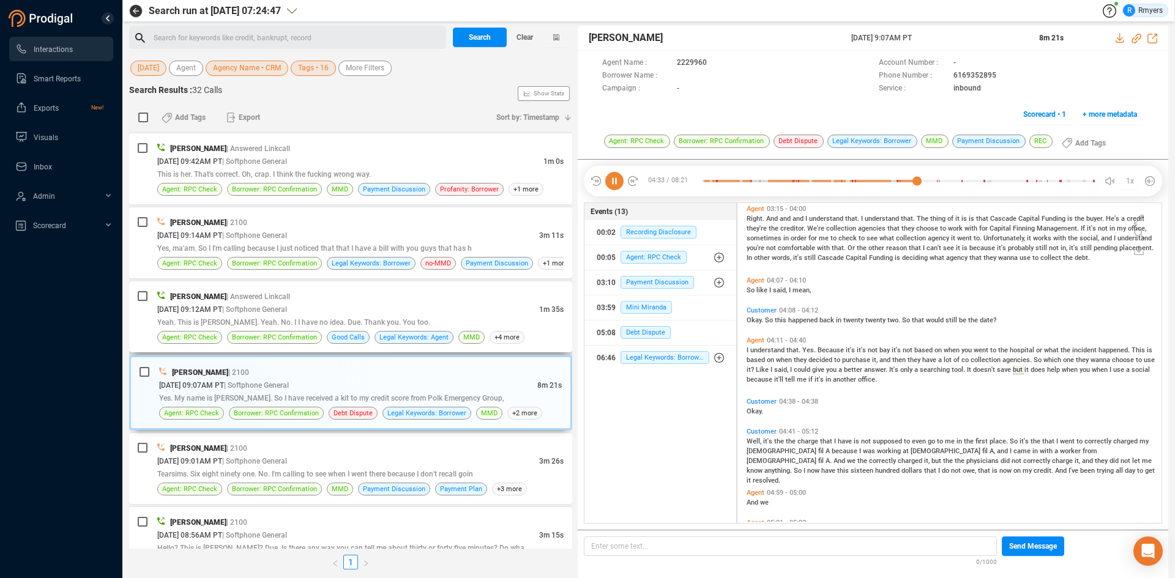
click at [452, 296] on div "[PERSON_NAME] | Answered Linkcall" at bounding box center [360, 296] width 406 height 13
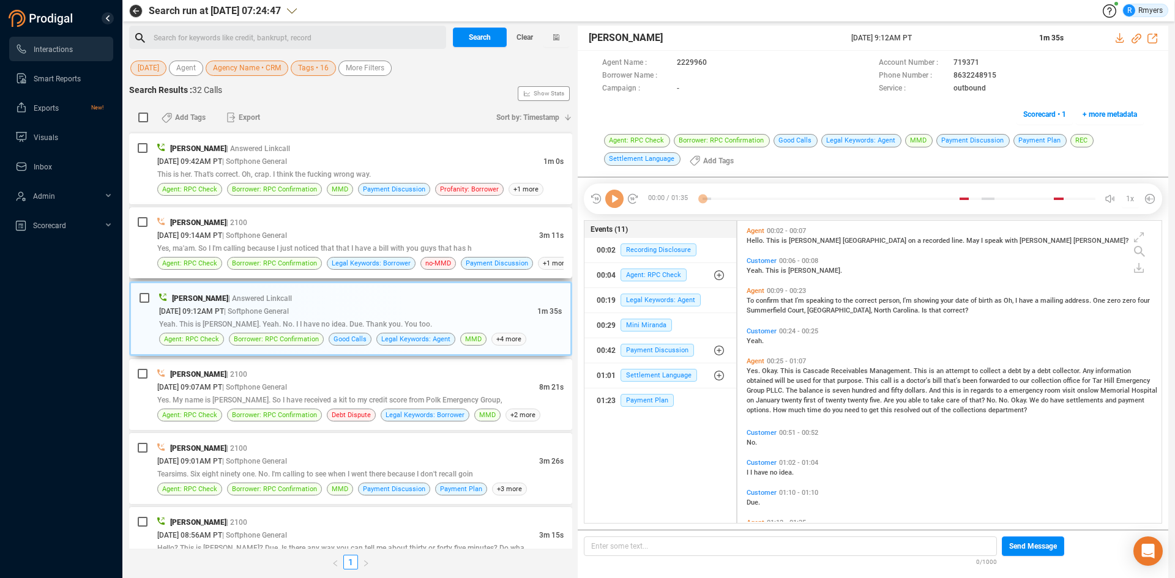
scroll to position [299, 418]
click at [613, 204] on icon at bounding box center [614, 199] width 18 height 18
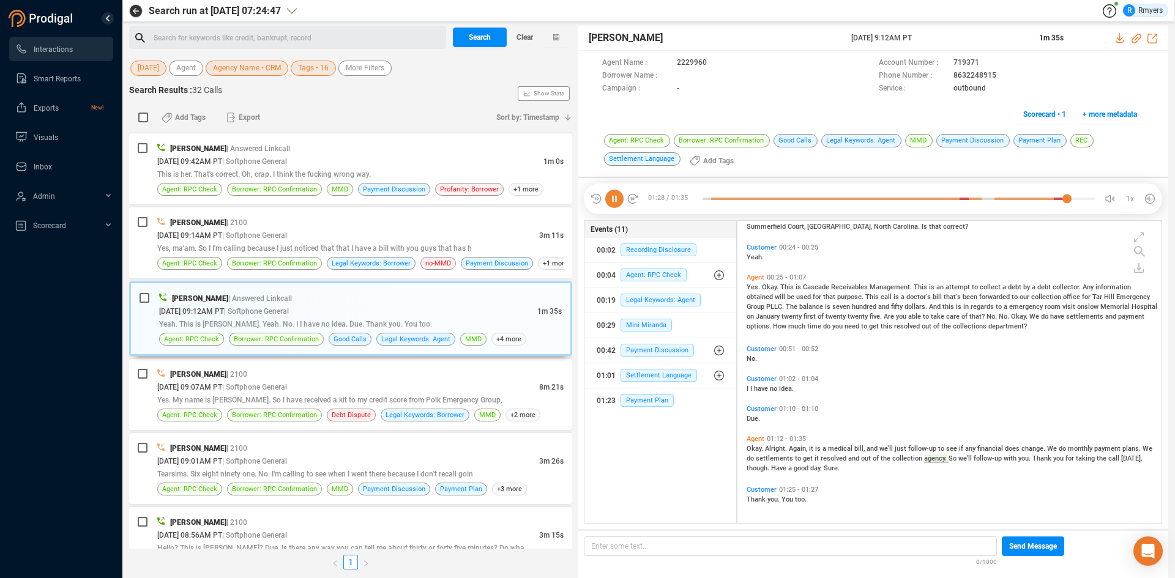
scroll to position [0, 0]
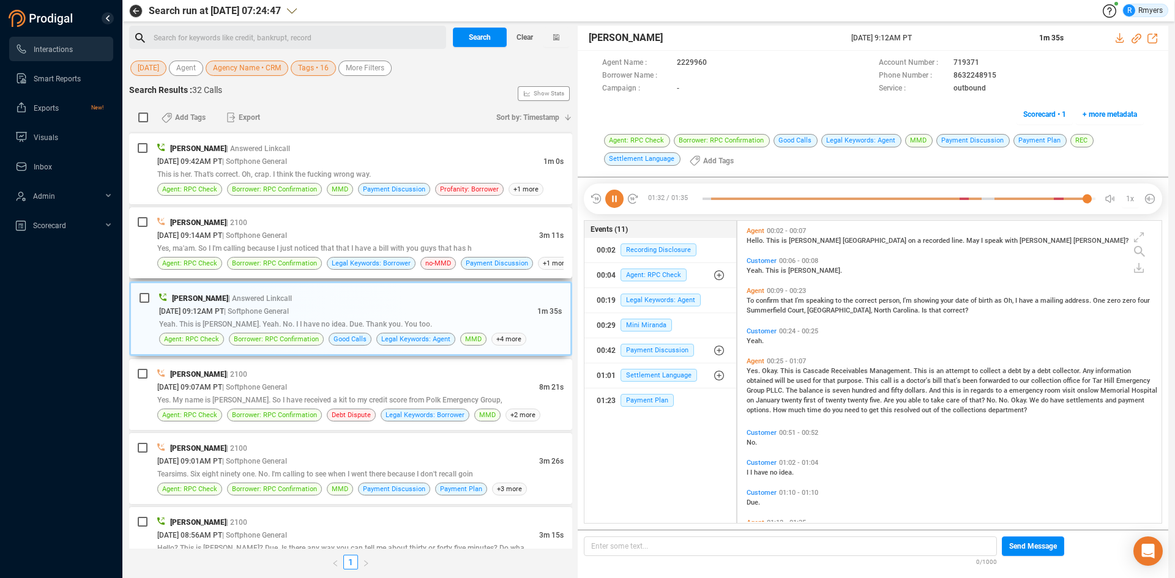
click at [291, 242] on div "Yes, ma'am. So I I'm calling because I just noticed that that I have a bill wit…" at bounding box center [360, 248] width 406 height 13
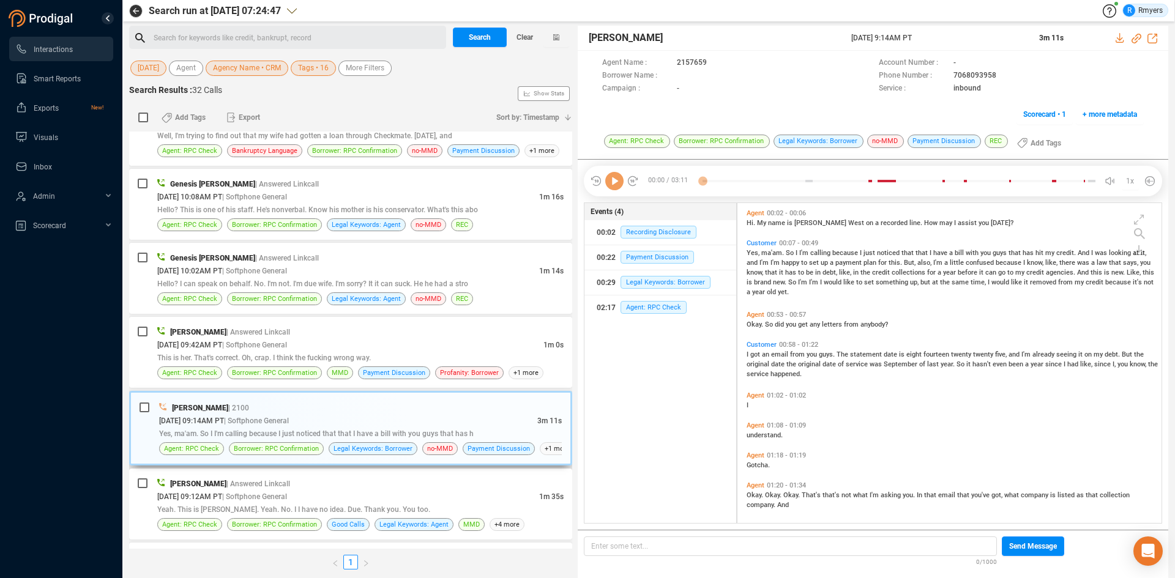
scroll to position [1160, 0]
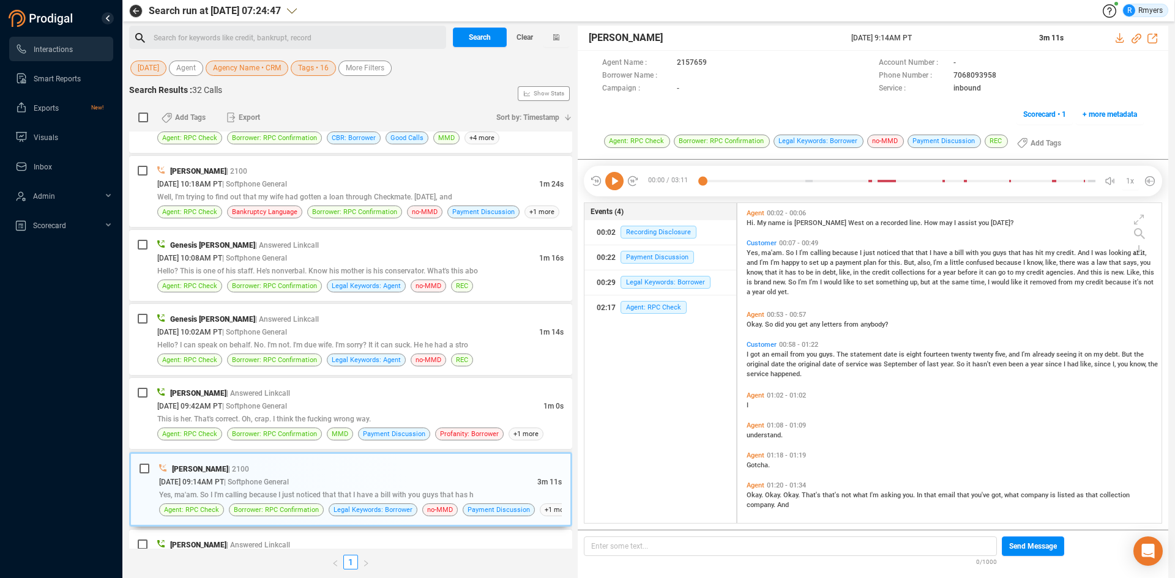
click at [607, 182] on icon at bounding box center [614, 181] width 18 height 18
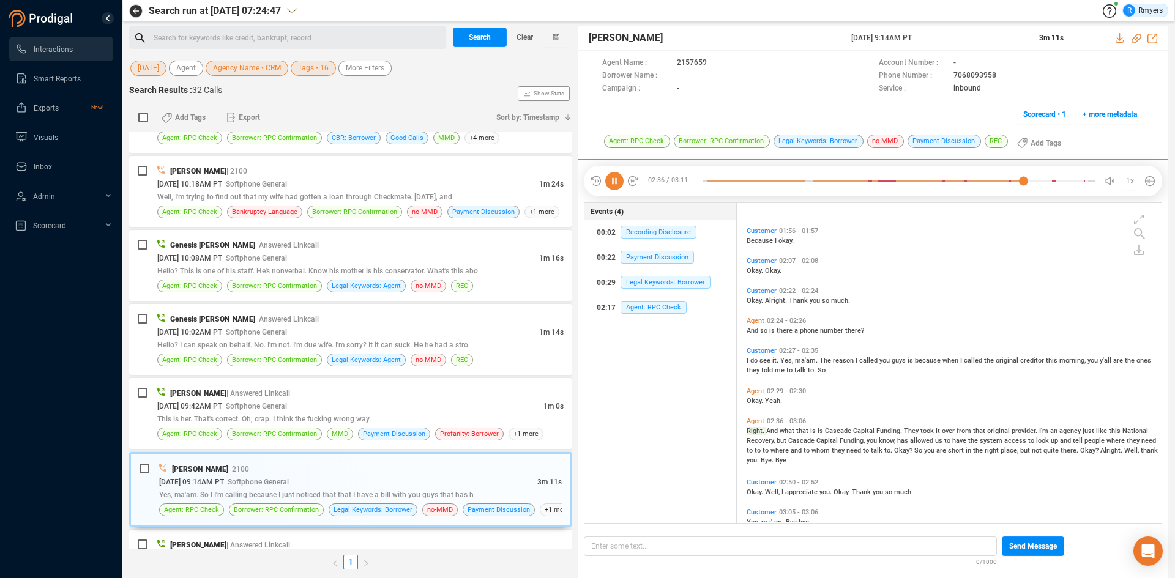
scroll to position [548, 0]
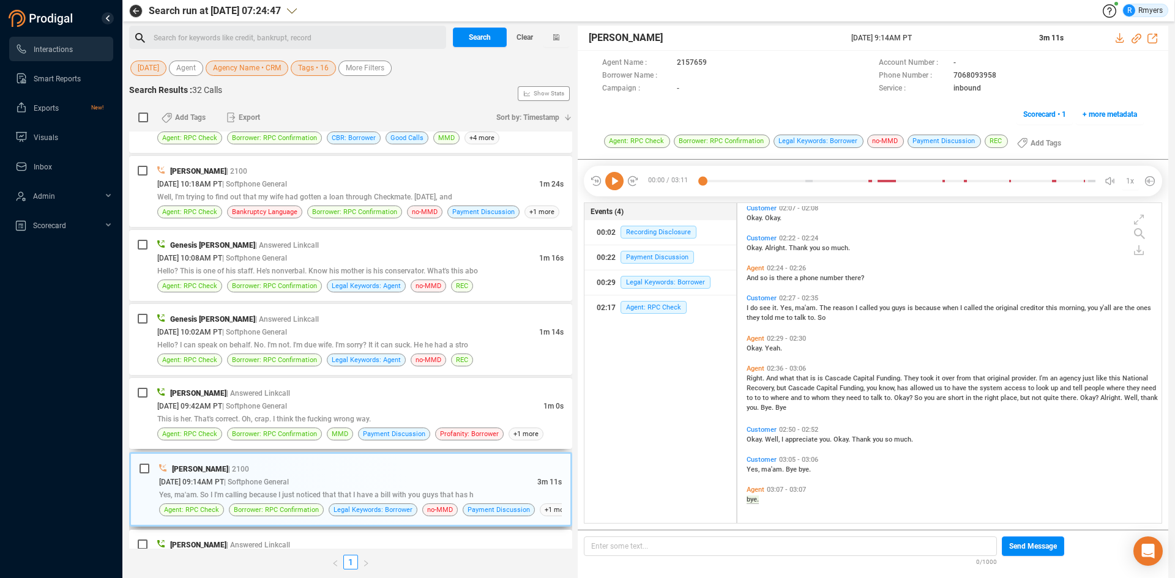
drag, startPoint x: 177, startPoint y: 423, endPoint x: 291, endPoint y: 475, distance: 125.7
click at [177, 423] on div "This is her. That's correct. Oh, crap. I think the fucking wrong way." at bounding box center [360, 418] width 406 height 13
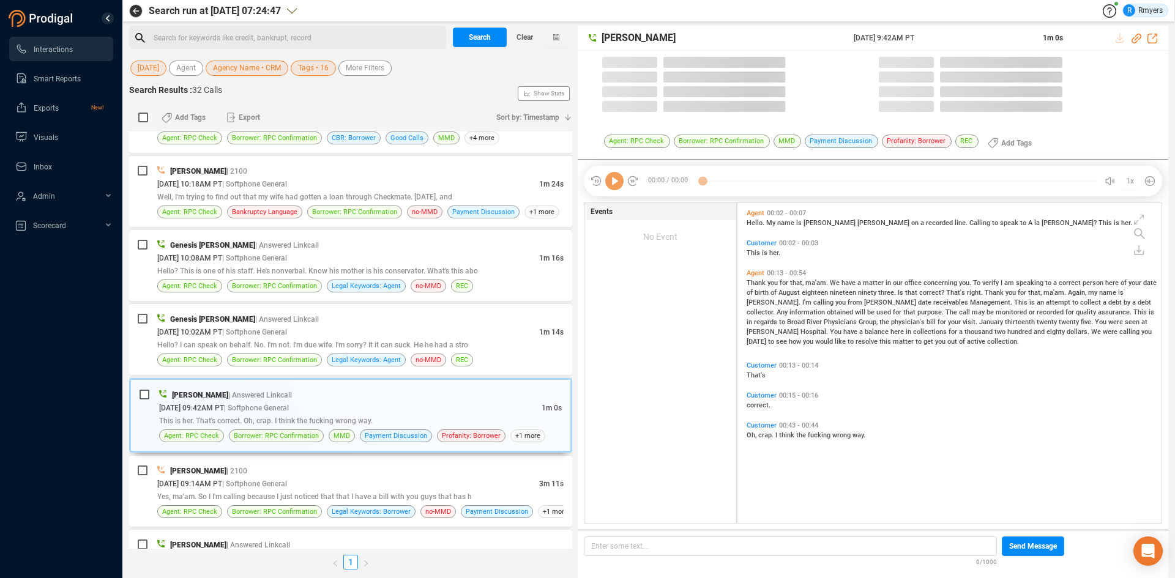
scroll to position [317, 418]
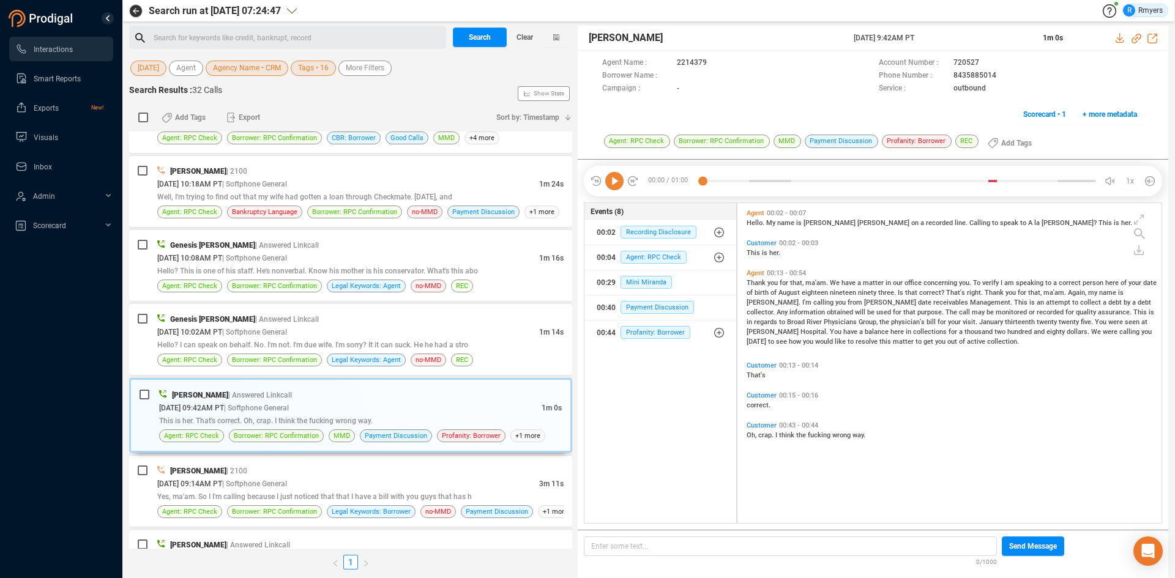
click at [616, 188] on icon at bounding box center [614, 181] width 18 height 18
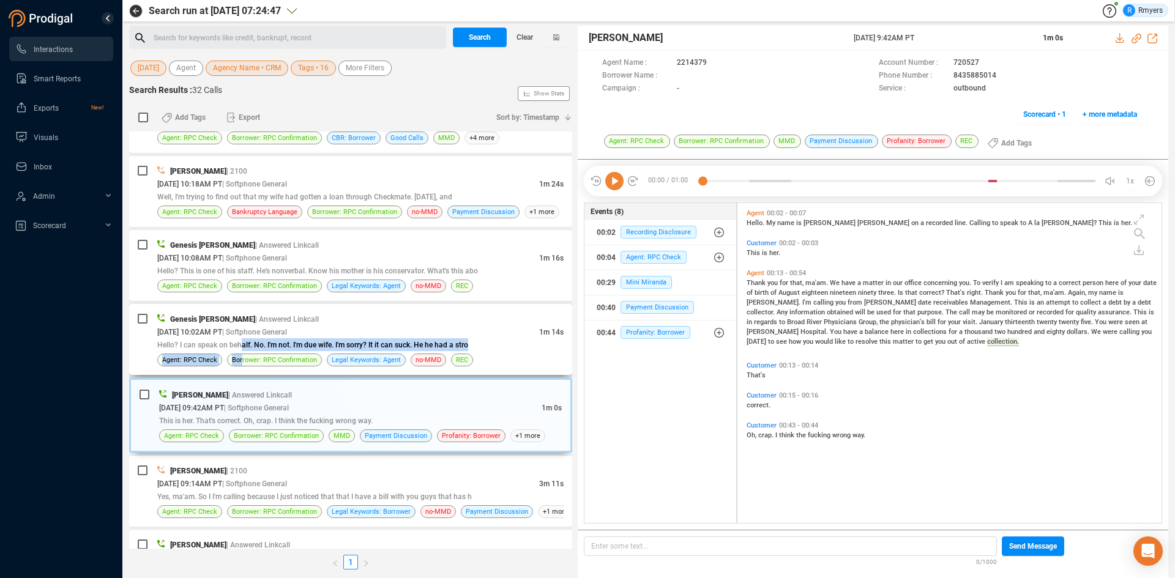
click at [242, 352] on div "Genesis [PERSON_NAME] | Answered Linkcall [DATE] 10:02AM PT | Softphone General…" at bounding box center [360, 340] width 406 height 54
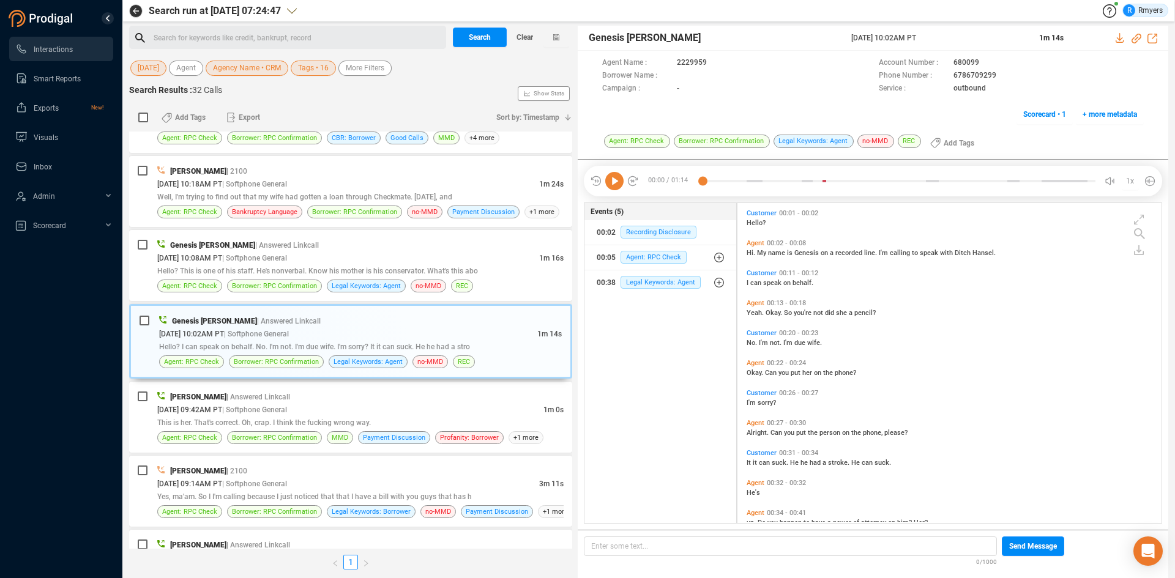
click at [605, 184] on icon at bounding box center [614, 181] width 18 height 18
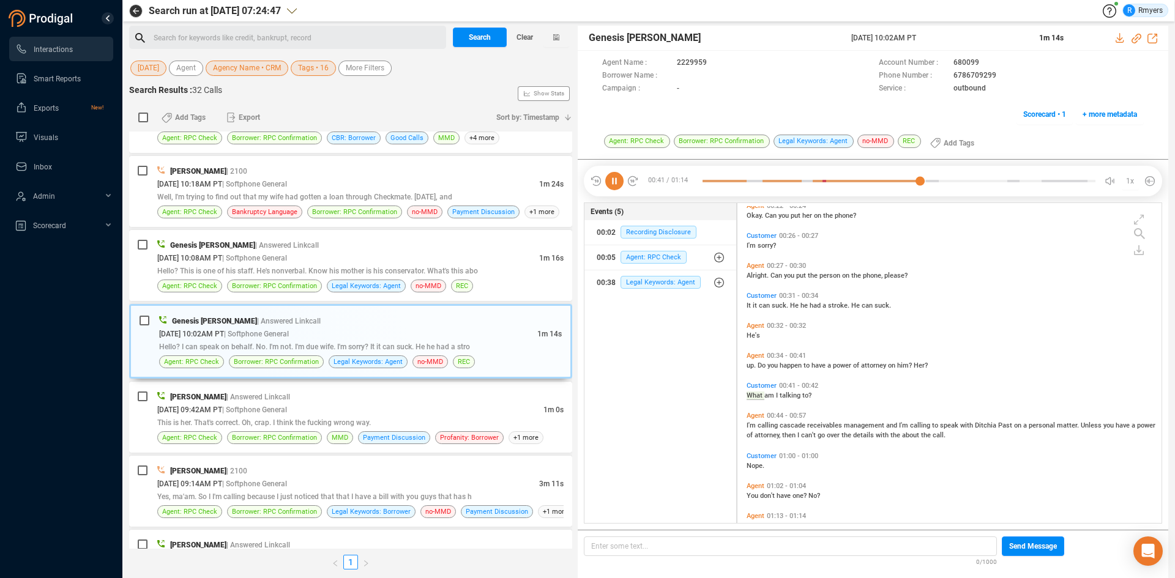
scroll to position [184, 0]
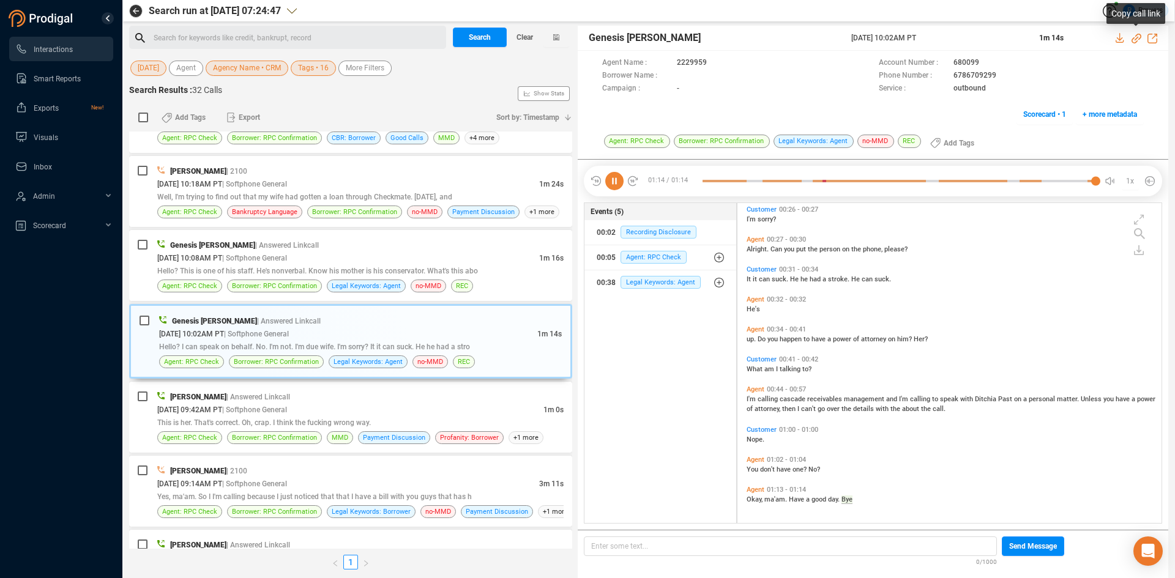
drag, startPoint x: 1137, startPoint y: 37, endPoint x: 1092, endPoint y: 57, distance: 48.8
click at [1137, 37] on icon at bounding box center [1136, 39] width 10 height 10
drag, startPoint x: 851, startPoint y: 39, endPoint x: 947, endPoint y: 36, distance: 96.1
click at [947, 36] on span "[DATE] 10:02AM PT" at bounding box center [937, 37] width 173 height 11
copy span "[DATE] 10:02AM PT"
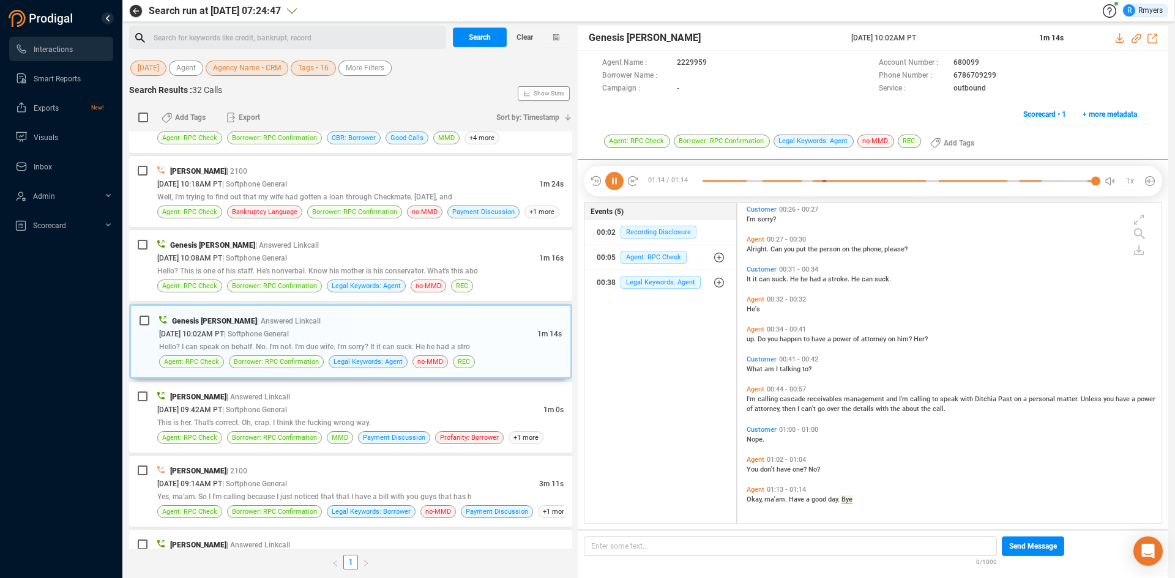
click at [756, 397] on span "I'm calling cascade receivables management and I'm calling to speak with Ditchi…" at bounding box center [951, 404] width 409 height 18
click at [751, 398] on span "I'm" at bounding box center [752, 399] width 11 height 8
click at [751, 397] on span "I'm" at bounding box center [752, 399] width 11 height 9
click at [617, 185] on icon at bounding box center [614, 181] width 18 height 18
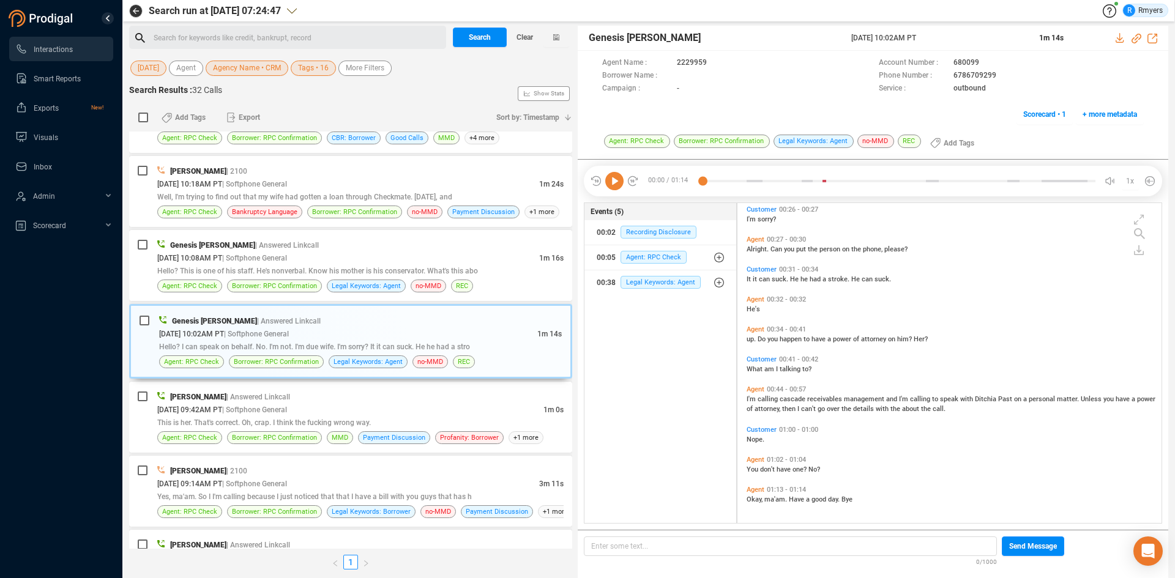
click at [606, 189] on icon at bounding box center [614, 181] width 18 height 18
click at [617, 181] on icon at bounding box center [614, 181] width 18 height 18
click at [617, 182] on icon at bounding box center [614, 181] width 18 height 18
click at [761, 248] on span "Alright." at bounding box center [759, 249] width 24 height 8
click at [229, 269] on span "Hello? This is one of his staff. He's nonverbal. Know his mother is his conserv…" at bounding box center [317, 271] width 321 height 9
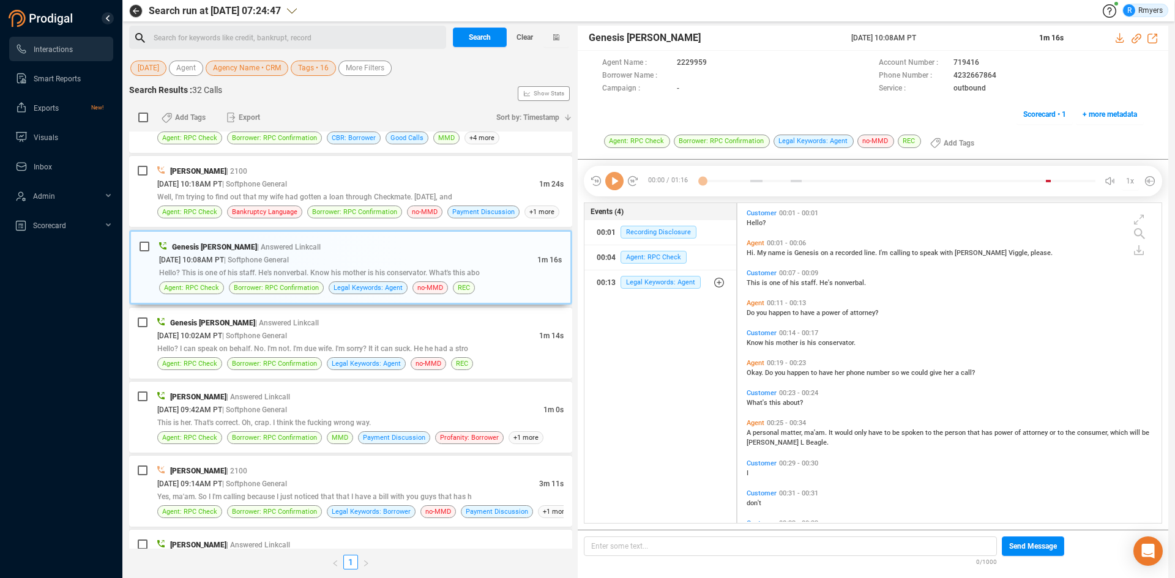
scroll to position [317, 418]
click at [616, 187] on icon at bounding box center [614, 181] width 18 height 18
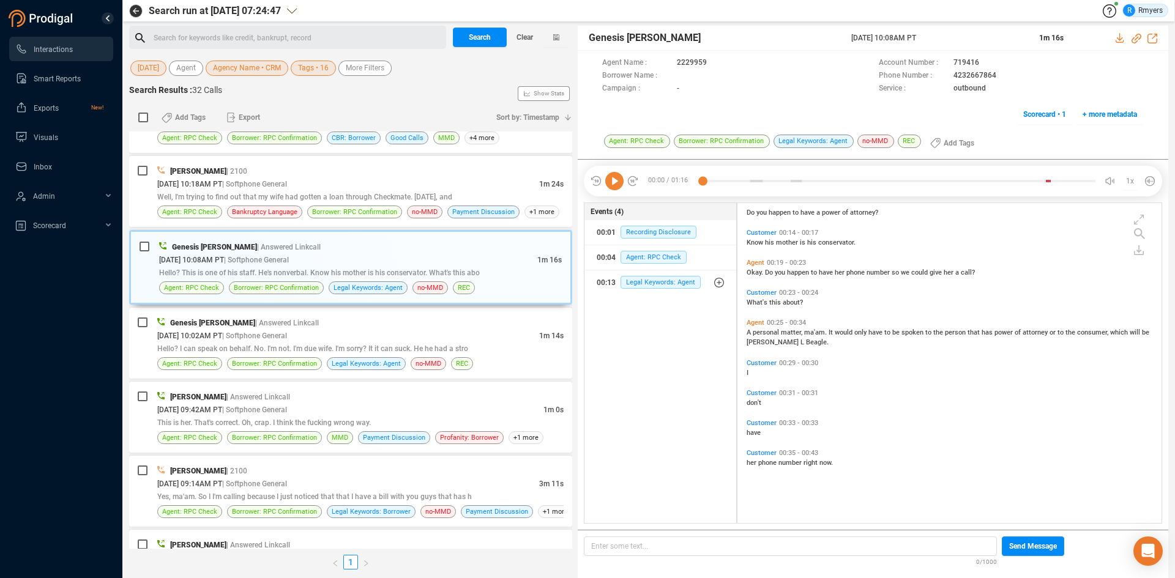
scroll to position [0, 0]
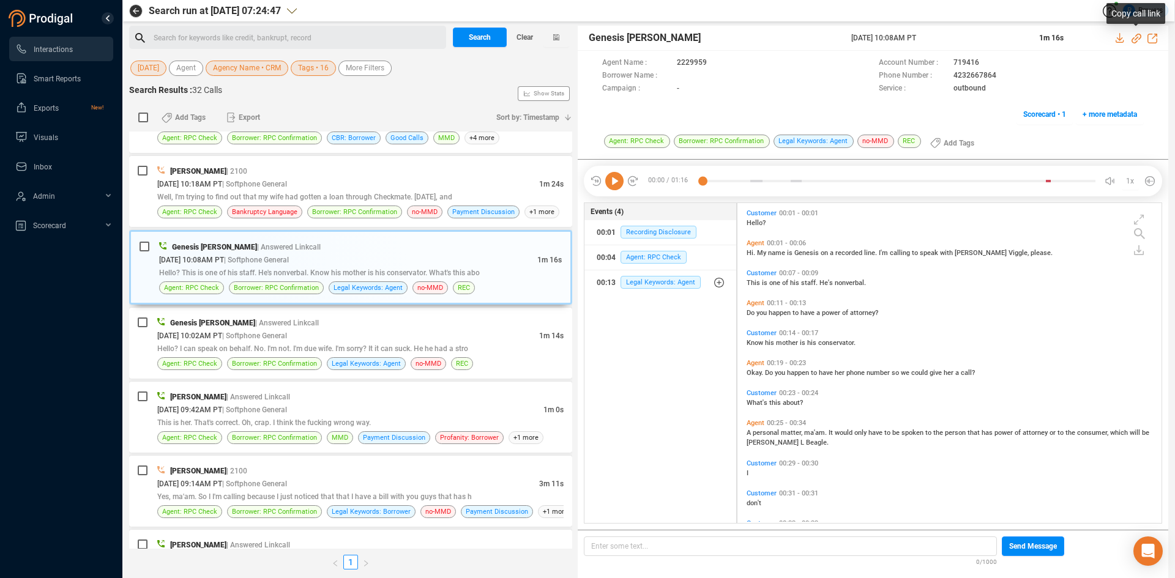
click at [1137, 37] on icon at bounding box center [1136, 39] width 10 height 10
click at [619, 179] on icon at bounding box center [614, 181] width 18 height 18
drag, startPoint x: 848, startPoint y: 37, endPoint x: 942, endPoint y: 37, distance: 94.2
click at [945, 37] on div "Genesis [PERSON_NAME] [DATE] 10:08AM PT 1m 16s" at bounding box center [873, 38] width 590 height 25
copy div "[DATE] 10:08AM PT"
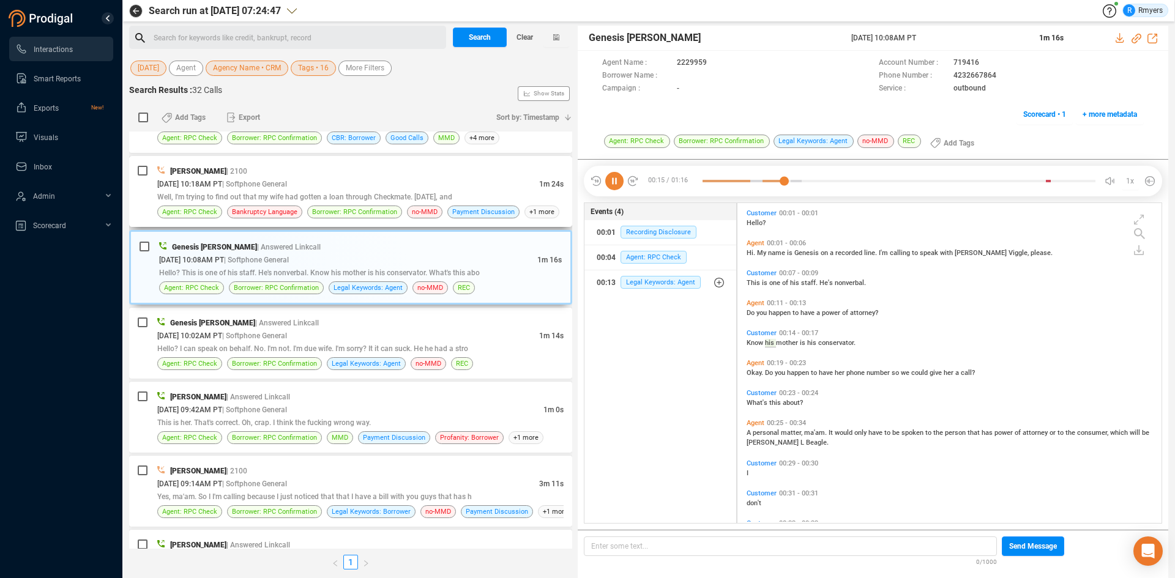
click at [304, 198] on span "Well, I'm trying to find out that my wife had gotten a loan through Checkmate. …" at bounding box center [304, 197] width 295 height 9
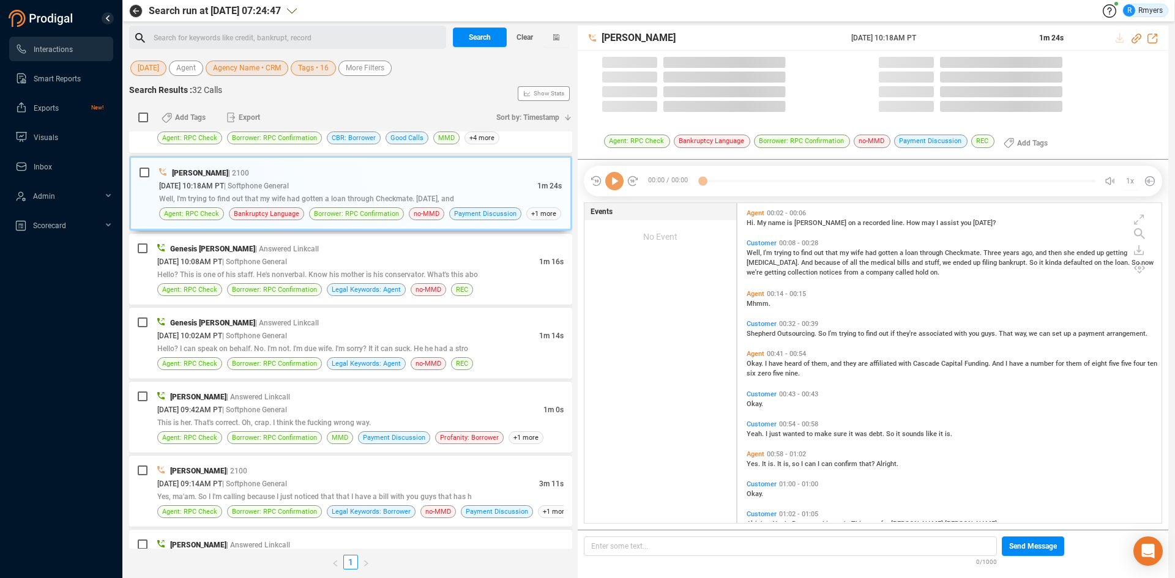
scroll to position [317, 418]
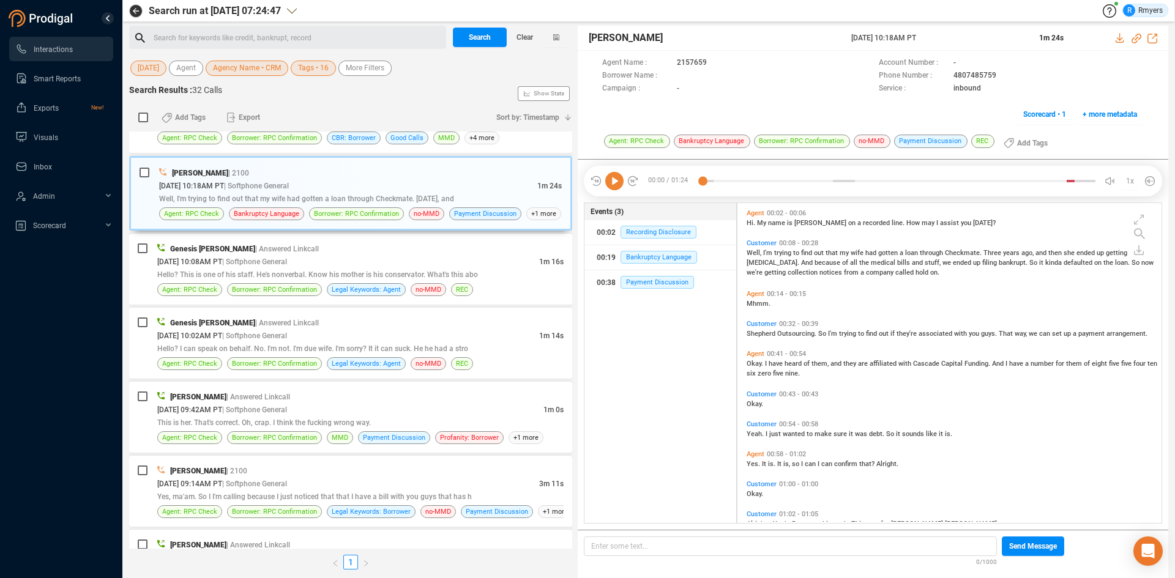
click at [614, 185] on icon at bounding box center [614, 181] width 18 height 18
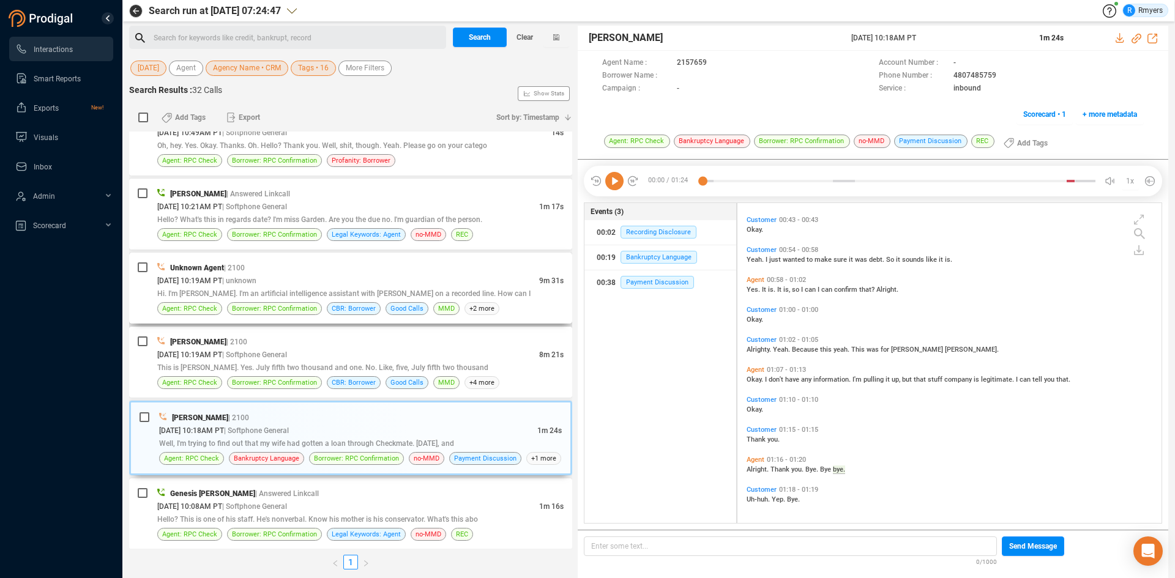
scroll to position [854, 0]
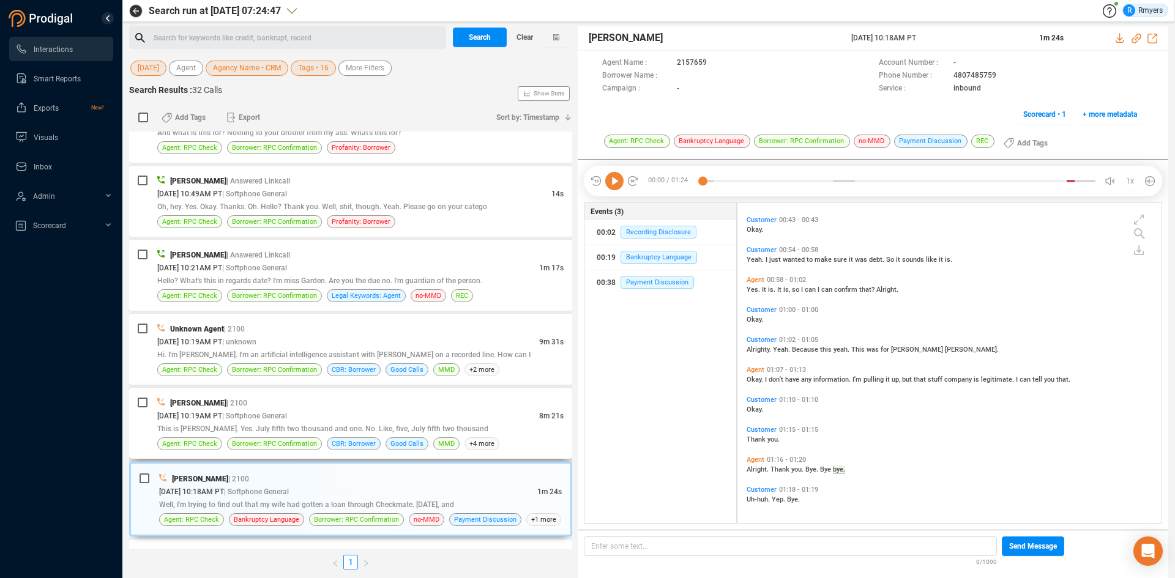
click at [304, 395] on div "[PERSON_NAME] | 2100 [DATE] 10:19AM PT | Softphone General 8m 21s This is [PERS…" at bounding box center [350, 423] width 443 height 71
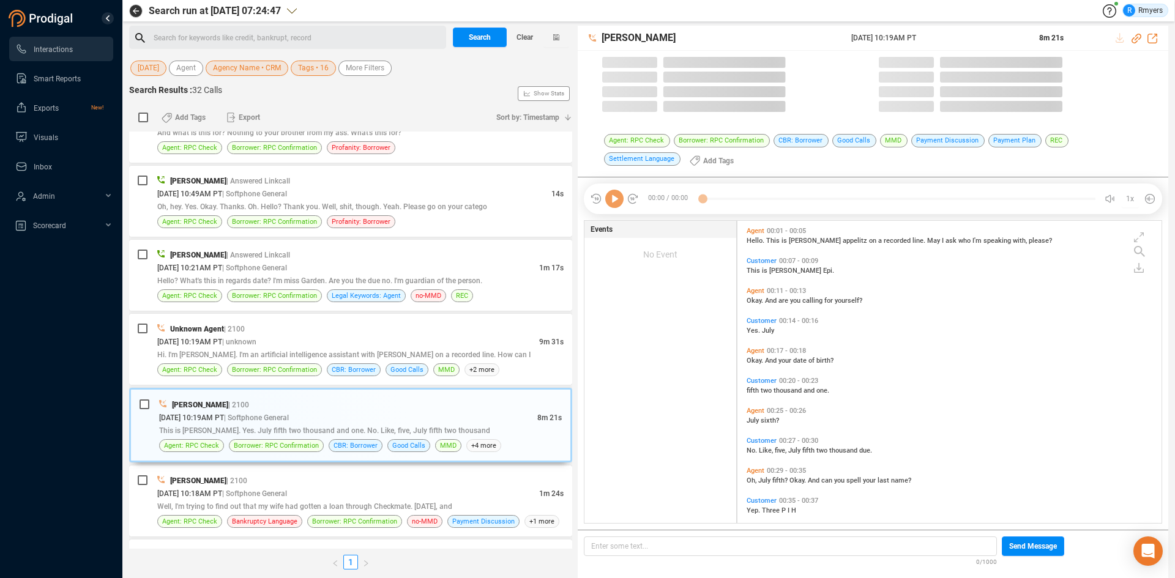
scroll to position [299, 418]
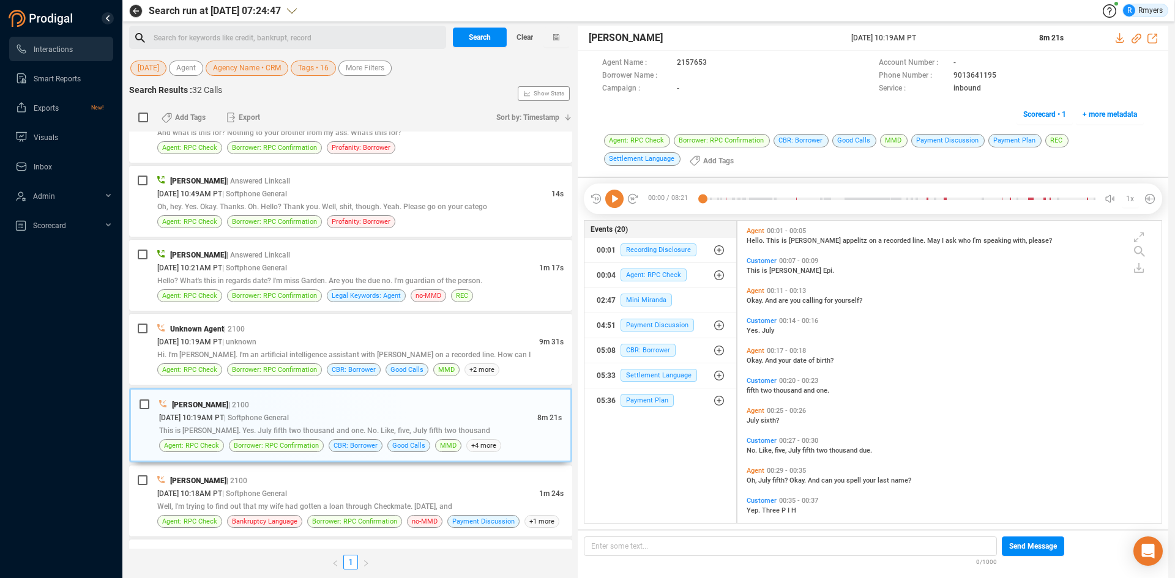
click at [615, 205] on icon at bounding box center [614, 199] width 18 height 18
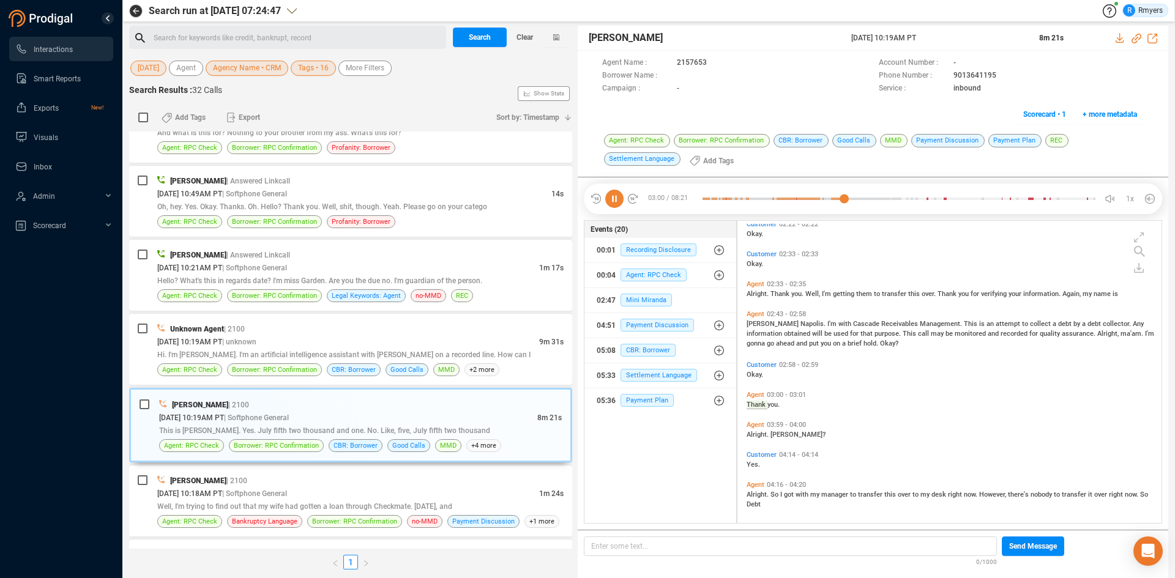
scroll to position [578, 0]
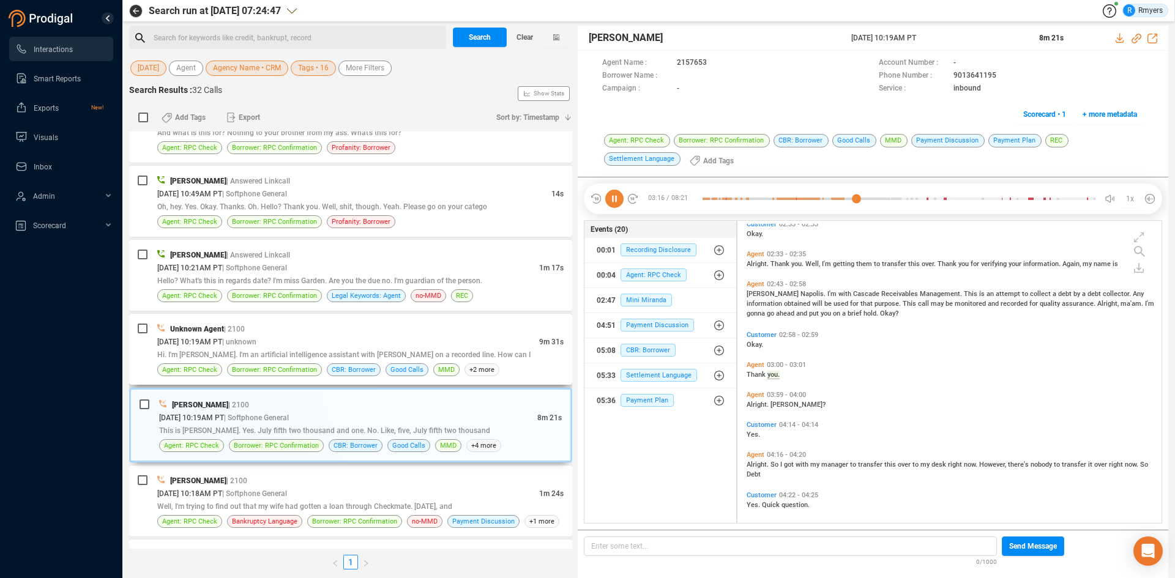
click at [438, 337] on div "[DATE] 10:19AM PT | unknown" at bounding box center [348, 341] width 382 height 13
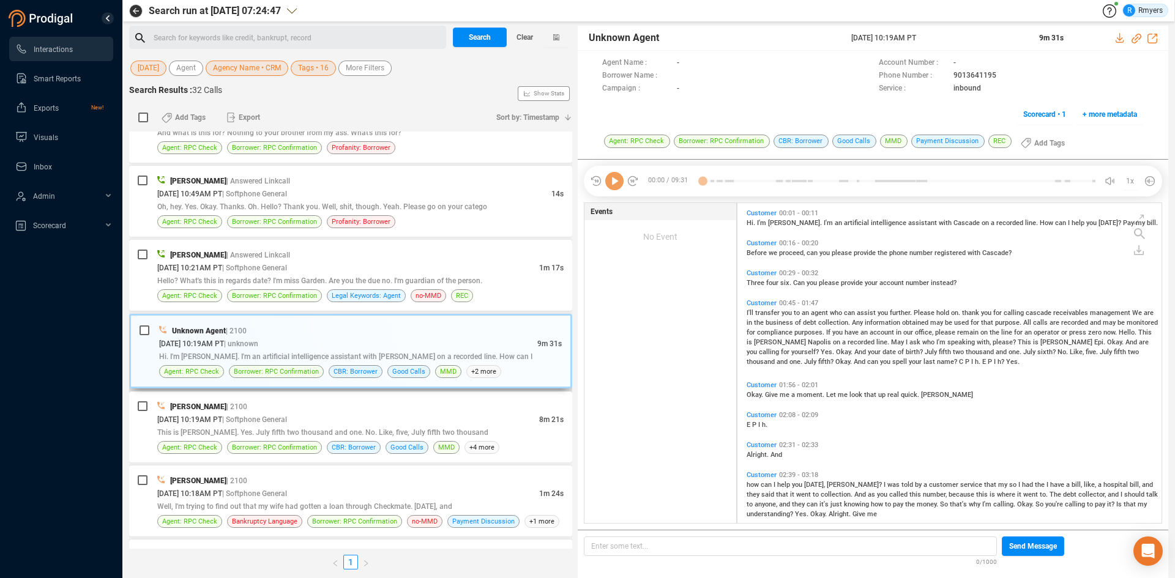
scroll to position [317, 418]
click at [349, 281] on span "Hello? What's this in regards date? I'm miss Garden. Are you the due no. I'm gu…" at bounding box center [319, 281] width 325 height 9
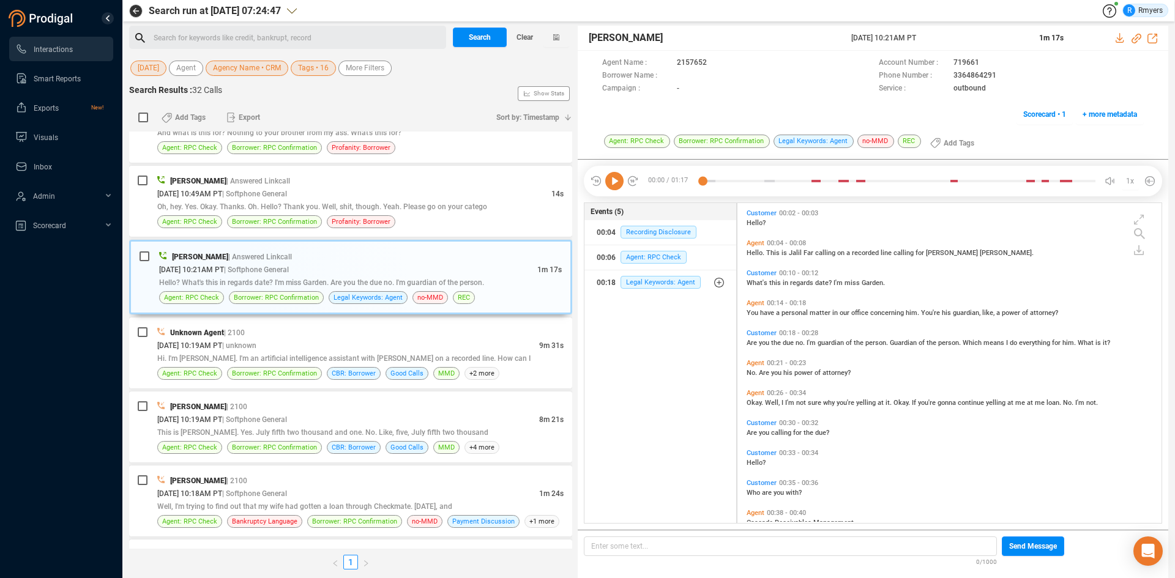
click at [614, 183] on icon at bounding box center [614, 181] width 18 height 18
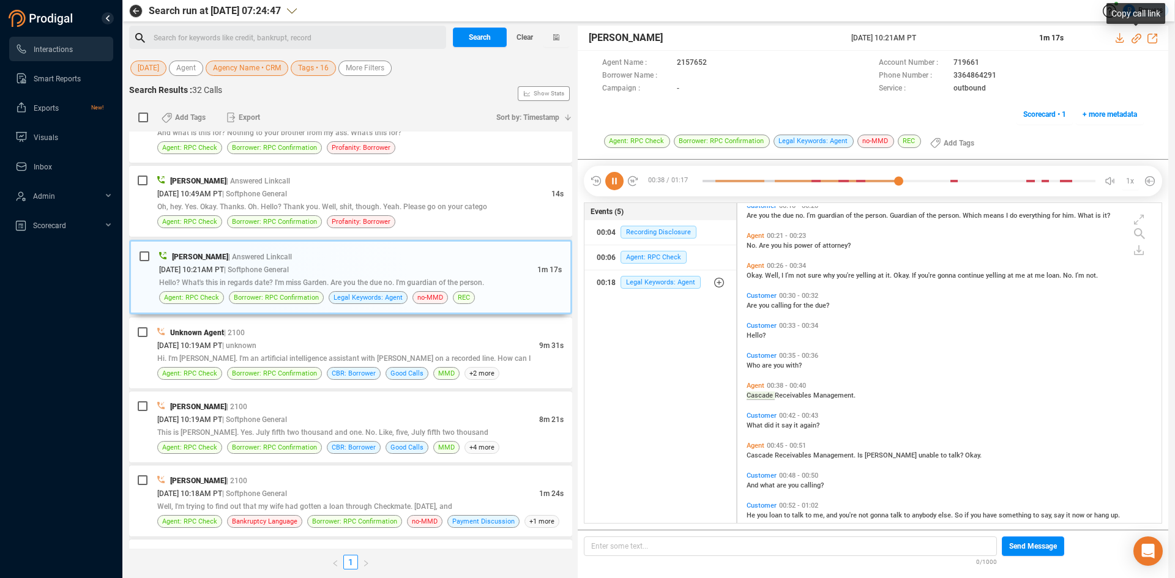
scroll to position [157, 0]
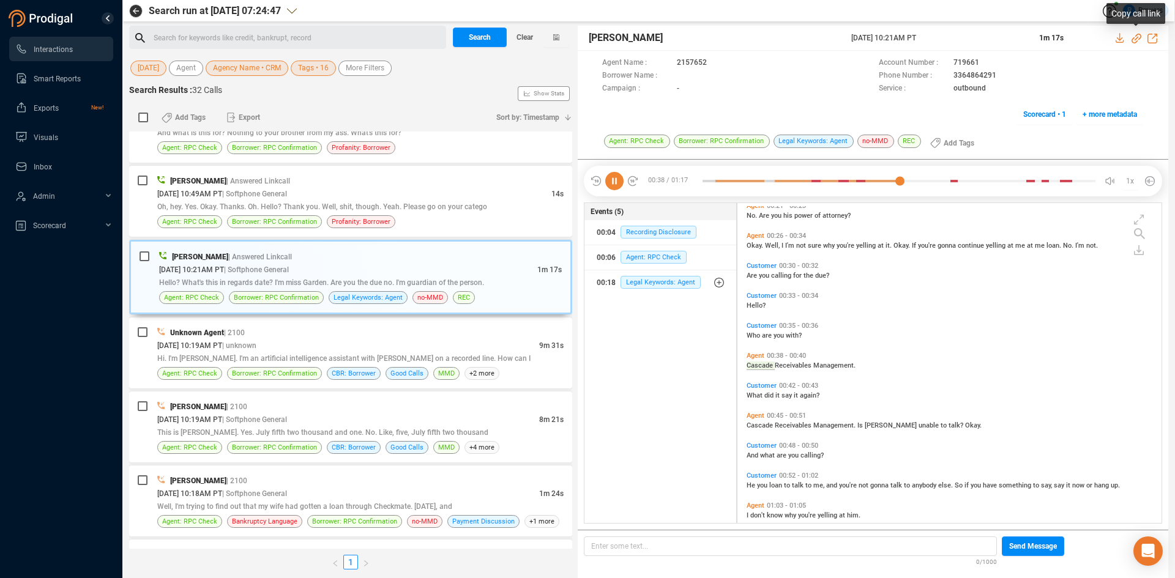
click at [1135, 38] on icon at bounding box center [1136, 39] width 10 height 10
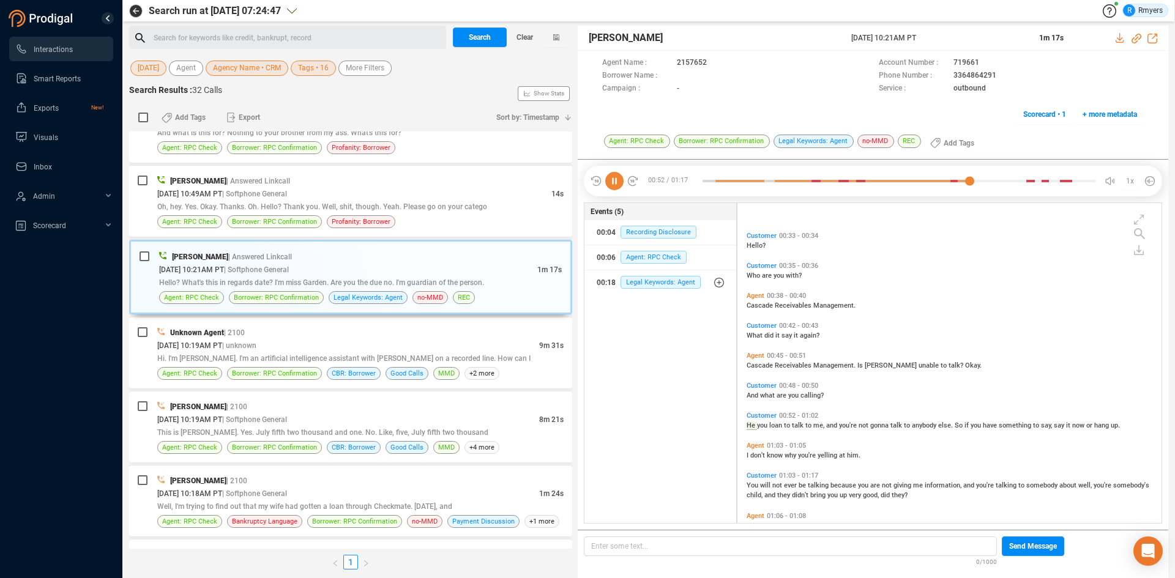
scroll to position [274, 0]
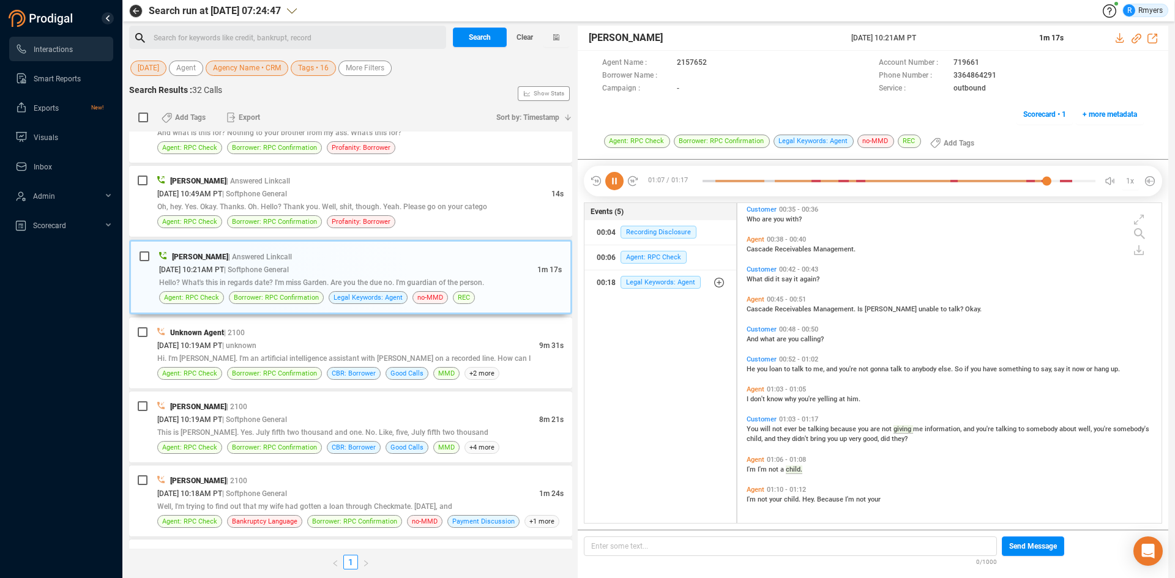
drag, startPoint x: 847, startPoint y: 39, endPoint x: 934, endPoint y: 42, distance: 86.9
click at [948, 40] on div "[PERSON_NAME] [DATE] 10:21AM PT 1m 17s" at bounding box center [873, 38] width 590 height 25
copy div "[DATE] 10:21AM PT"
click at [616, 182] on icon at bounding box center [614, 181] width 18 height 18
drag, startPoint x: 291, startPoint y: 209, endPoint x: 304, endPoint y: 288, distance: 80.6
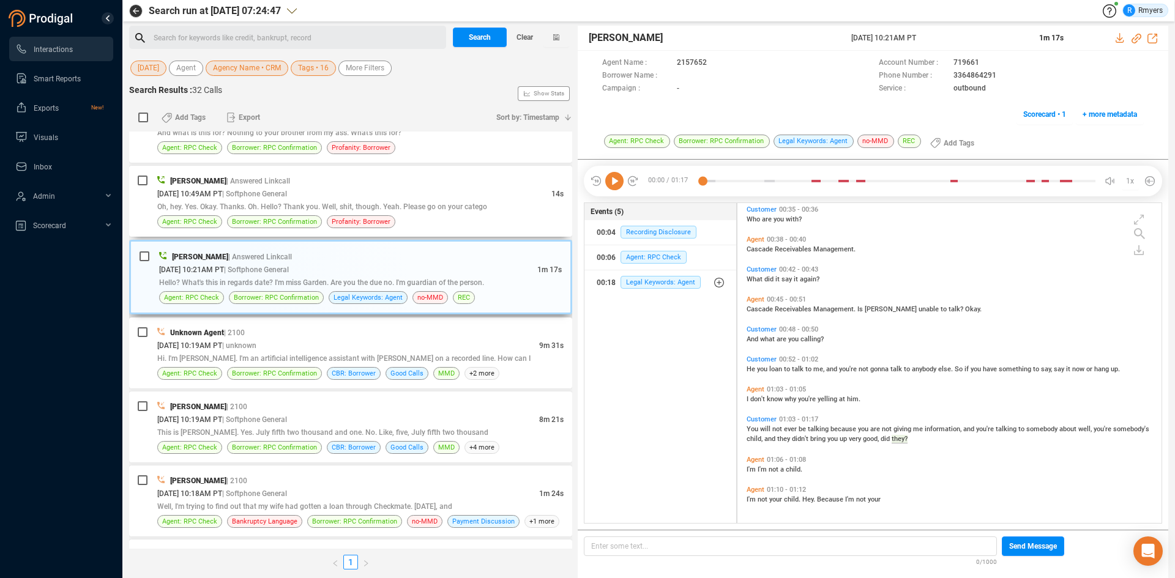
click at [290, 209] on span "Oh, hey. Yes. Okay. Thanks. Oh. Hello? Thank you. Well, shit, though. Yeah. Ple…" at bounding box center [322, 207] width 330 height 9
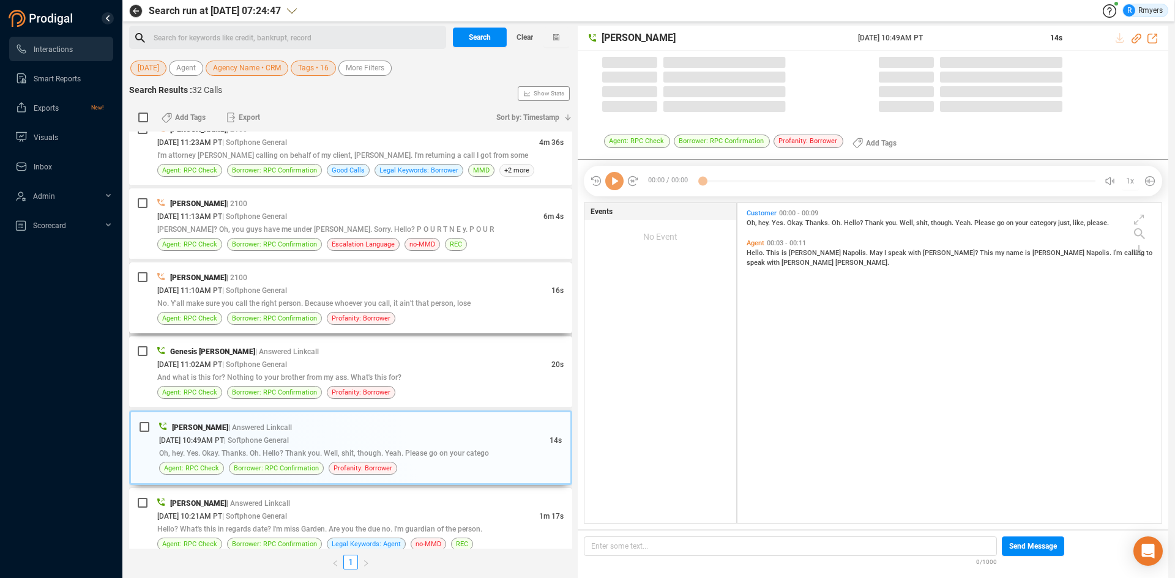
scroll to position [317, 418]
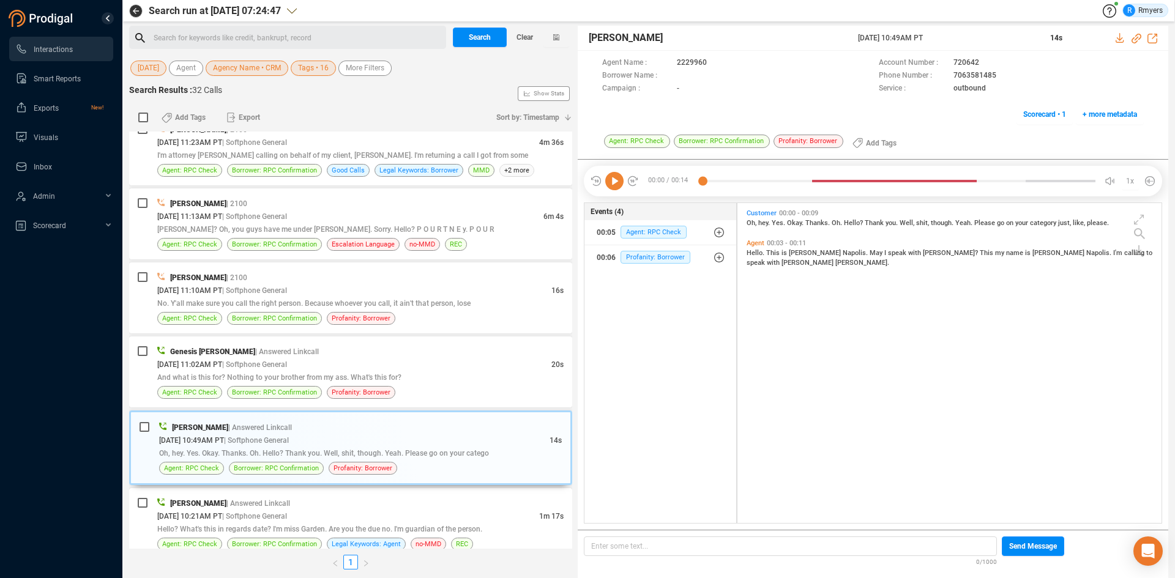
click at [616, 188] on icon at bounding box center [614, 181] width 18 height 18
click at [287, 362] on span "| Softphone General" at bounding box center [254, 364] width 65 height 9
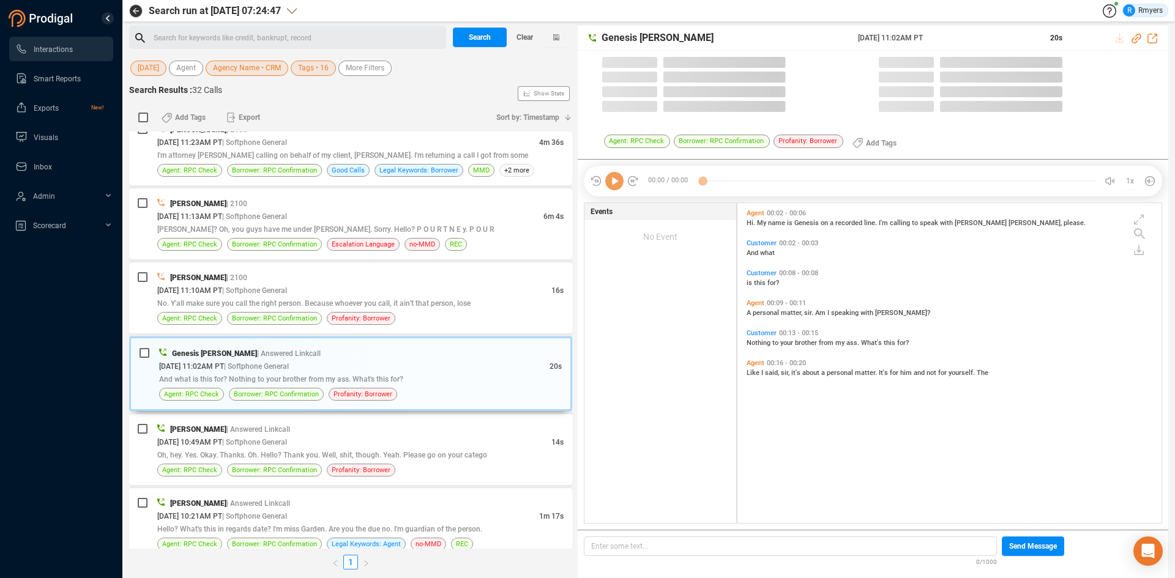
scroll to position [4, 7]
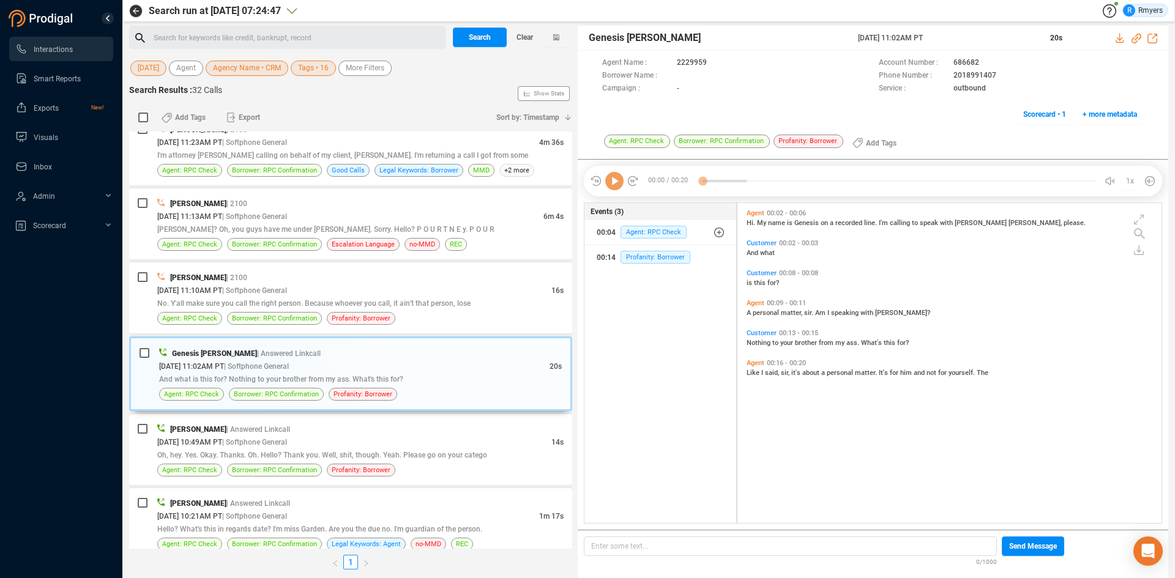
click at [616, 181] on icon at bounding box center [614, 181] width 18 height 18
click at [357, 308] on div "No. Y'all make sure you call the right person. Because whoever you call, it ain…" at bounding box center [360, 303] width 406 height 13
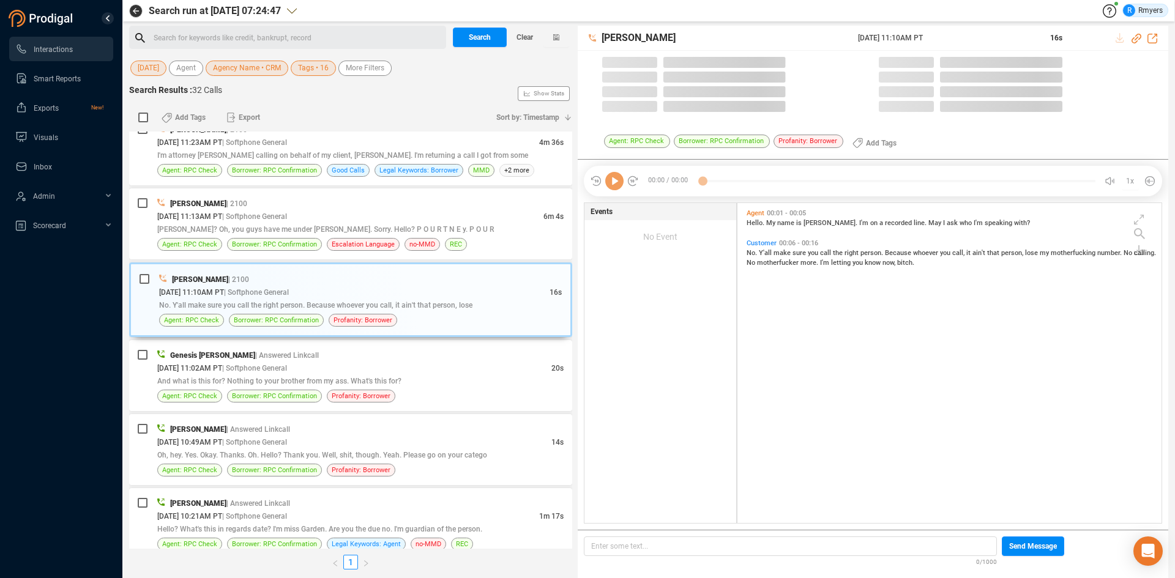
scroll to position [317, 418]
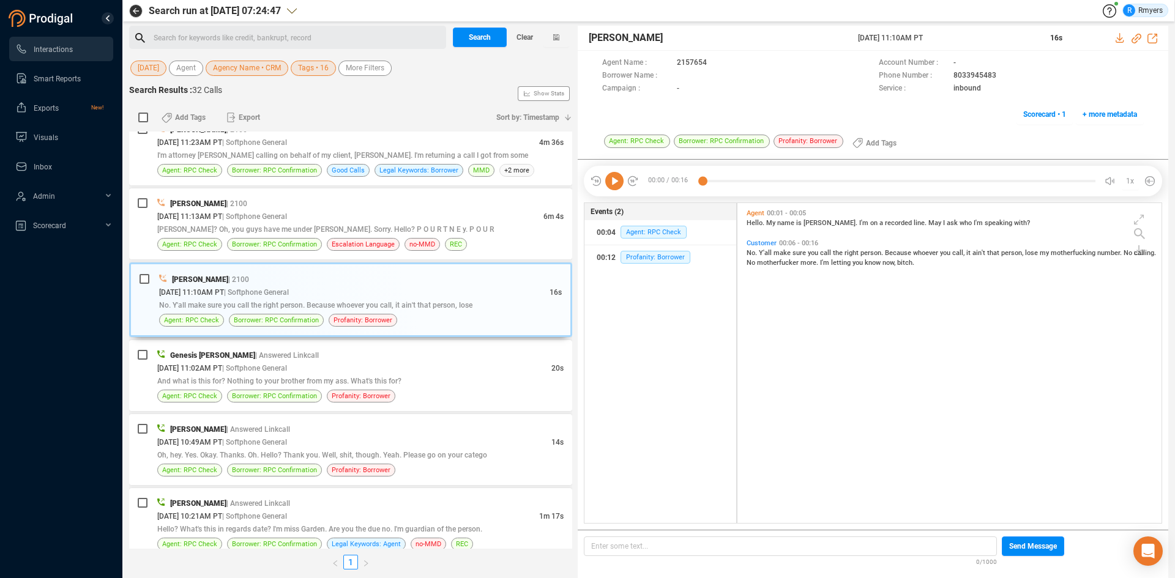
click at [611, 185] on icon at bounding box center [614, 181] width 18 height 18
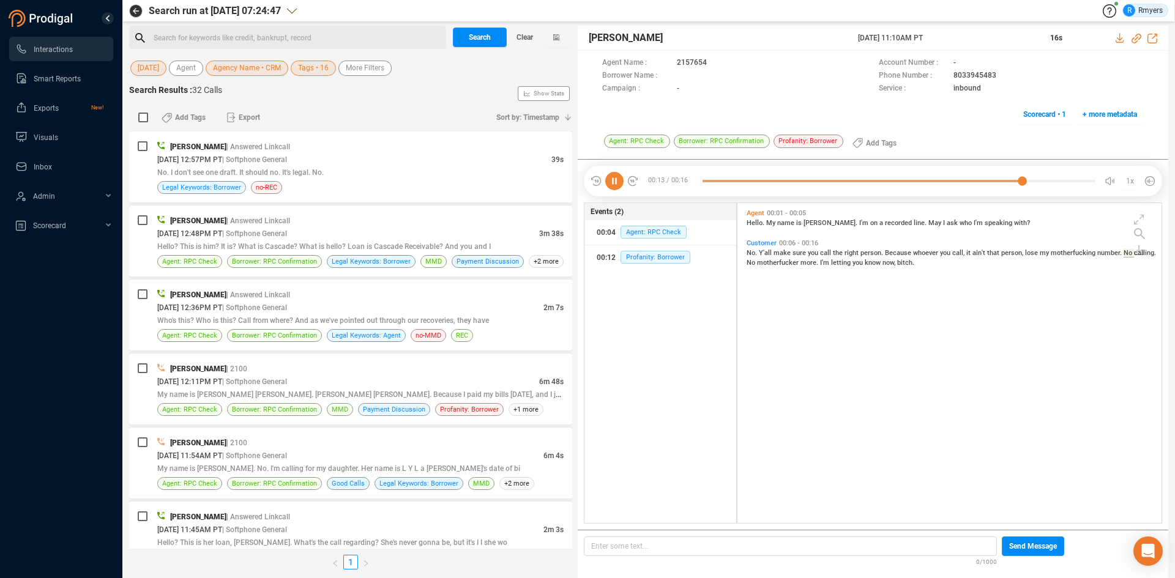
scroll to position [317, 418]
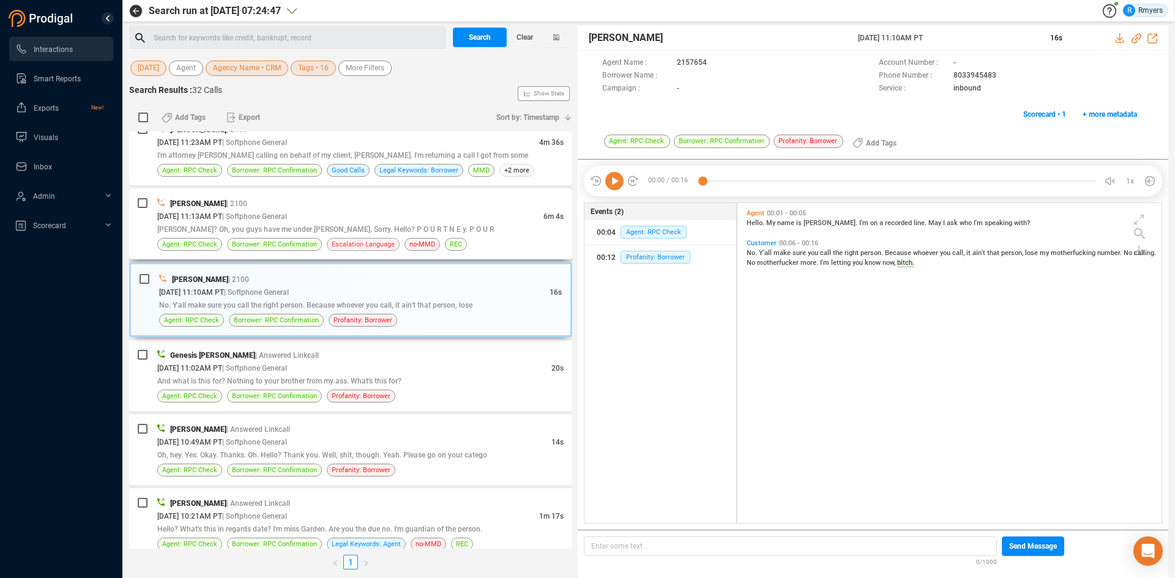
drag, startPoint x: 204, startPoint y: 220, endPoint x: 330, endPoint y: 248, distance: 129.8
click at [206, 220] on span "[DATE] 11:13AM PT" at bounding box center [189, 216] width 65 height 9
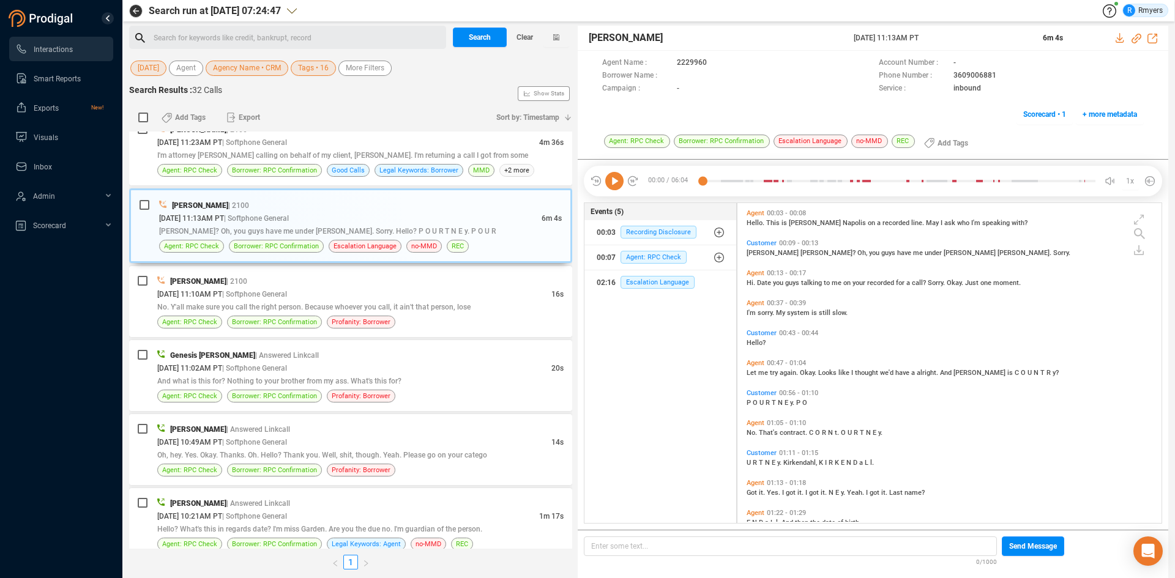
click at [616, 180] on icon at bounding box center [614, 181] width 18 height 18
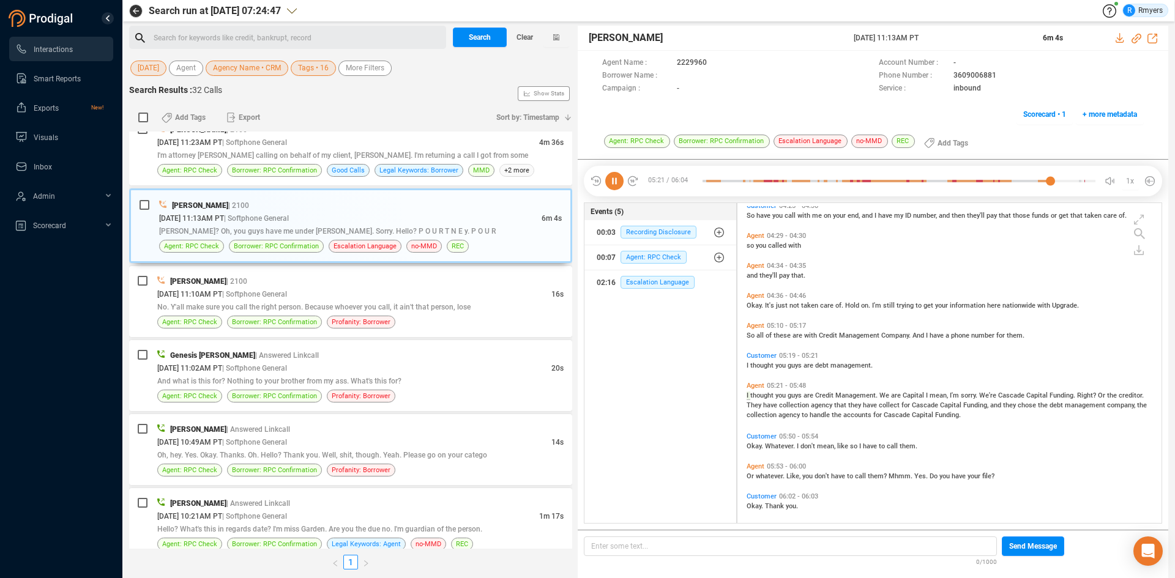
scroll to position [1235, 0]
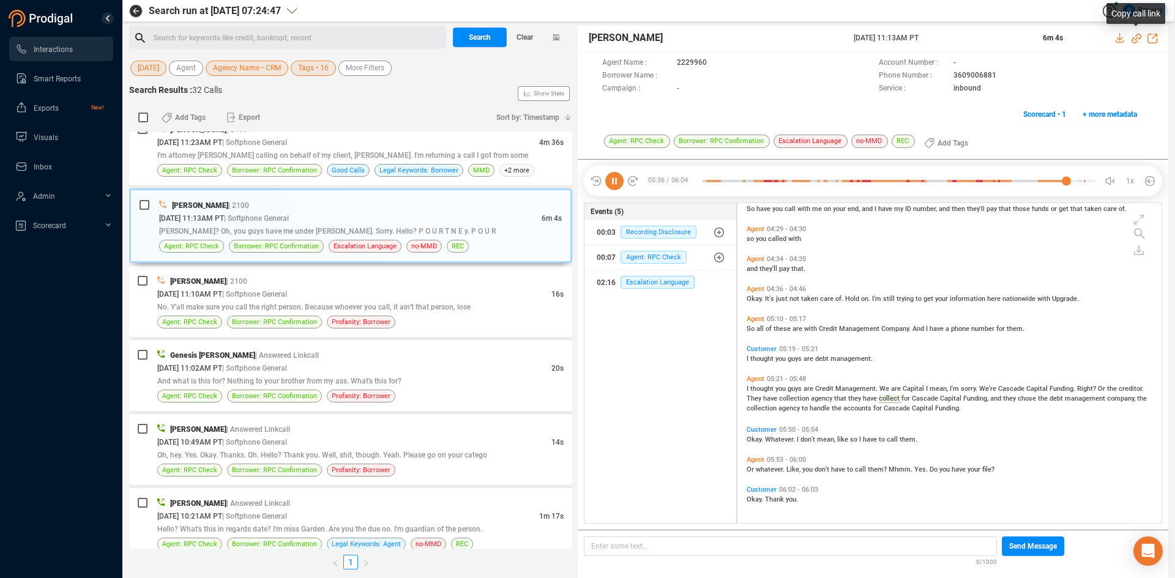
click at [1136, 40] on icon at bounding box center [1136, 39] width 10 height 10
drag, startPoint x: 848, startPoint y: 38, endPoint x: 963, endPoint y: 30, distance: 115.3
click at [963, 30] on div "Elizabeth Napoles 15 Aug 2025 @ 11:13AM PT 6m 4s" at bounding box center [873, 38] width 590 height 25
copy div "15 Aug 2025 @ 11:13AM PT"
click at [758, 388] on span "thought" at bounding box center [762, 389] width 25 height 8
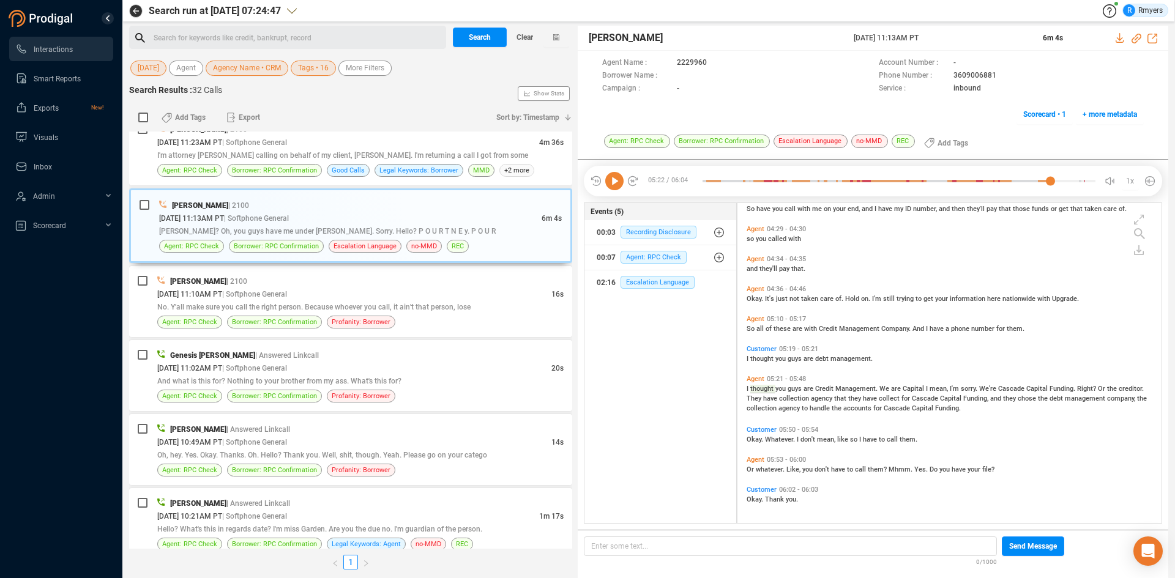
click at [613, 184] on icon at bounding box center [614, 181] width 18 height 18
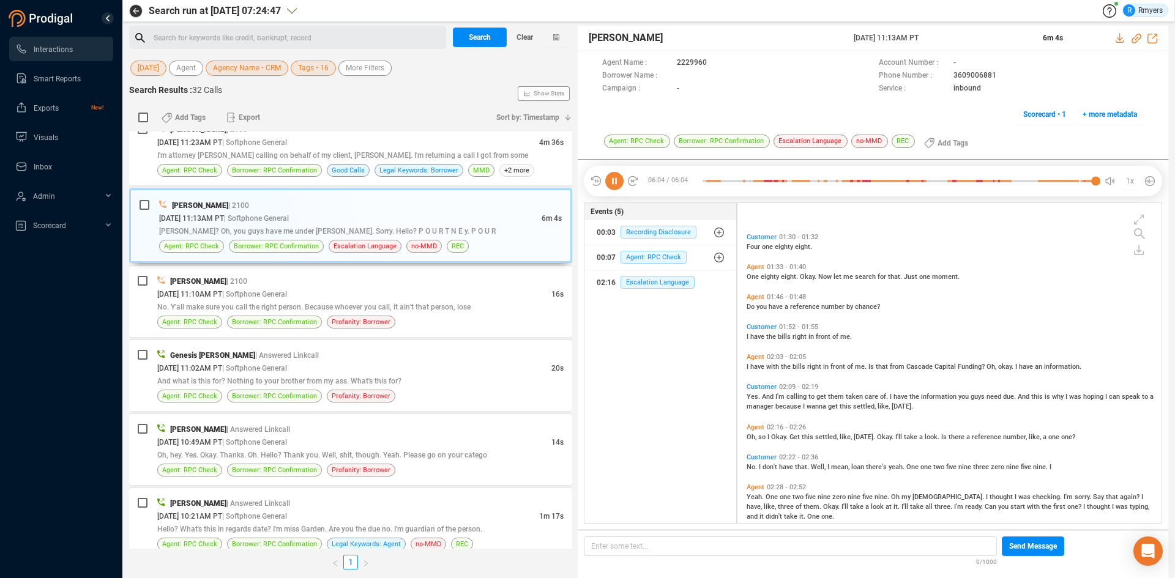
scroll to position [367, 0]
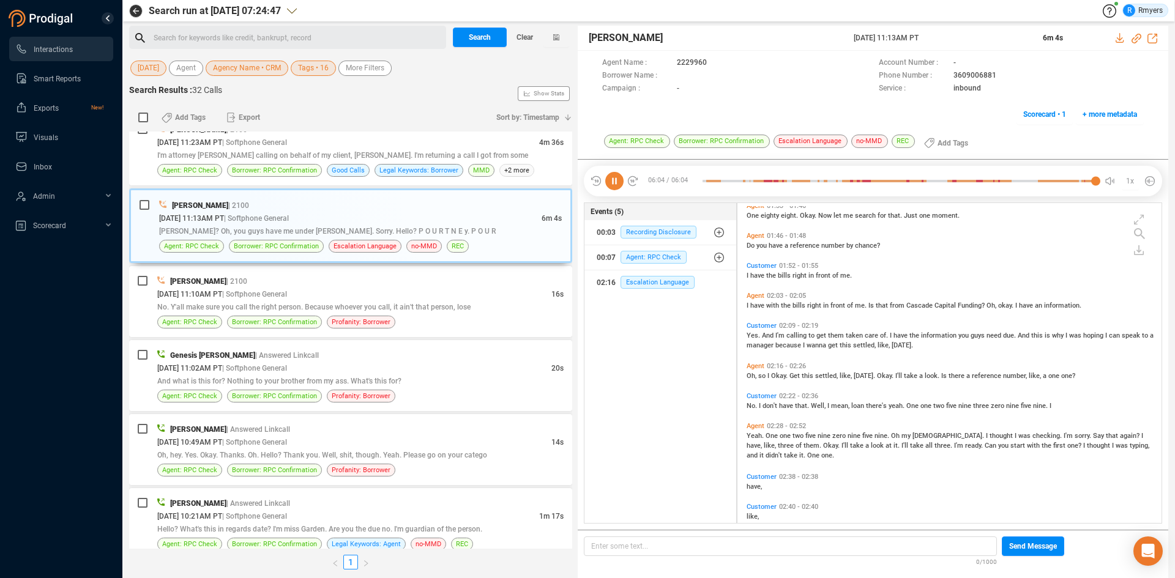
click at [751, 436] on span "Yeah." at bounding box center [756, 436] width 19 height 8
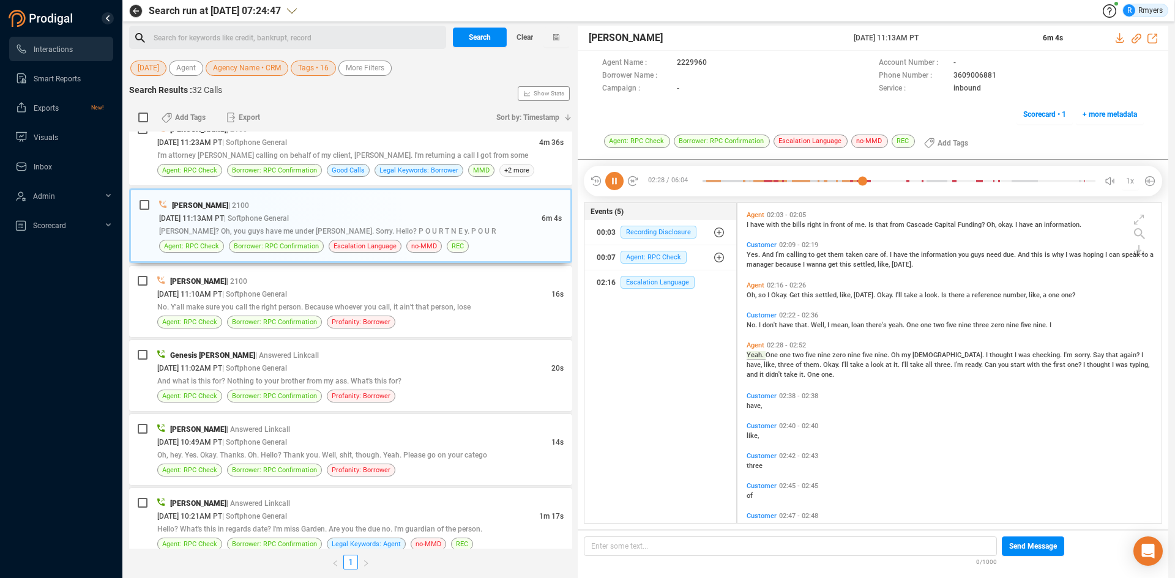
click at [613, 185] on icon at bounding box center [614, 181] width 18 height 18
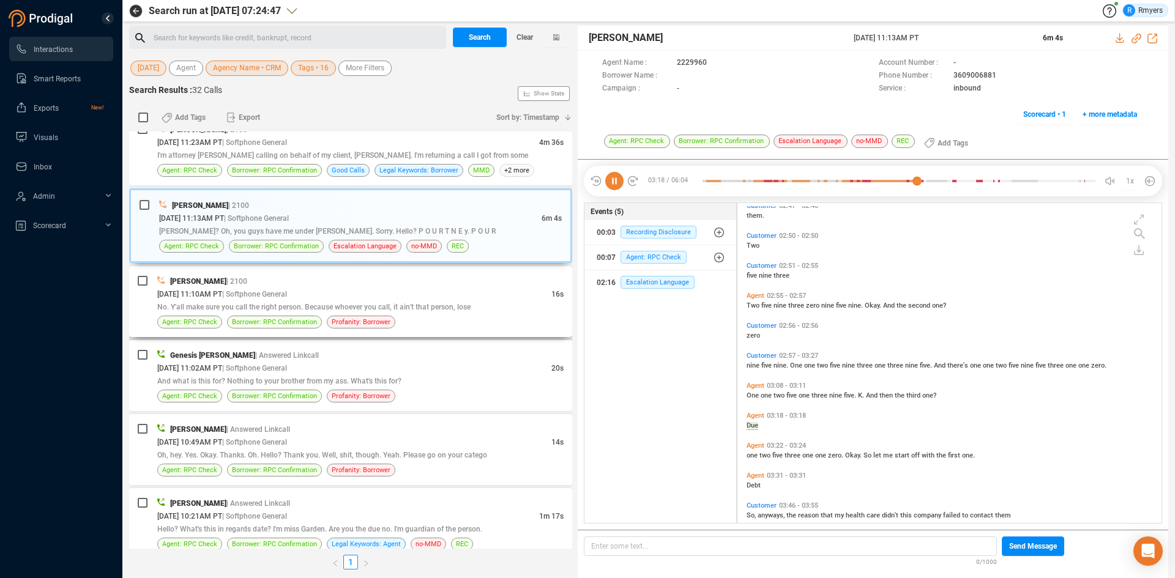
scroll to position [758, 0]
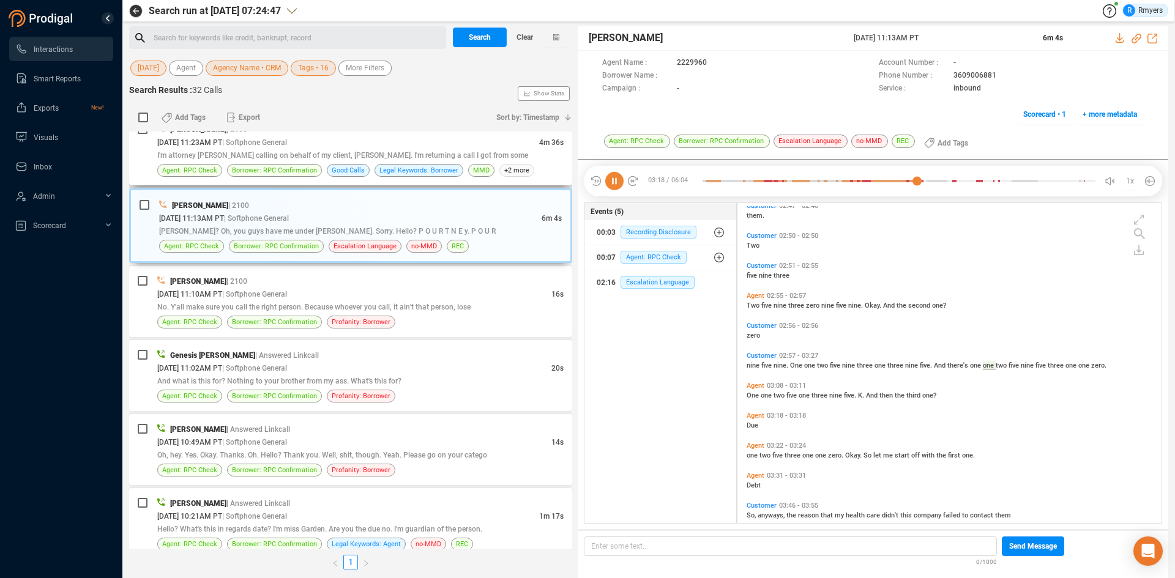
click at [343, 135] on div "Daisy Spahr | 2100" at bounding box center [360, 129] width 406 height 13
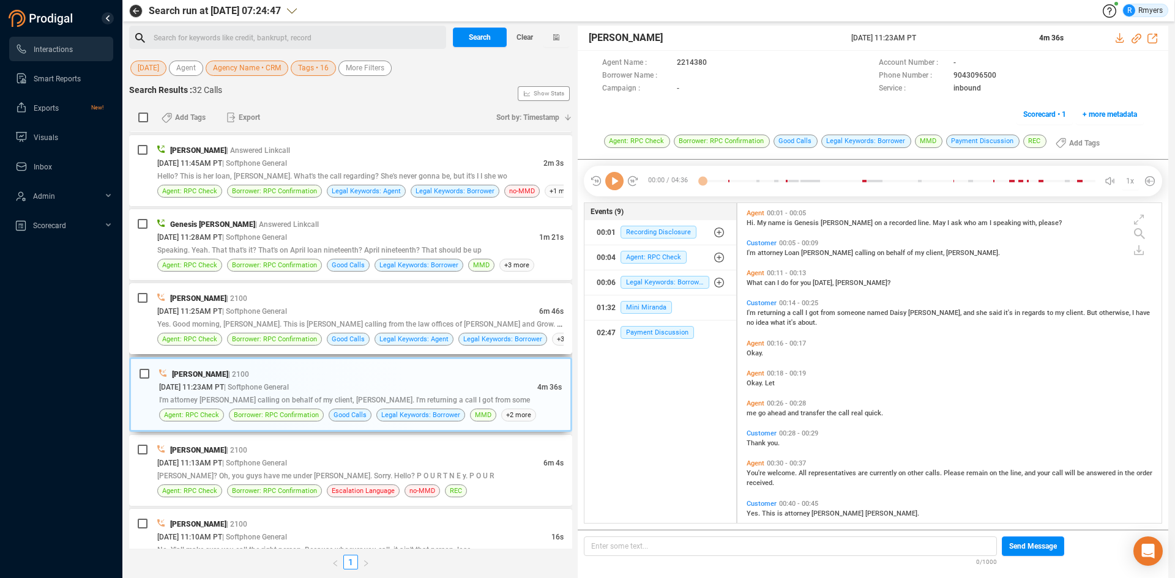
scroll to position [244, 0]
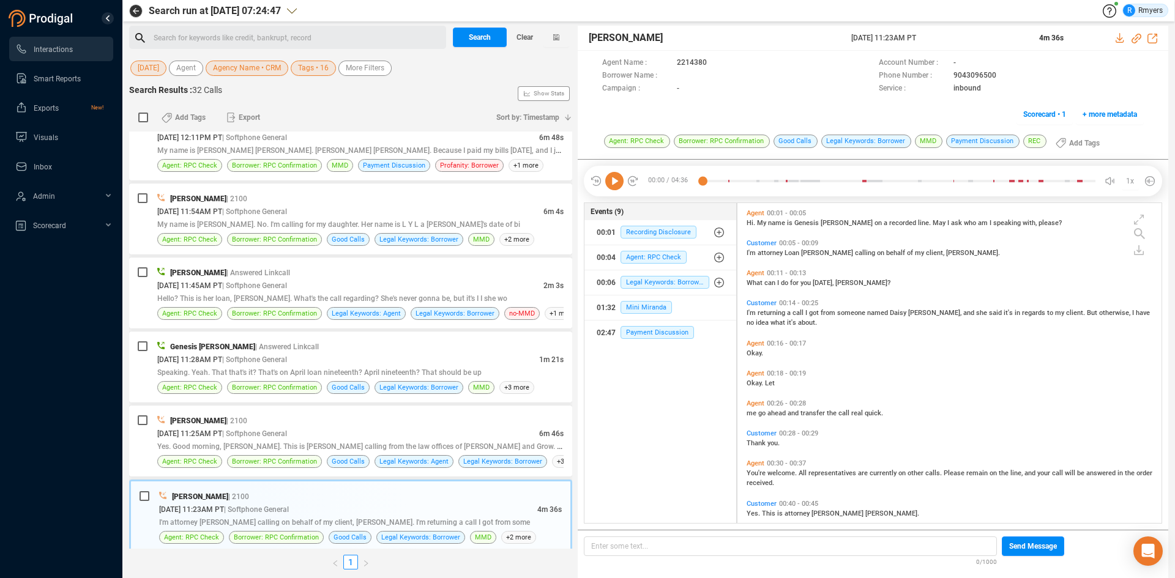
click at [614, 180] on icon at bounding box center [614, 181] width 18 height 18
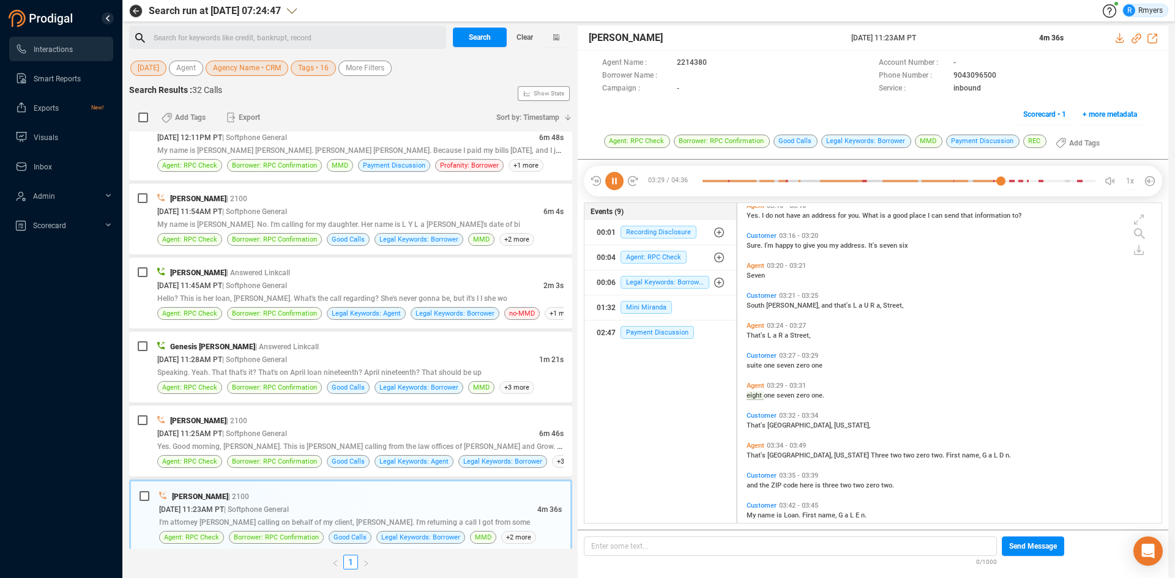
scroll to position [851, 0]
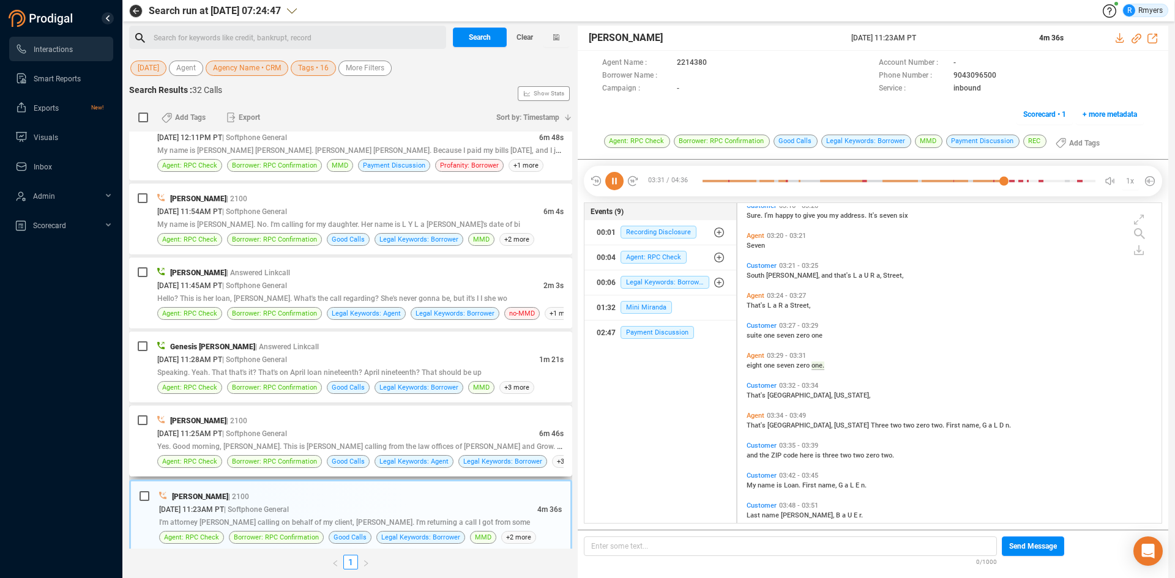
click at [346, 420] on div "Elizabeth Napoles | 2100" at bounding box center [360, 420] width 406 height 13
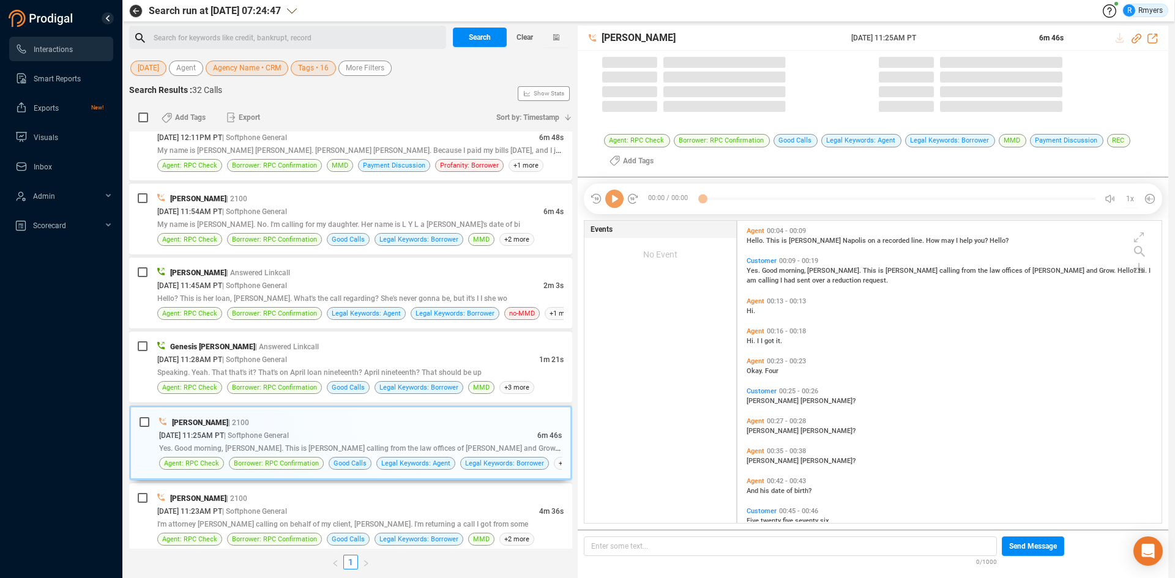
scroll to position [299, 418]
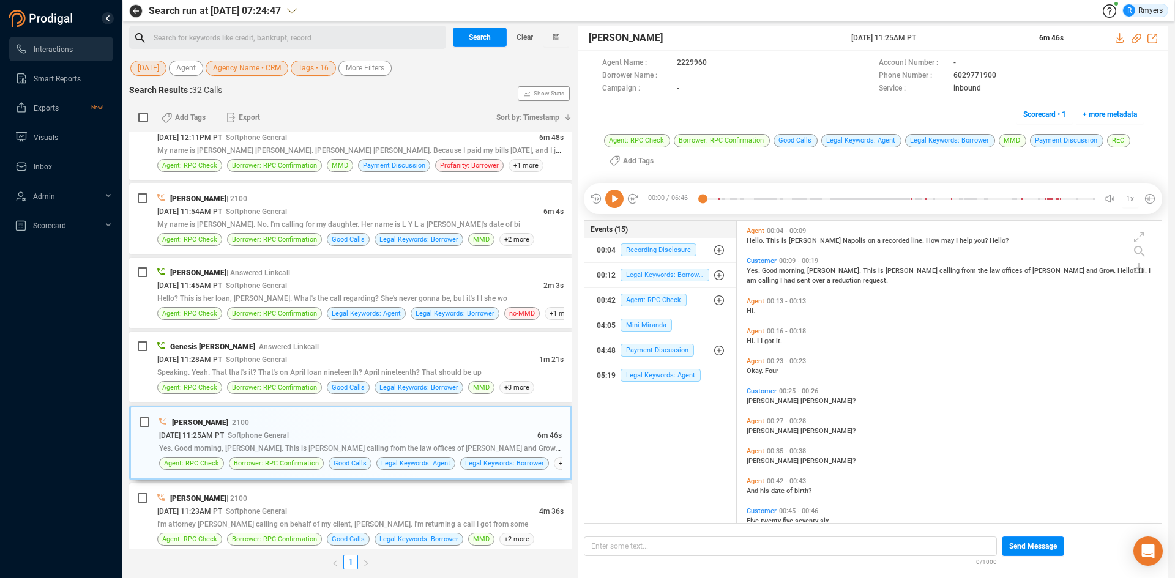
click at [617, 203] on icon at bounding box center [614, 199] width 18 height 18
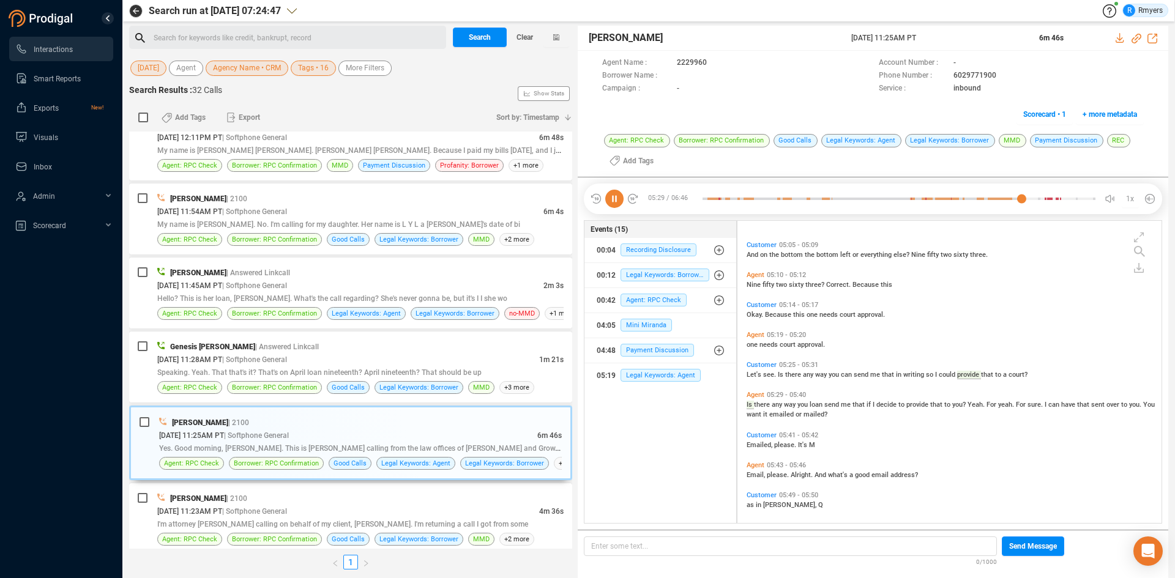
scroll to position [903, 0]
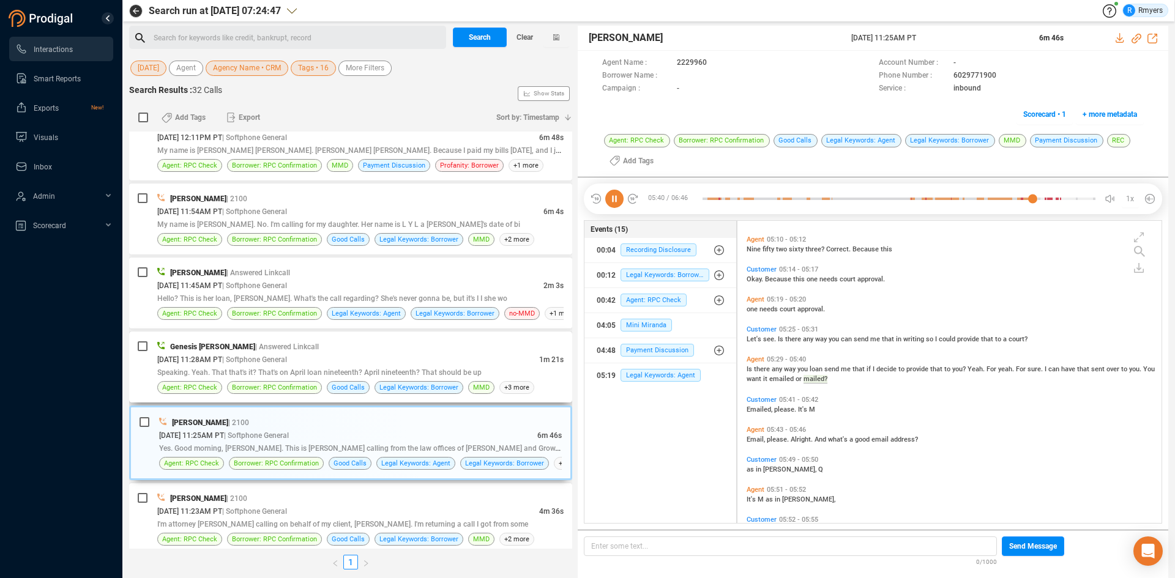
drag, startPoint x: 615, startPoint y: 197, endPoint x: 439, endPoint y: 401, distance: 269.0
click at [608, 207] on icon at bounding box center [614, 199] width 18 height 18
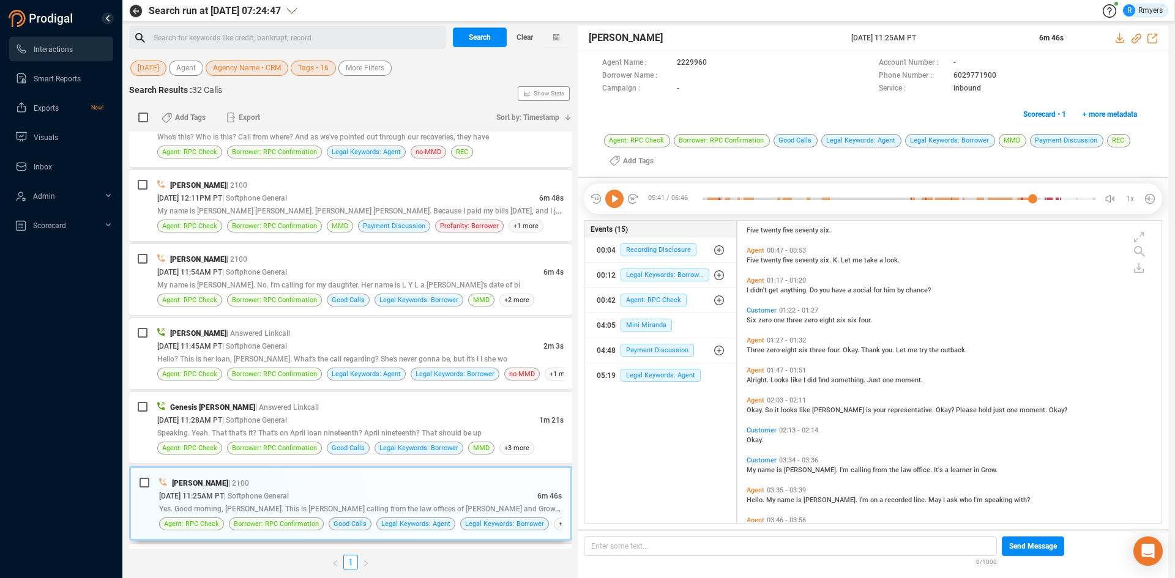
scroll to position [46, 0]
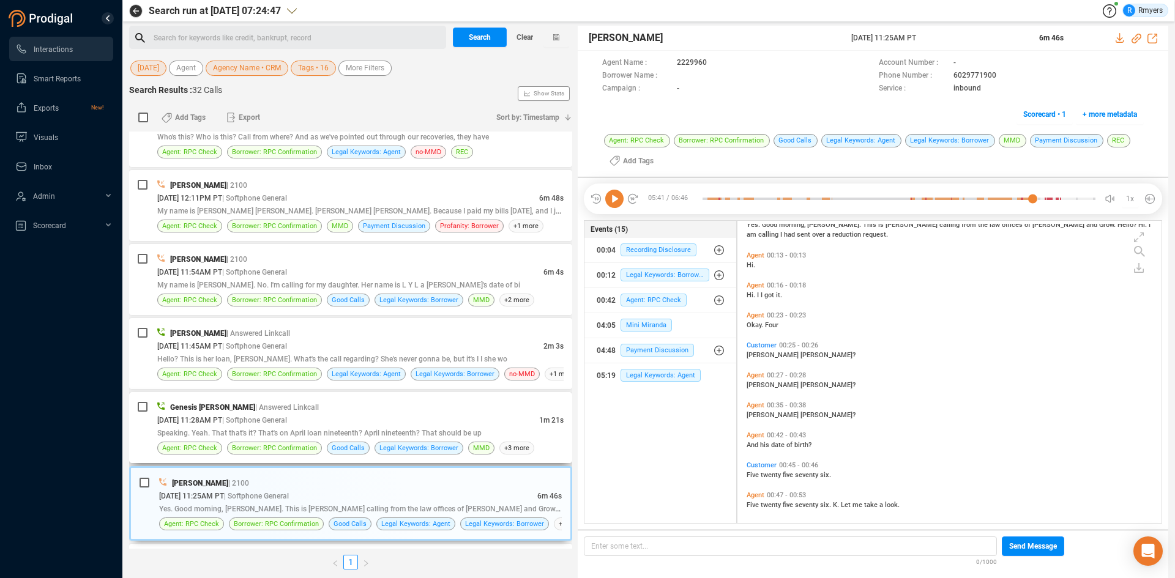
click at [358, 431] on span "Speaking. Yeah. That that's it? That's on April loan nineteenth? April nineteen…" at bounding box center [319, 433] width 324 height 9
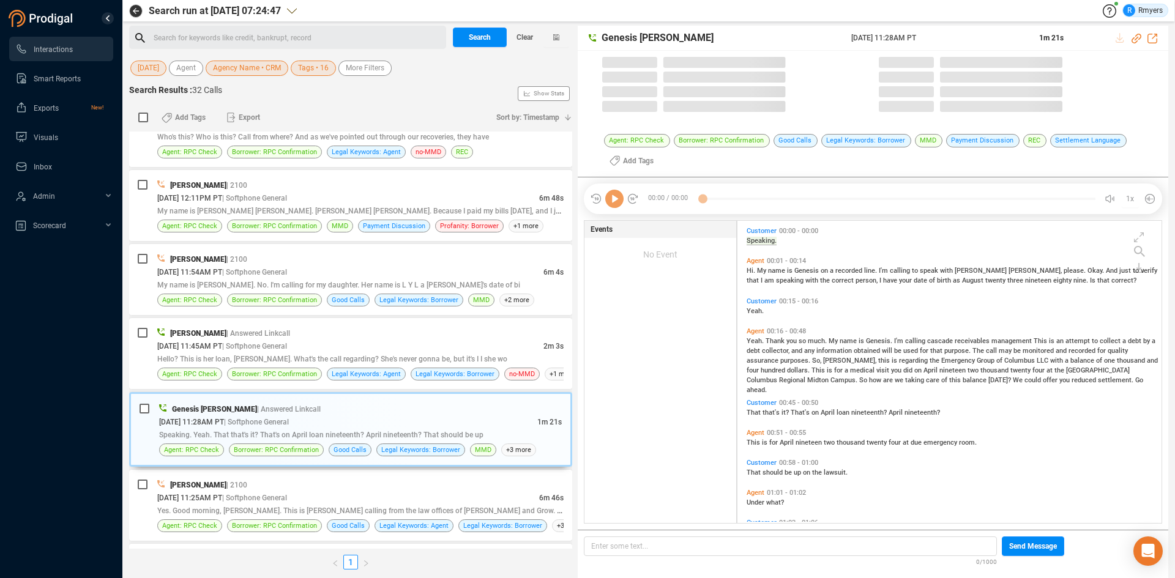
scroll to position [299, 418]
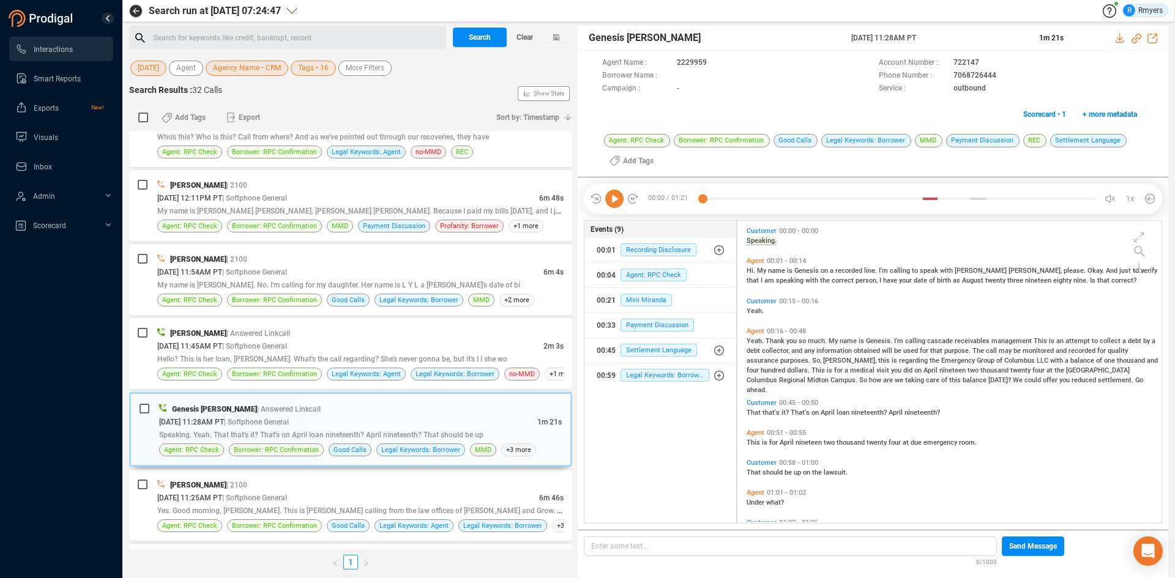
click at [616, 203] on icon at bounding box center [614, 199] width 18 height 18
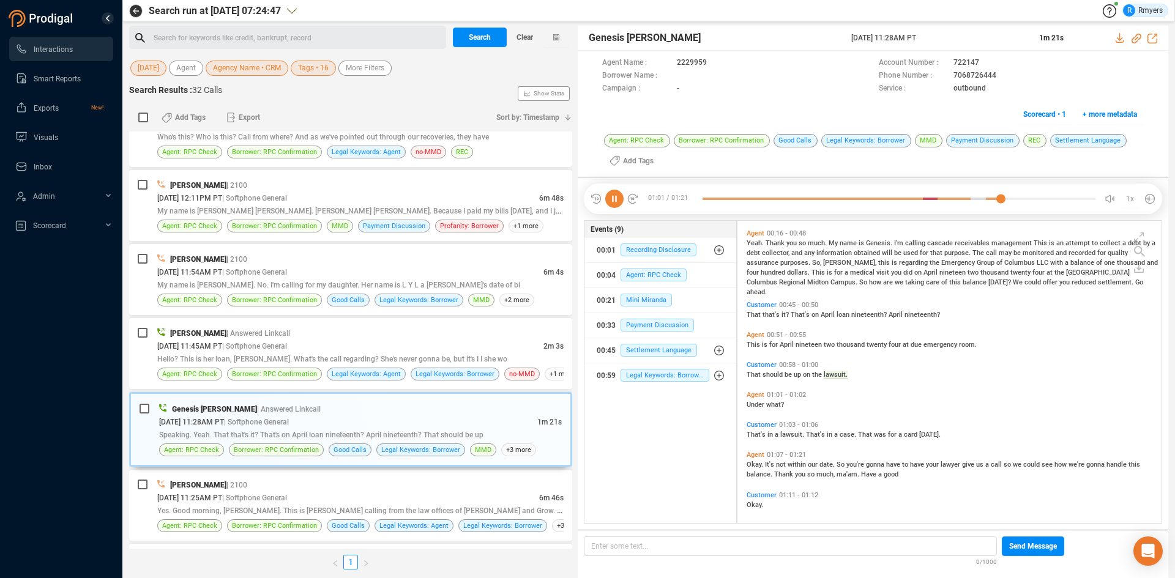
scroll to position [103, 0]
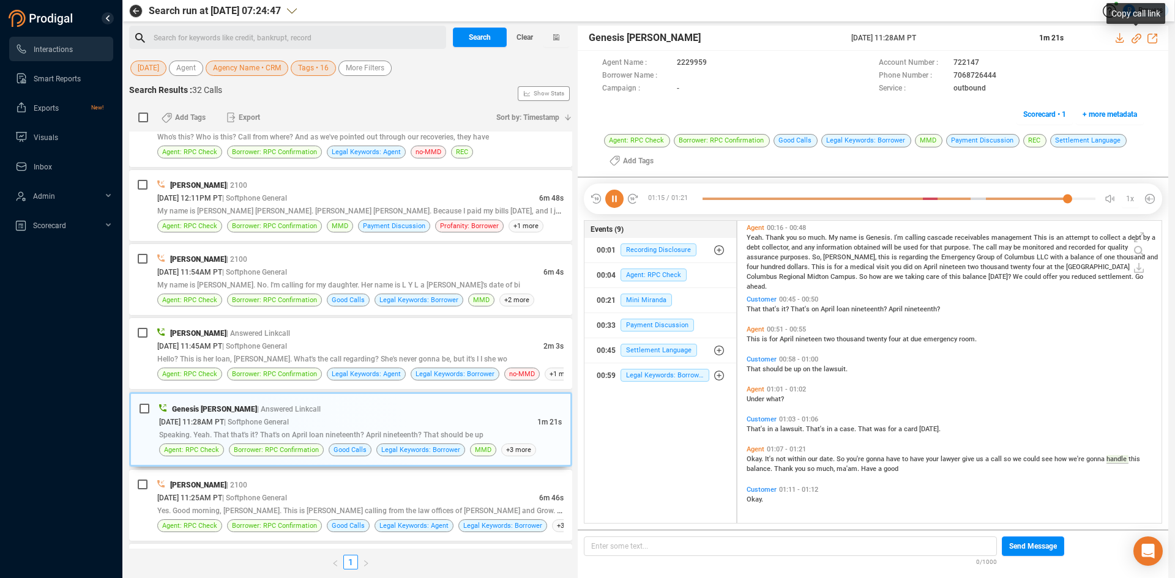
click at [1136, 38] on icon at bounding box center [1136, 39] width 10 height 10
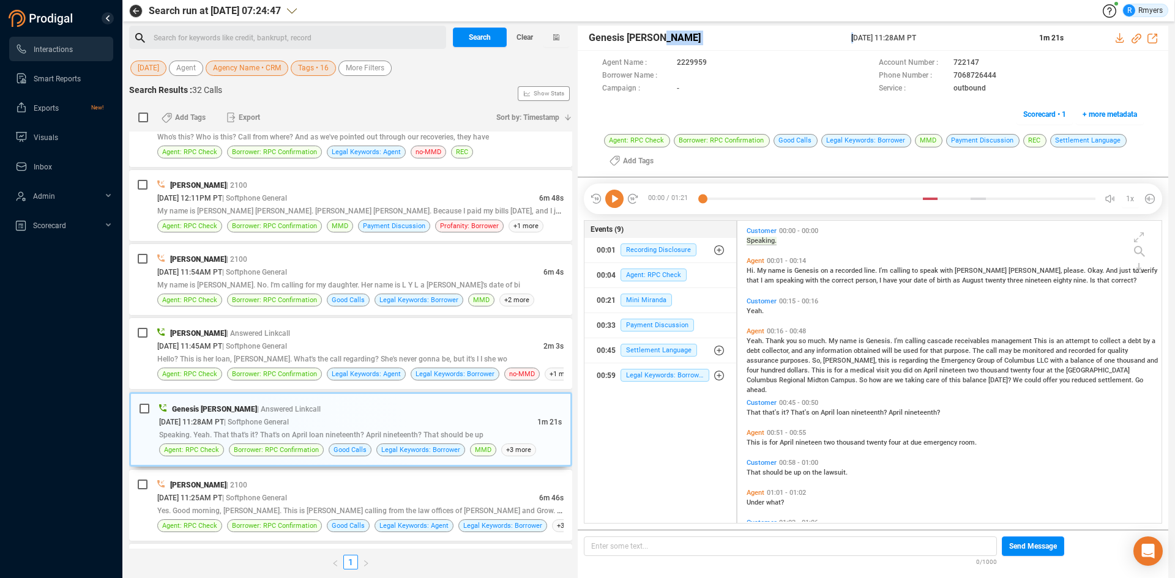
drag, startPoint x: 849, startPoint y: 39, endPoint x: 931, endPoint y: 36, distance: 82.7
click at [949, 34] on div "Genesis Guillen 15 Aug 2025 @ 11:28AM PT 1m 21s" at bounding box center [873, 38] width 590 height 25
copy div "15 Aug 2025 @ 11:28AM PT"
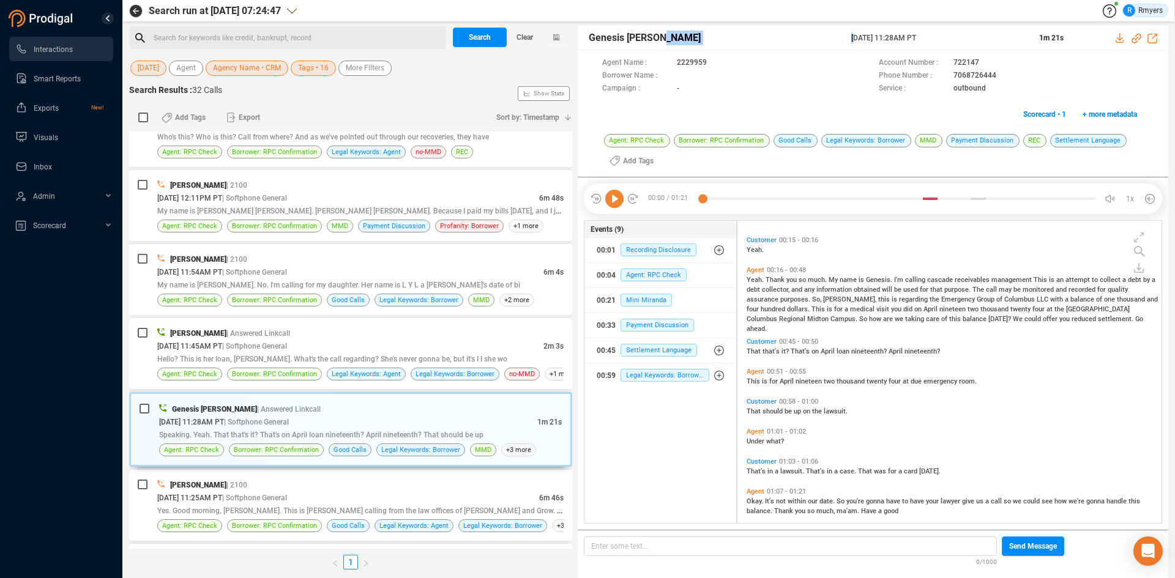
scroll to position [103, 0]
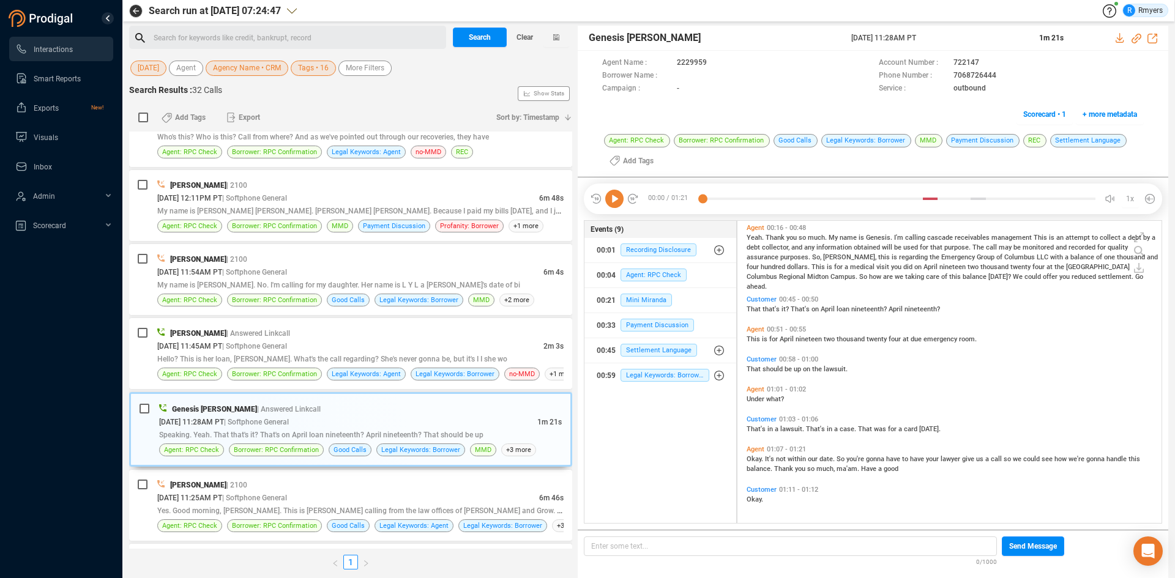
click at [753, 429] on span "That's" at bounding box center [757, 429] width 21 height 8
click at [613, 199] on icon at bounding box center [614, 199] width 18 height 18
drag, startPoint x: 316, startPoint y: 332, endPoint x: 405, endPoint y: 352, distance: 91.5
click at [316, 332] on div "Frank Napoles | Answered Linkcall" at bounding box center [360, 333] width 406 height 13
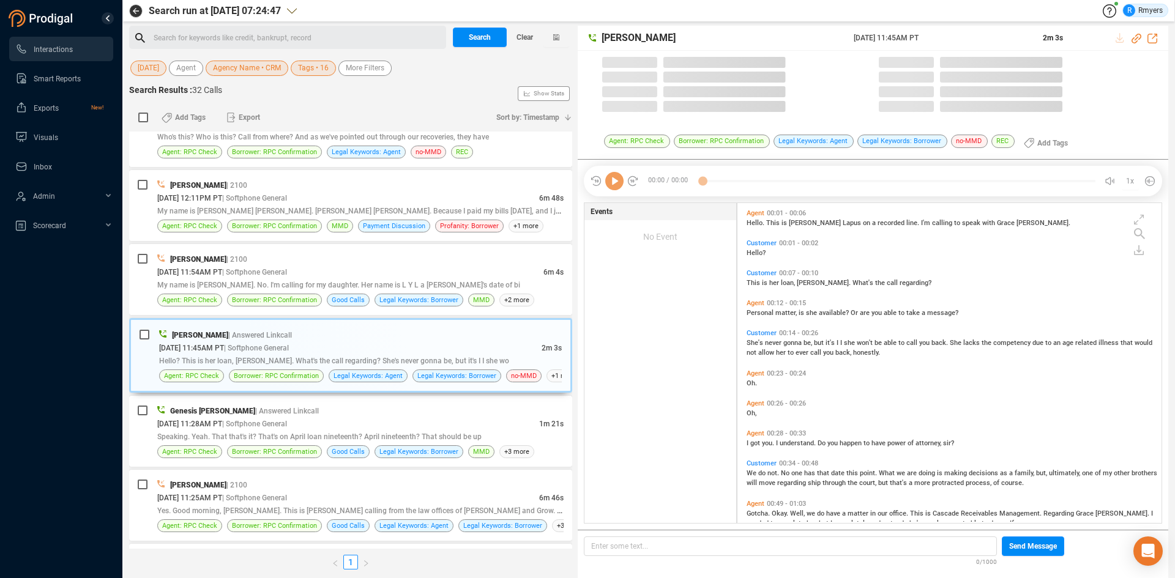
scroll to position [317, 418]
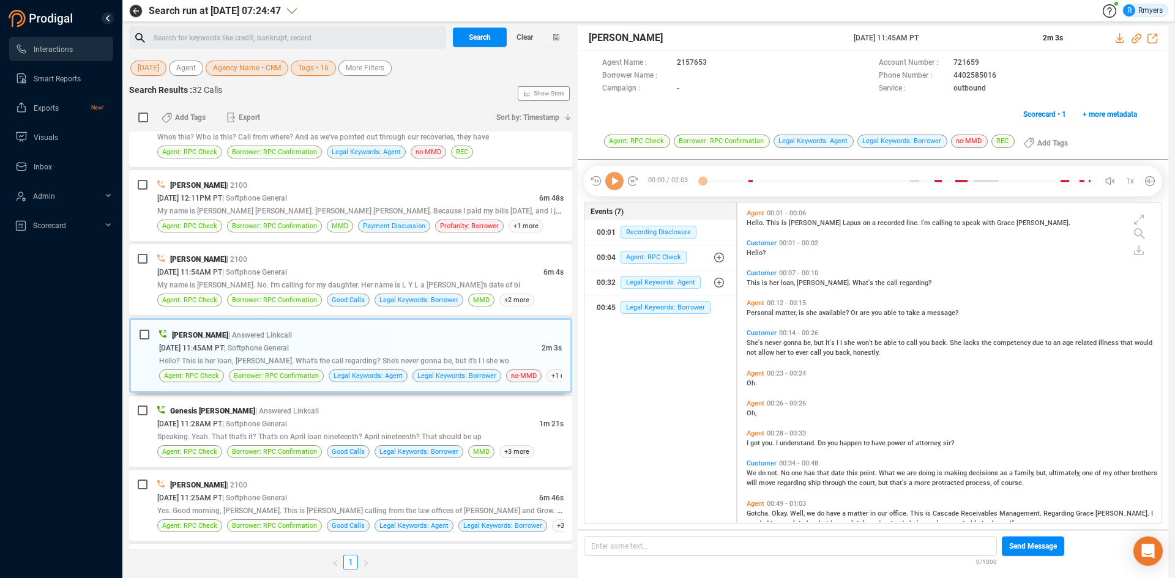
click at [614, 182] on icon at bounding box center [614, 181] width 18 height 18
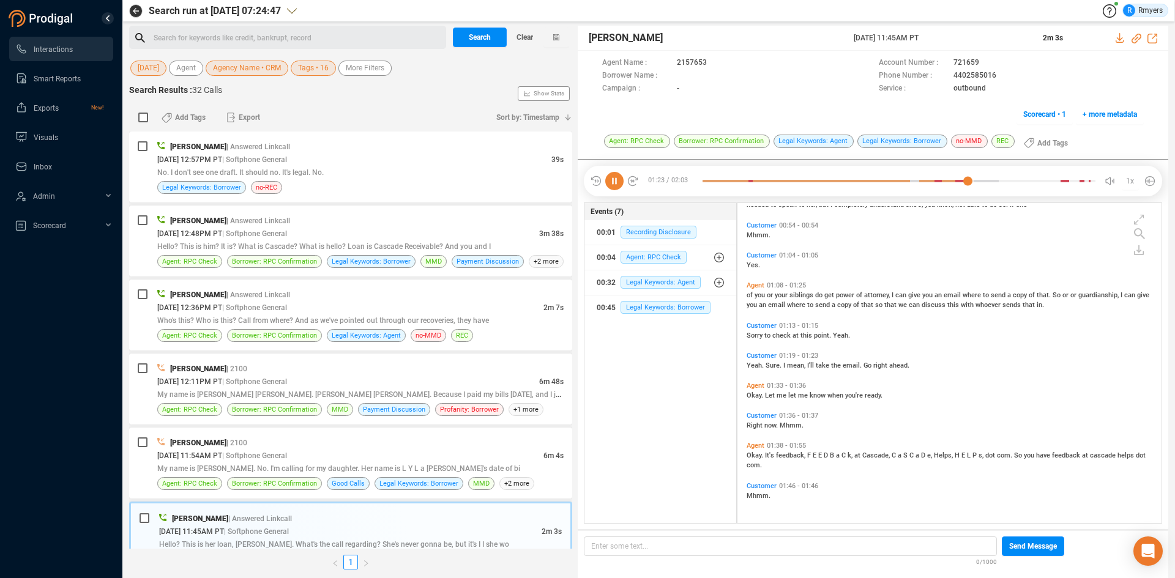
scroll to position [253, 0]
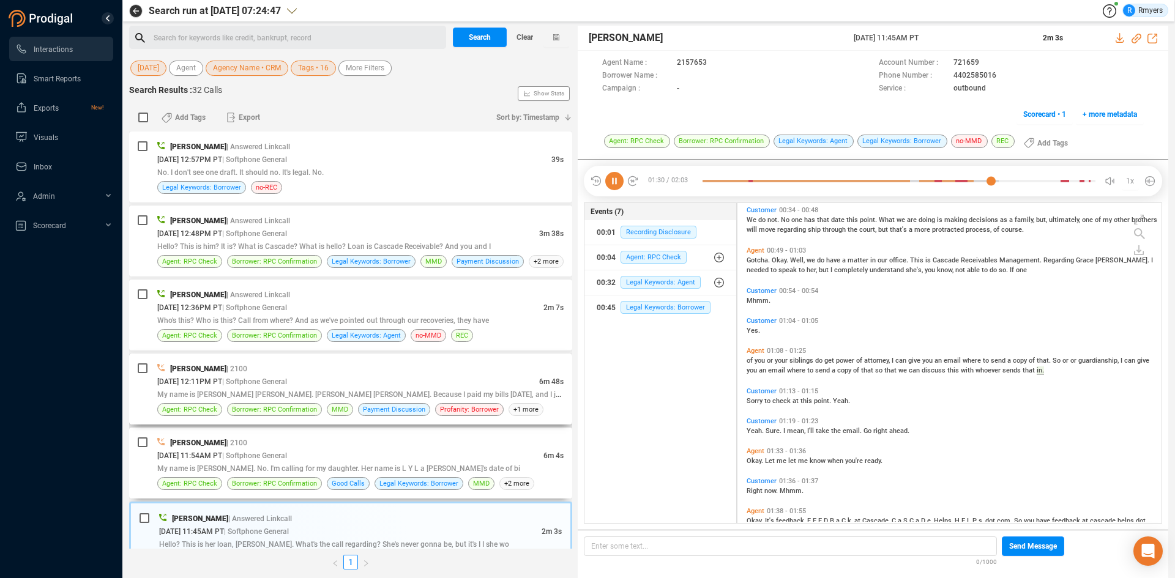
drag, startPoint x: 327, startPoint y: 441, endPoint x: 428, endPoint y: 367, distance: 124.7
click at [327, 441] on div "Frank Napoles | 2100" at bounding box center [360, 442] width 406 height 13
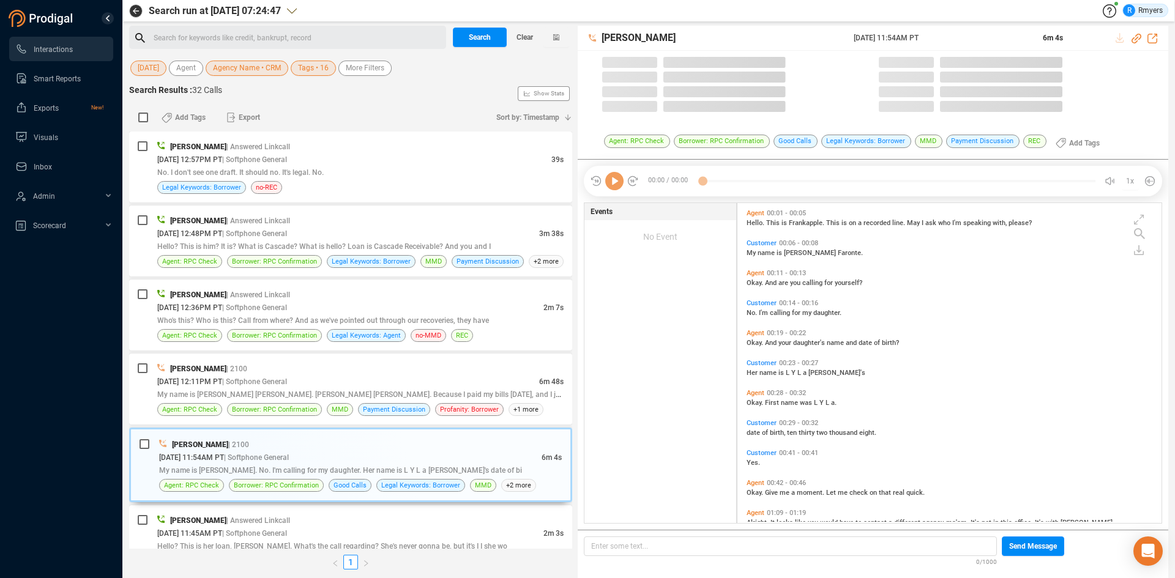
scroll to position [317, 418]
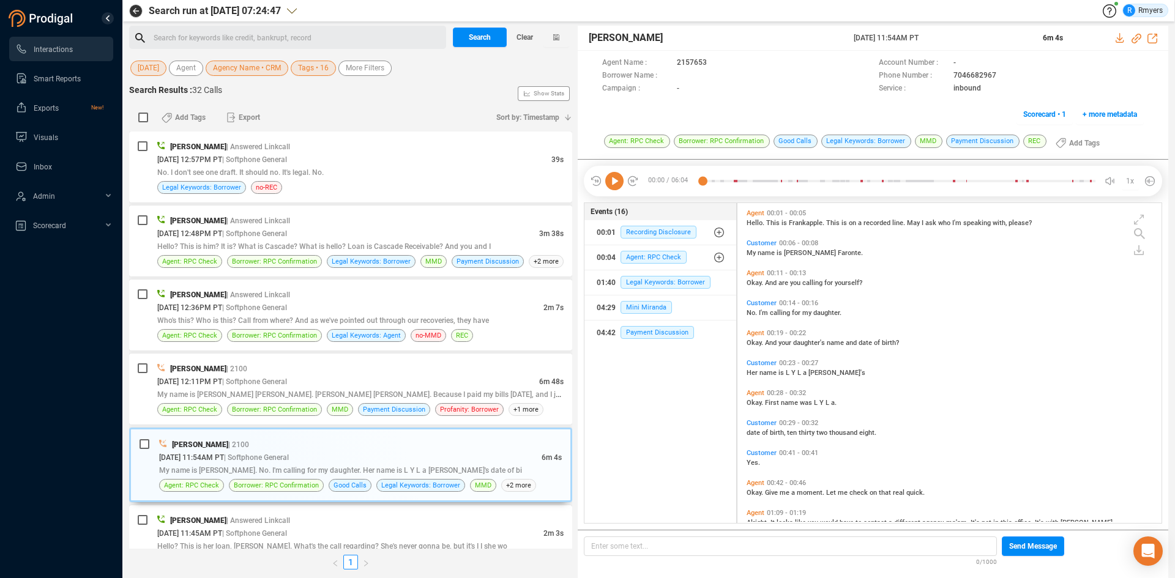
click at [613, 187] on icon at bounding box center [614, 181] width 18 height 18
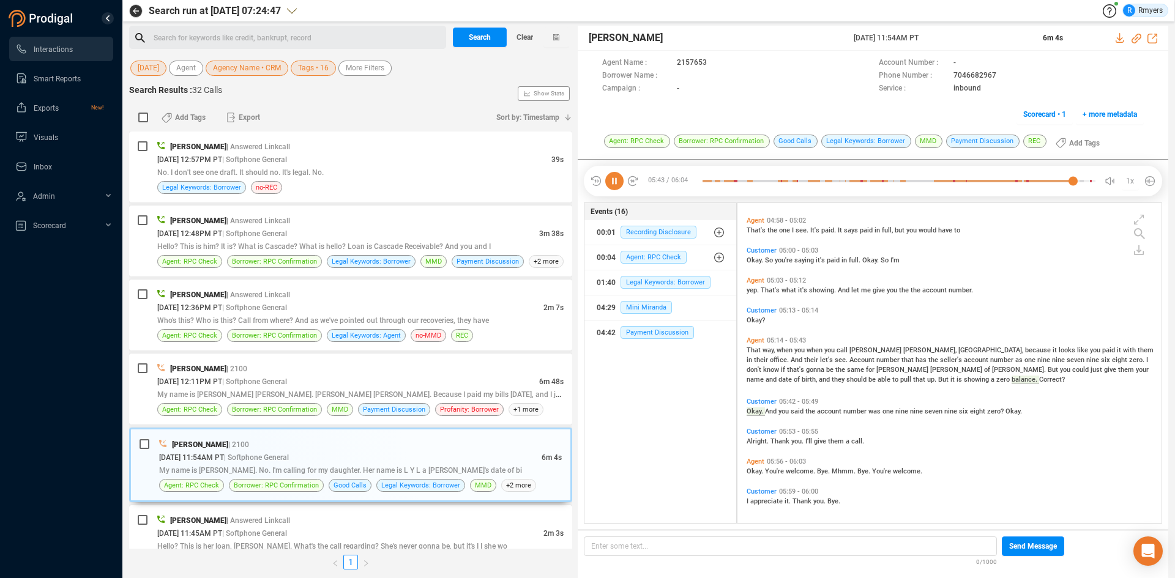
scroll to position [1267, 0]
click at [351, 375] on div "08/15/2025 @ 12:11PM PT | Softphone General" at bounding box center [348, 381] width 382 height 13
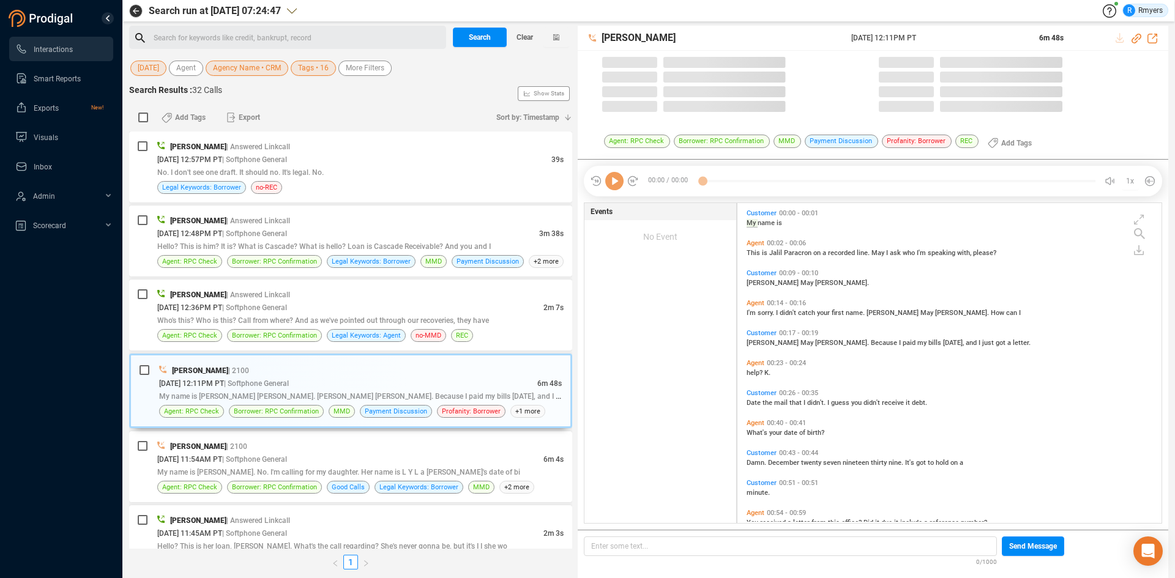
scroll to position [317, 418]
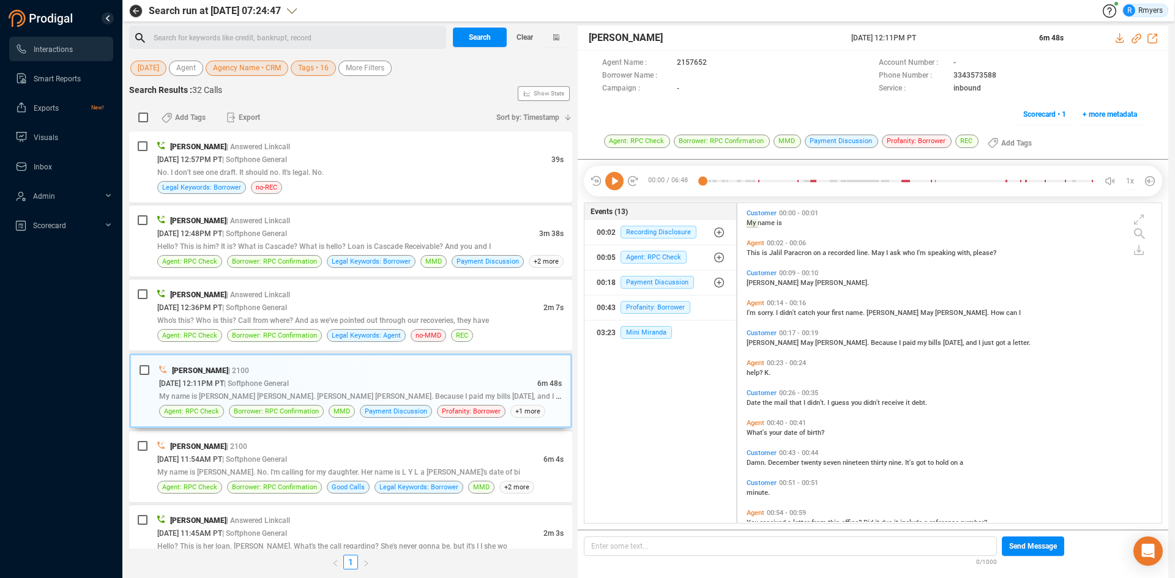
click at [613, 185] on icon at bounding box center [614, 181] width 18 height 18
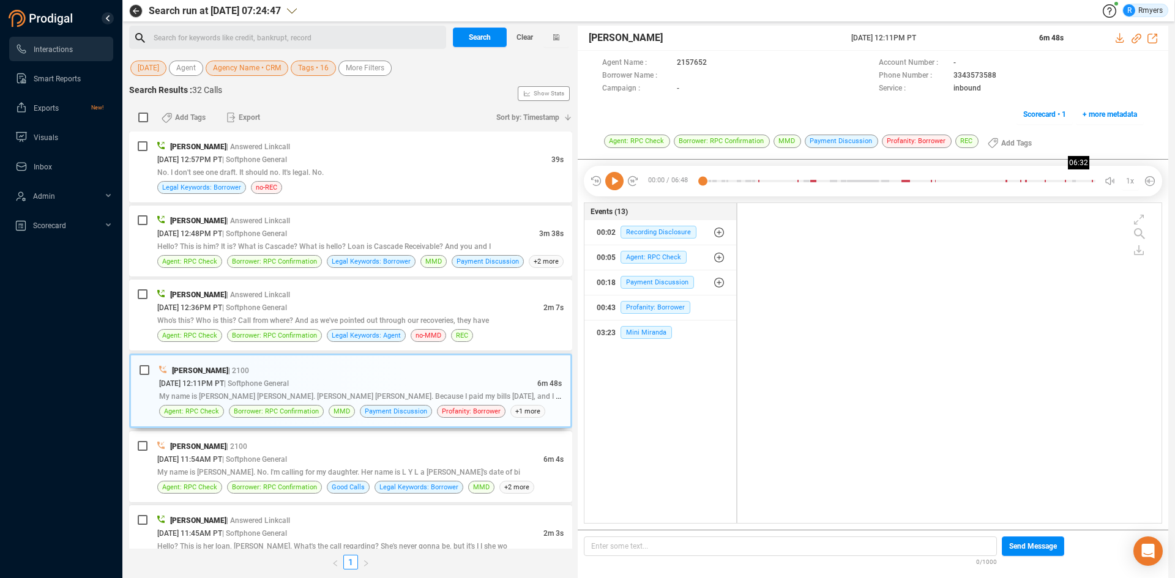
scroll to position [0, 0]
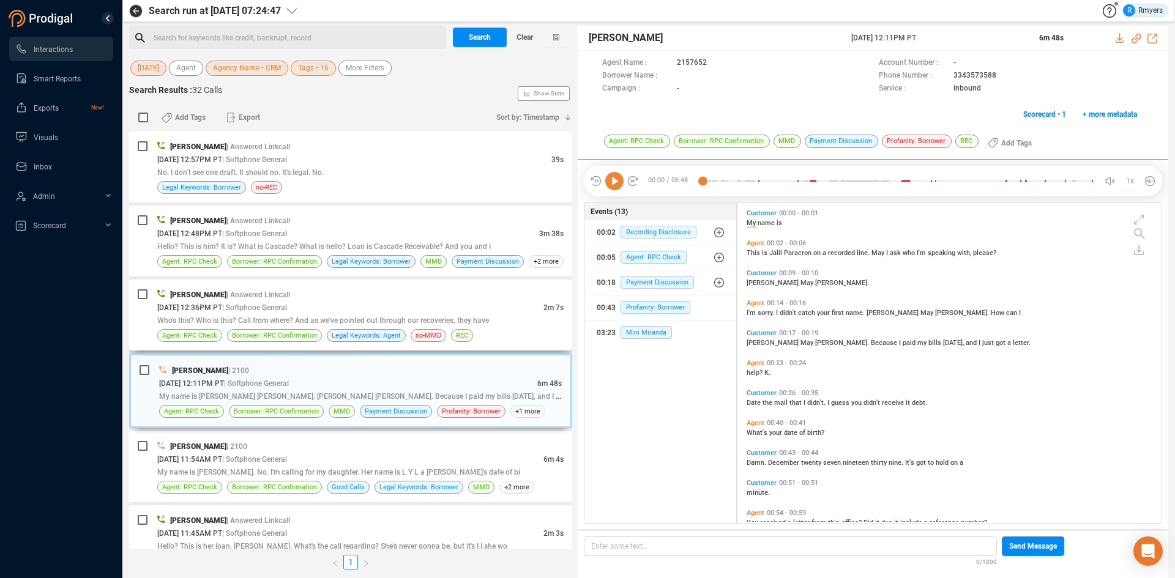
click at [330, 318] on span "Who's this? Who is this? Call from where? And as we've pointed out through our …" at bounding box center [323, 320] width 332 height 9
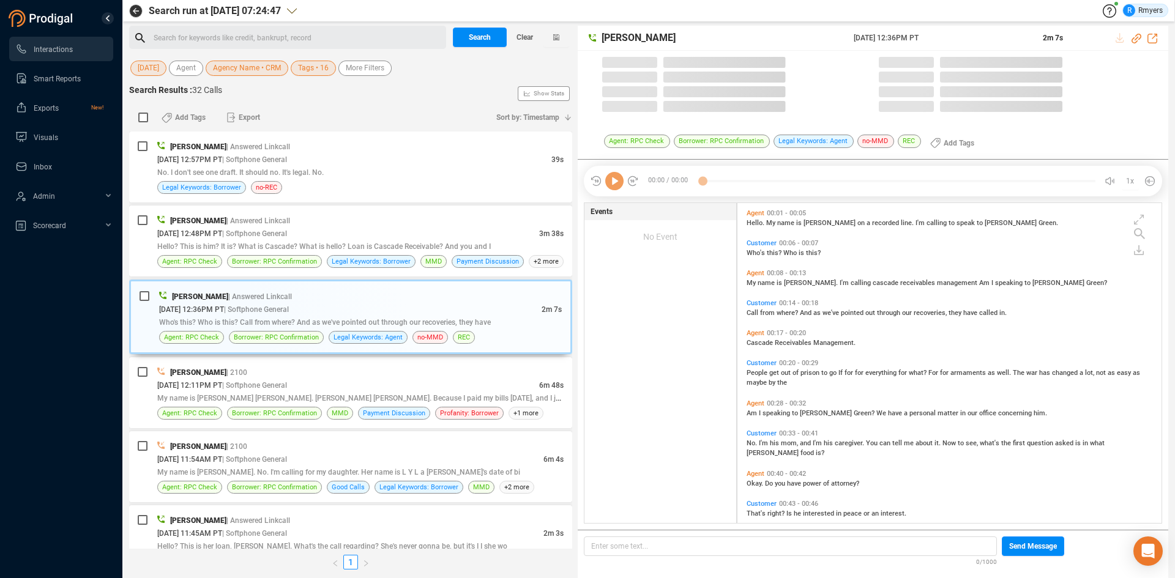
scroll to position [317, 418]
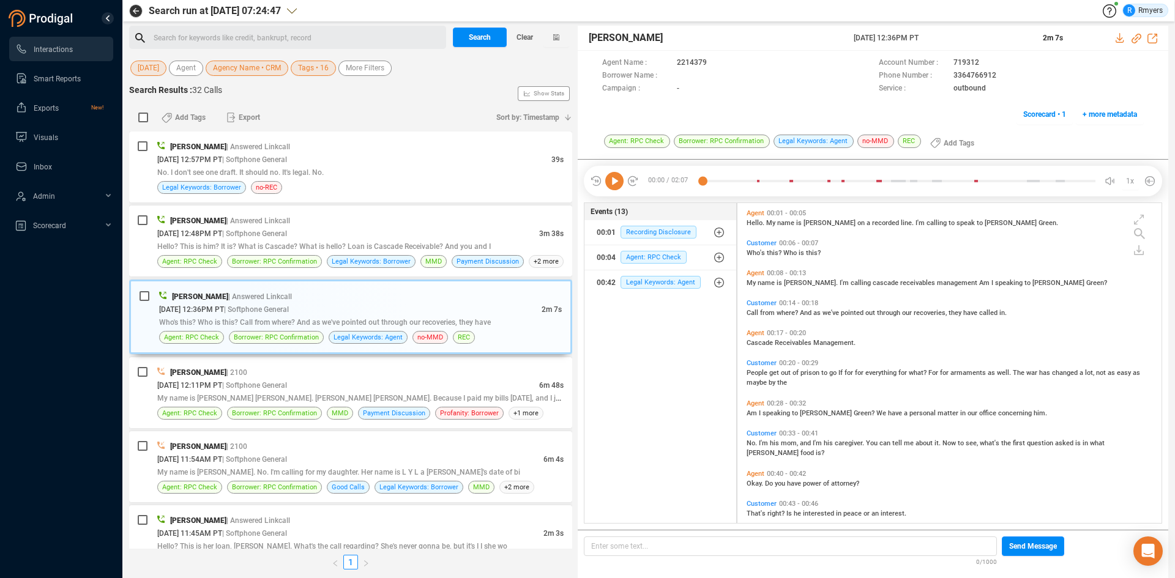
click at [616, 187] on icon at bounding box center [614, 181] width 18 height 18
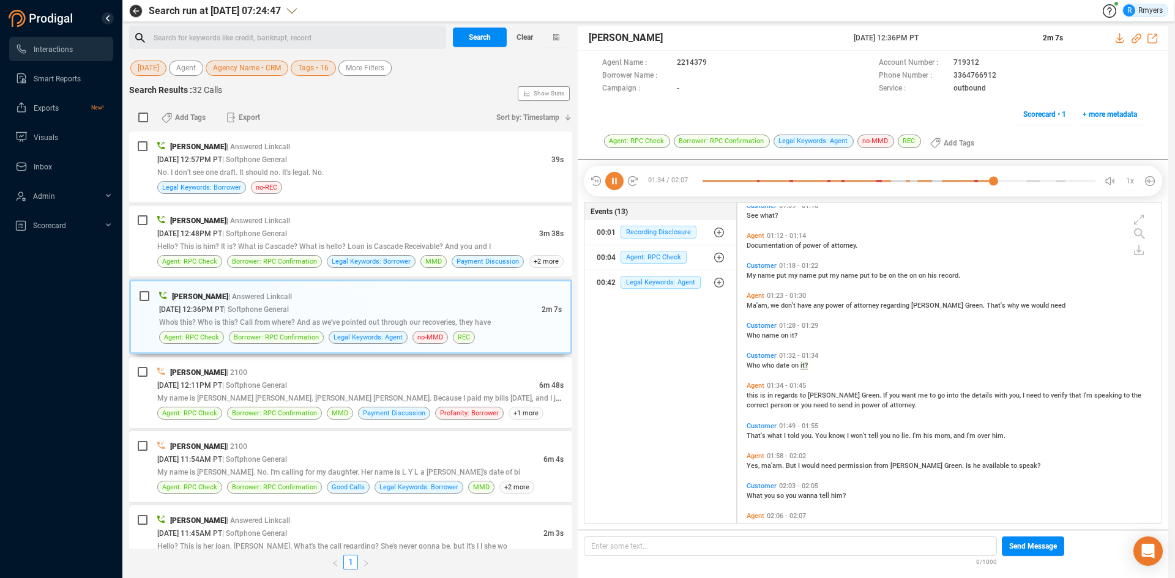
scroll to position [495, 0]
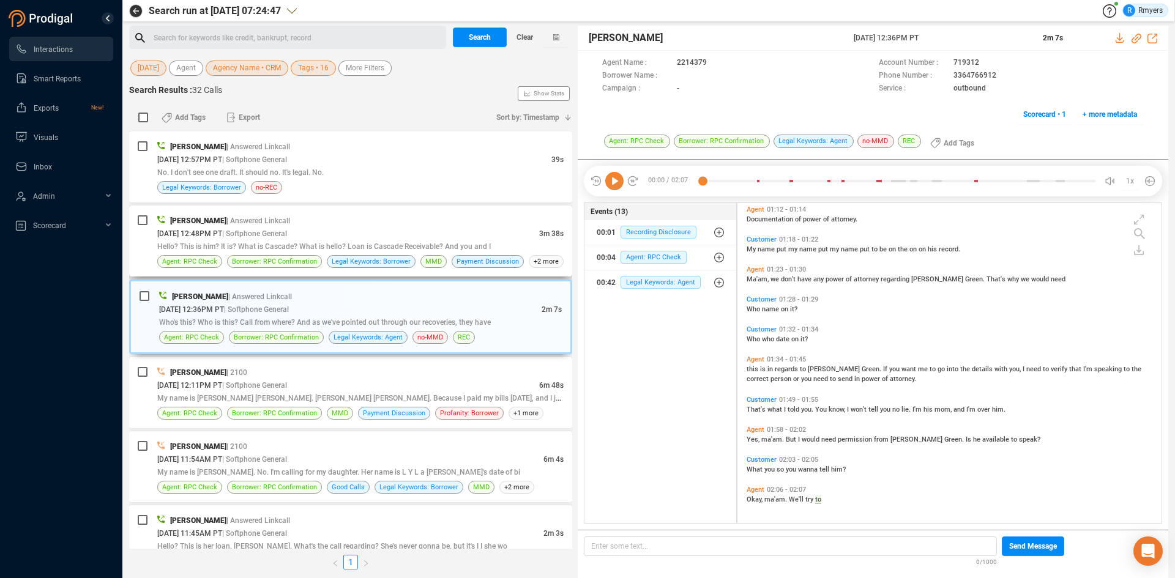
click at [342, 237] on div "08/15/2025 @ 12:48PM PT | Softphone General" at bounding box center [348, 233] width 382 height 13
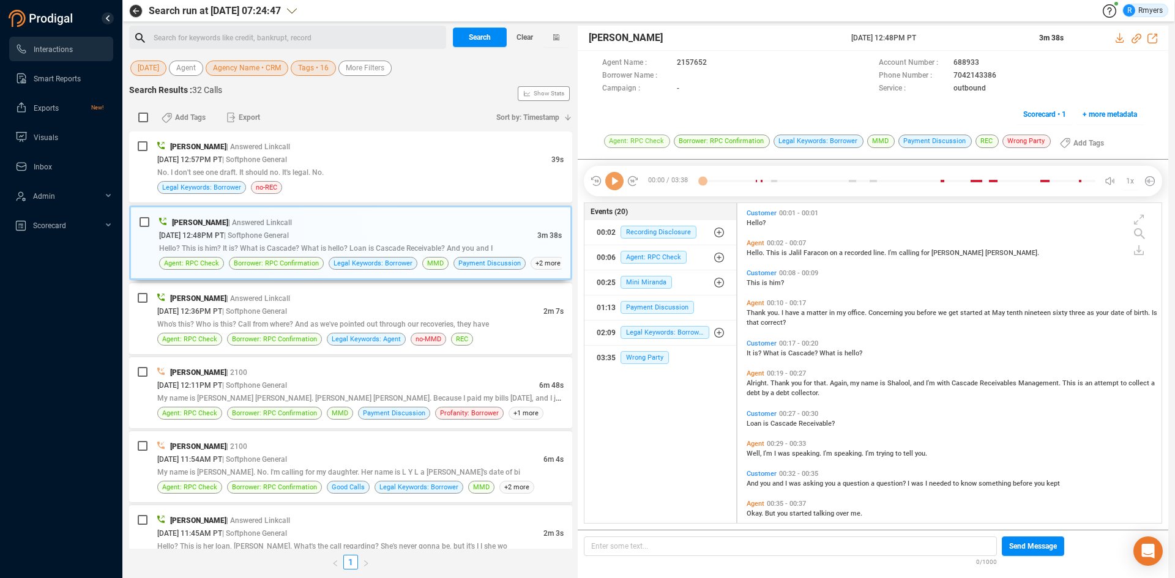
scroll to position [317, 418]
click at [609, 187] on icon at bounding box center [614, 181] width 18 height 18
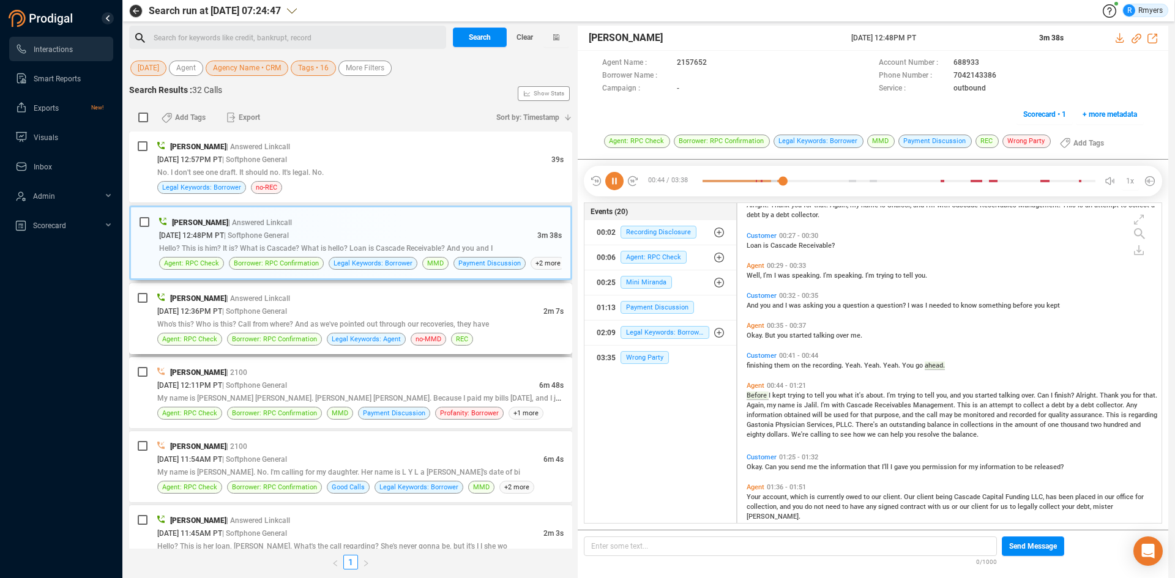
scroll to position [229, 0]
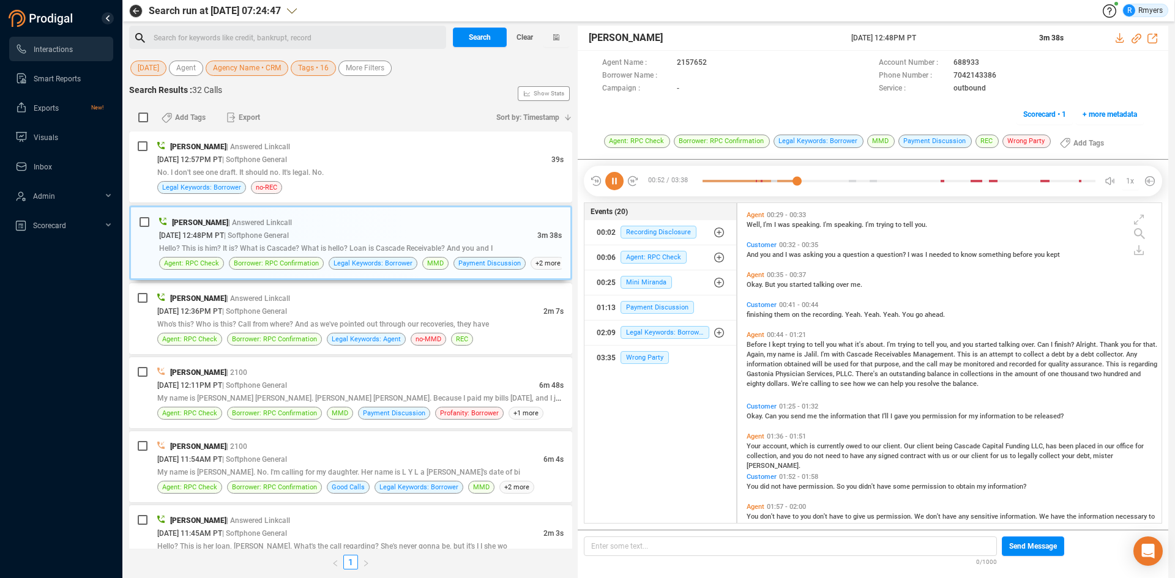
click at [1136, 39] on icon at bounding box center [1136, 39] width 10 height 10
drag, startPoint x: 848, startPoint y: 39, endPoint x: 935, endPoint y: 36, distance: 86.9
click at [947, 34] on div "Jalil Farrakhan 15 Aug 2025 @ 12:48PM PT 3m 38s" at bounding box center [873, 38] width 590 height 25
copy div "15 Aug 2025 @ 12:48PM PT"
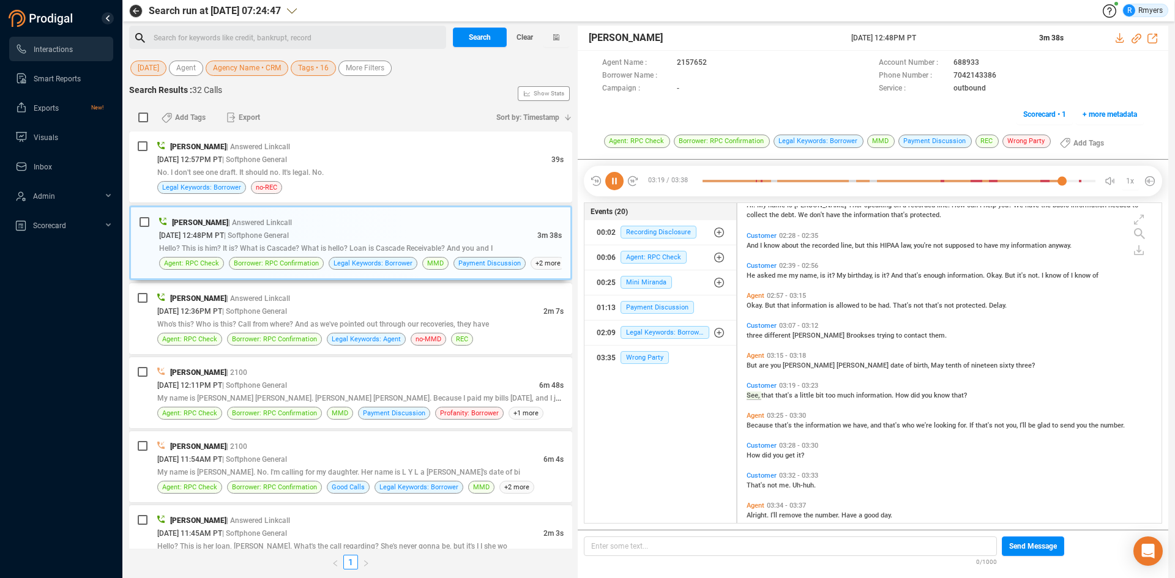
scroll to position [777, 0]
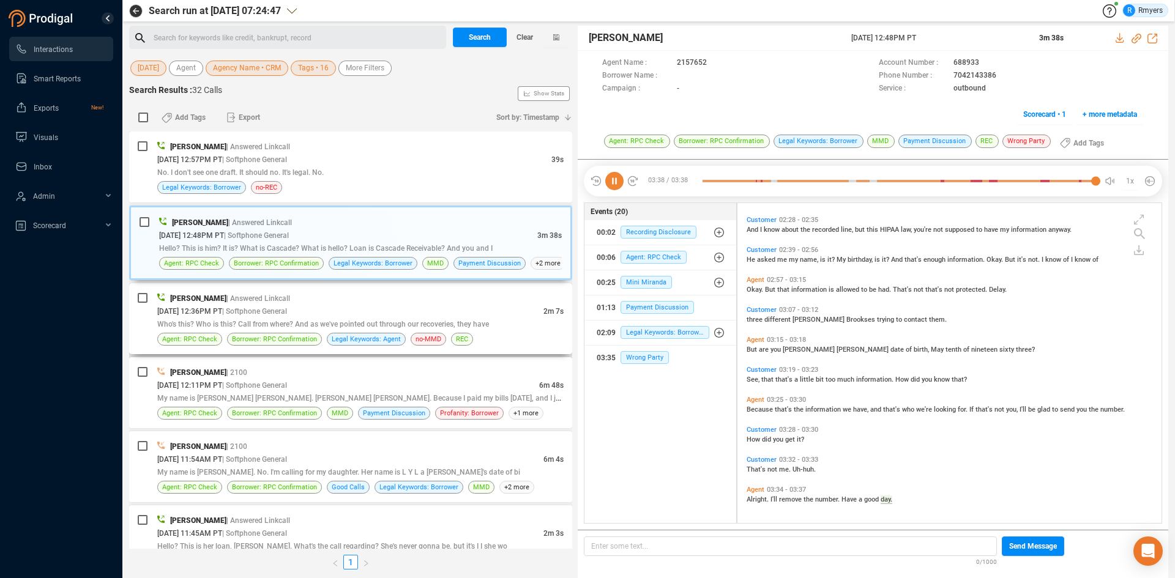
drag, startPoint x: 240, startPoint y: 304, endPoint x: 261, endPoint y: 242, distance: 65.4
click at [240, 304] on div "Rosaline Lucero | Answered Linkcall" at bounding box center [360, 298] width 406 height 13
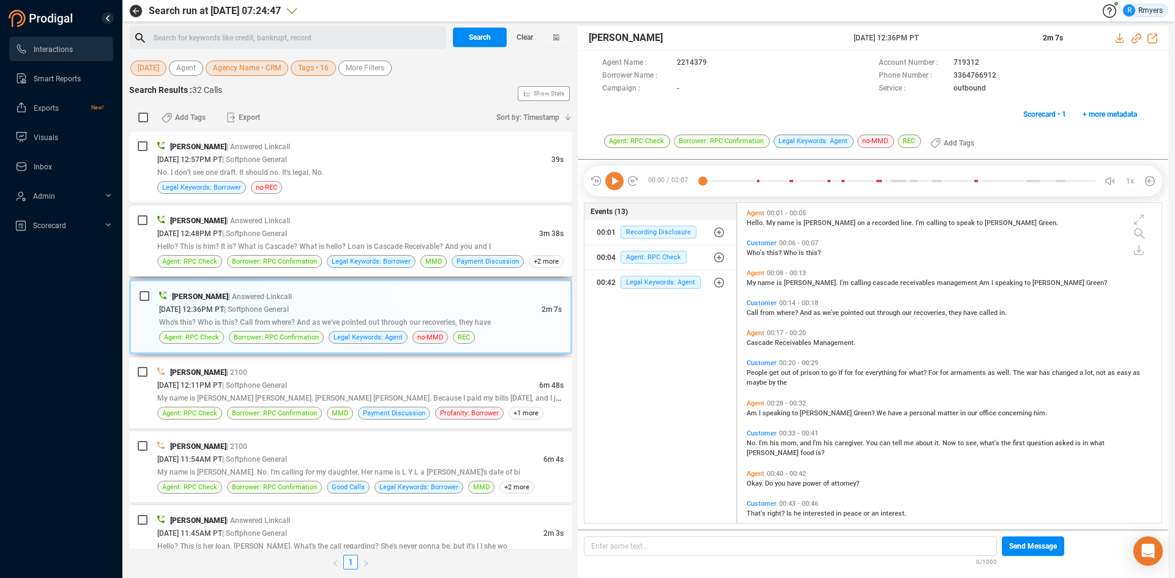
scroll to position [317, 418]
click at [264, 237] on span "| Softphone General" at bounding box center [254, 233] width 65 height 9
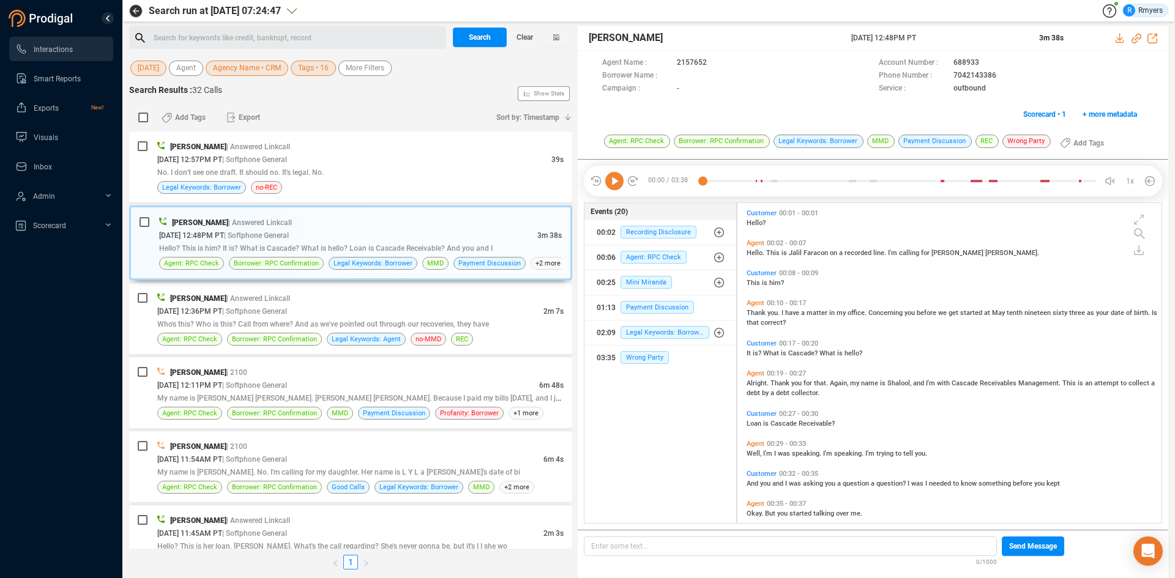
click at [614, 183] on icon at bounding box center [614, 181] width 18 height 18
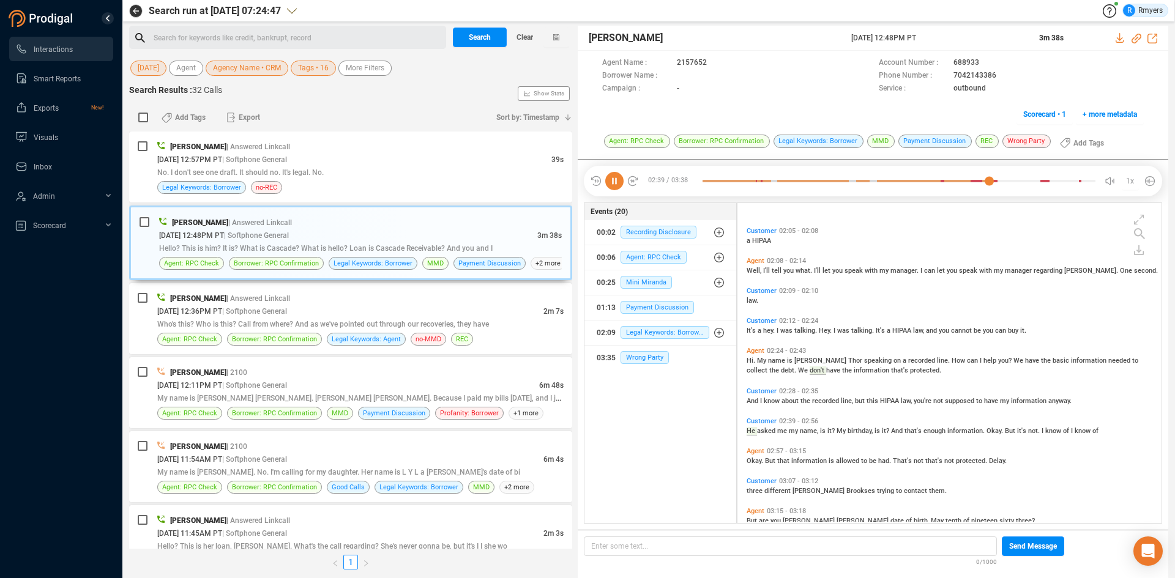
scroll to position [671, 0]
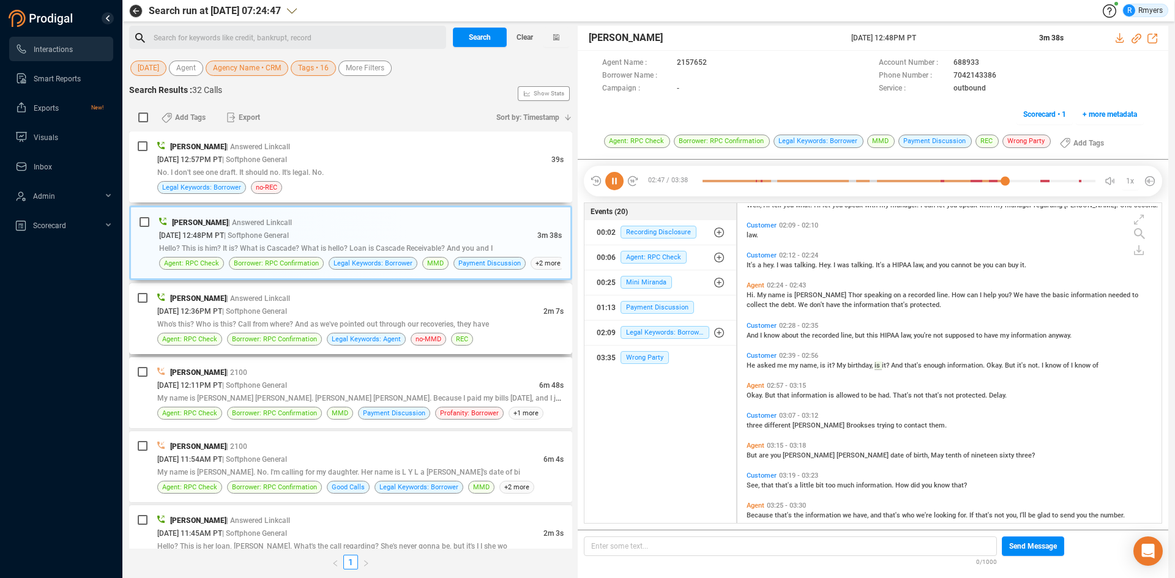
drag, startPoint x: 436, startPoint y: 162, endPoint x: 494, endPoint y: 323, distance: 171.9
click at [436, 162] on div "08/15/2025 @ 12:57PM PT | Softphone General" at bounding box center [354, 159] width 394 height 13
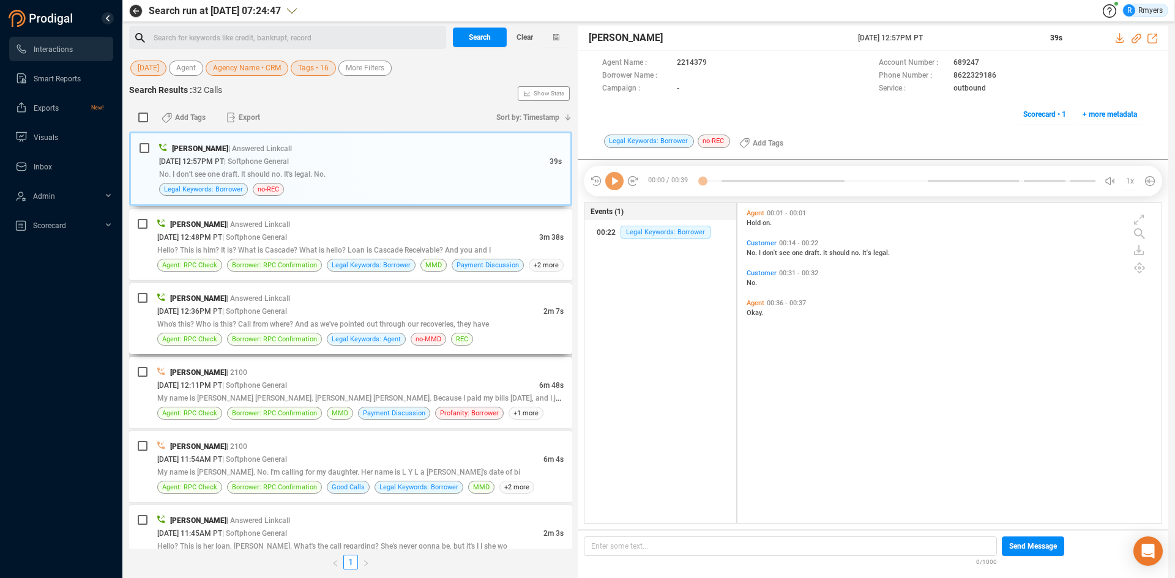
scroll to position [317, 418]
